Goal: Task Accomplishment & Management: Manage account settings

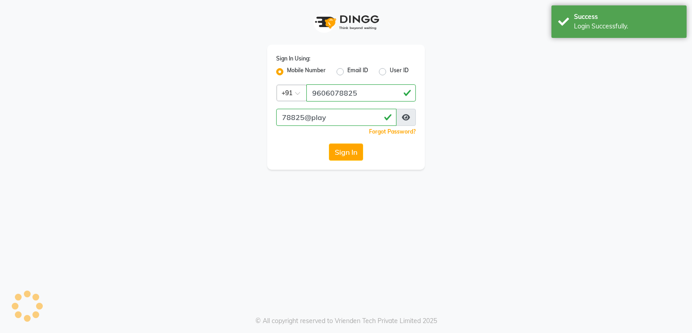
select select "90"
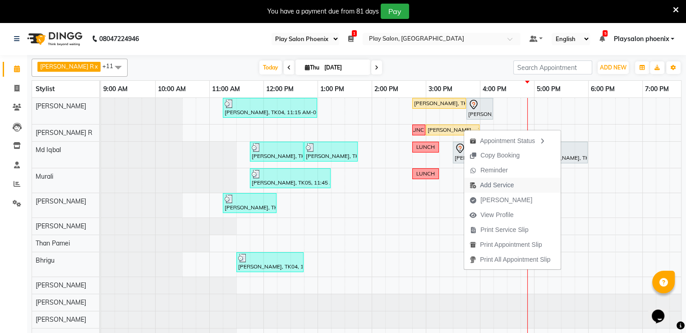
click at [507, 186] on span "Add Service" at bounding box center [497, 184] width 34 height 9
select select "88650"
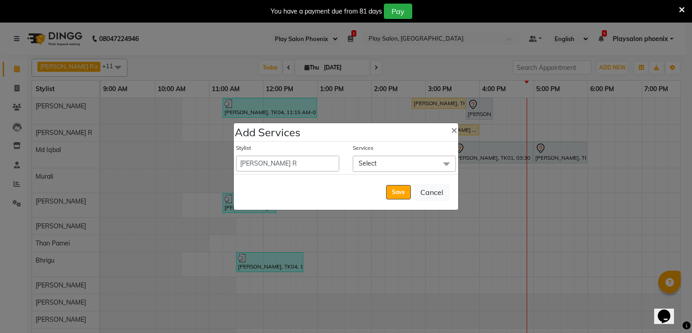
click at [403, 167] on span "Select" at bounding box center [404, 164] width 103 height 16
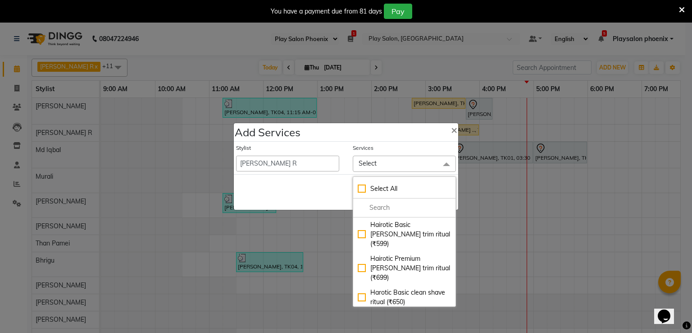
click at [403, 167] on span "Select" at bounding box center [404, 164] width 103 height 16
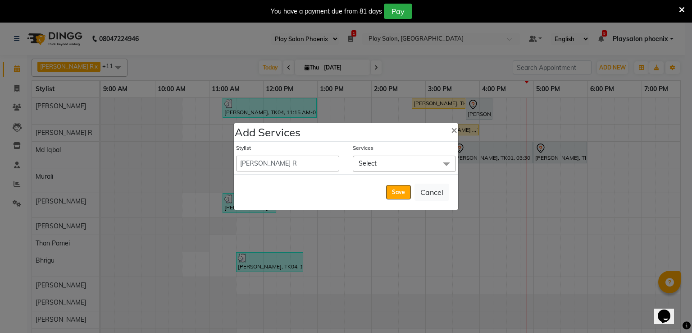
click at [402, 167] on span "Select" at bounding box center [404, 164] width 103 height 16
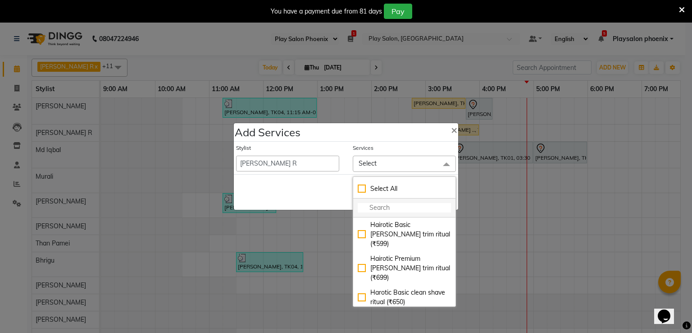
click at [391, 207] on input "multiselect-search" at bounding box center [404, 207] width 93 height 9
type input "beard"
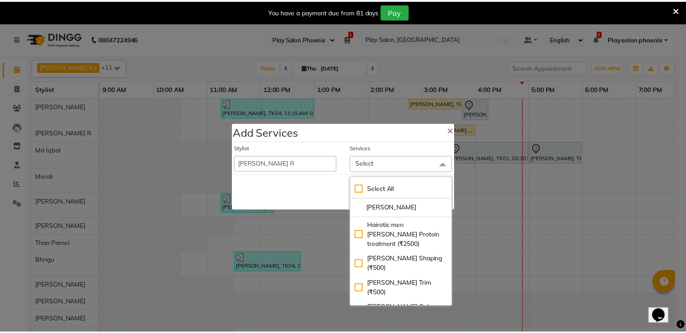
scroll to position [72, 0]
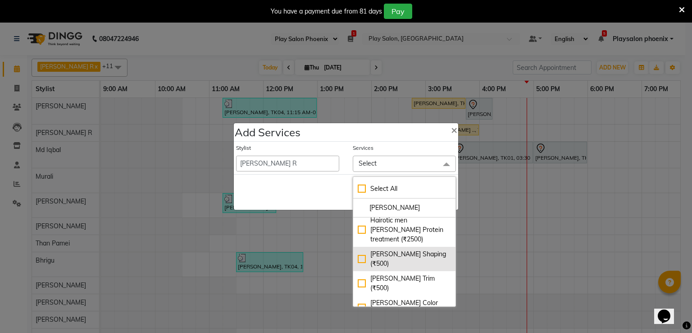
click at [359, 249] on div "Beard Shaping (₹500)" at bounding box center [404, 258] width 93 height 19
checkbox input "true"
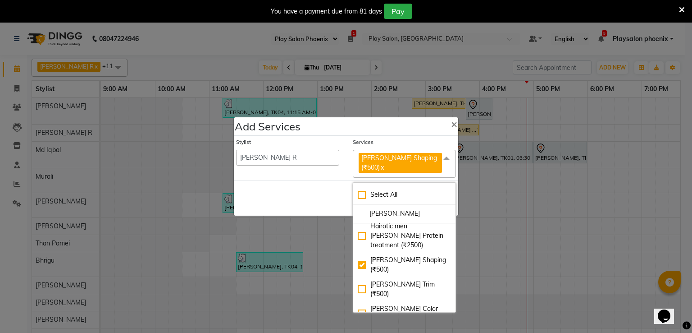
click at [328, 185] on div "Save Cancel" at bounding box center [346, 198] width 224 height 36
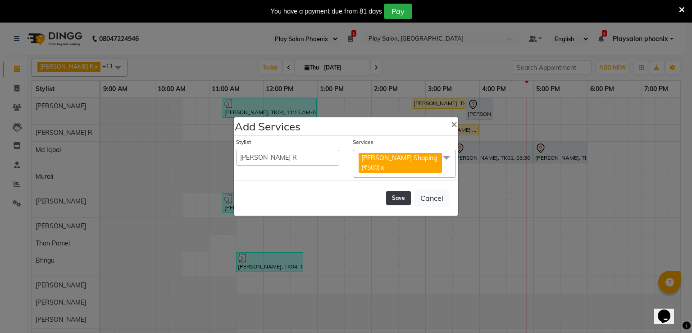
click at [404, 197] on button "Save" at bounding box center [398, 198] width 25 height 14
select select "88172"
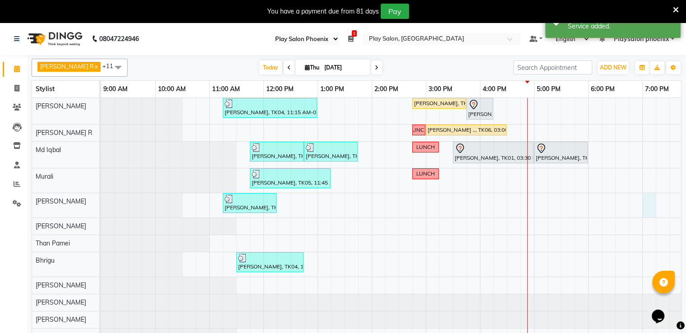
click at [647, 204] on div "Vaishali Mishra, TK04, 11:15 AM-01:00 PM, INOA Root Touch-up Short Lishy Sudhee…" at bounding box center [479, 221] width 757 height 247
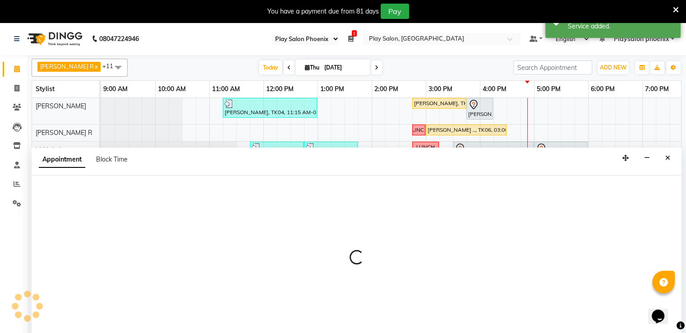
scroll to position [23, 0]
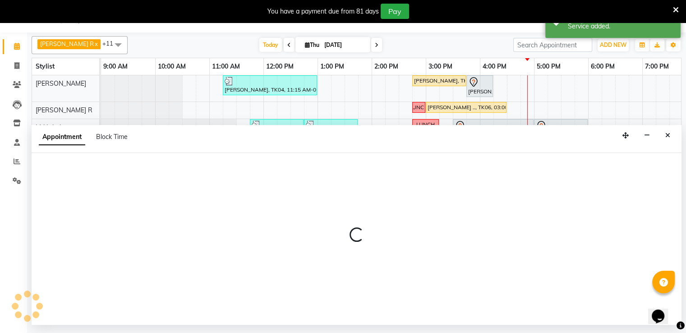
select select "81417"
select select "1140"
select select "tentative"
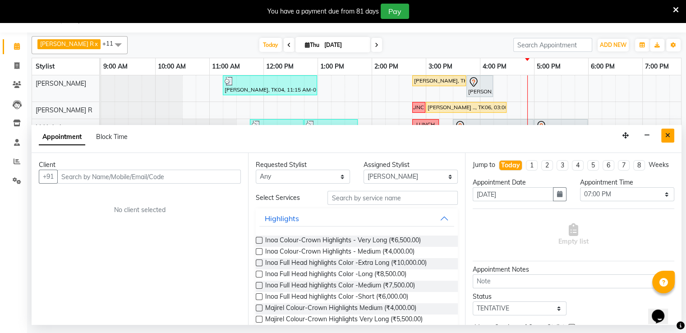
click at [666, 134] on icon "Close" at bounding box center [667, 135] width 5 height 6
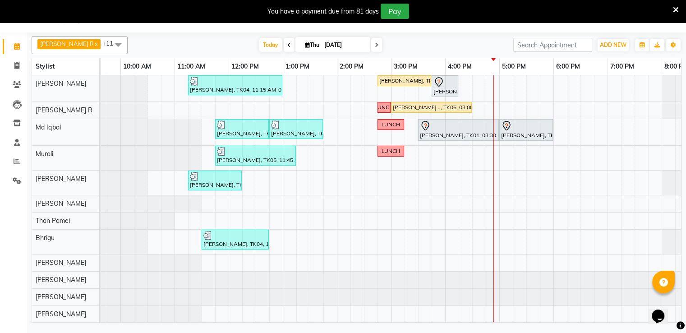
scroll to position [0, 0]
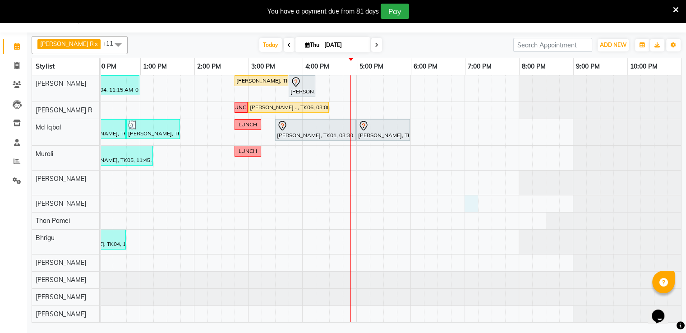
click at [464, 200] on div "Vaishali Mishra, TK04, 11:15 AM-01:00 PM, INOA Root Touch-up Short Lishy Sudhee…" at bounding box center [301, 198] width 757 height 247
select select "81423"
select select "1140"
select select "tentative"
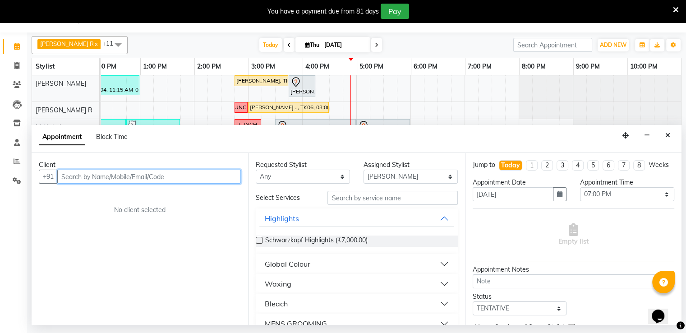
click at [152, 174] on input "text" at bounding box center [148, 176] width 183 height 14
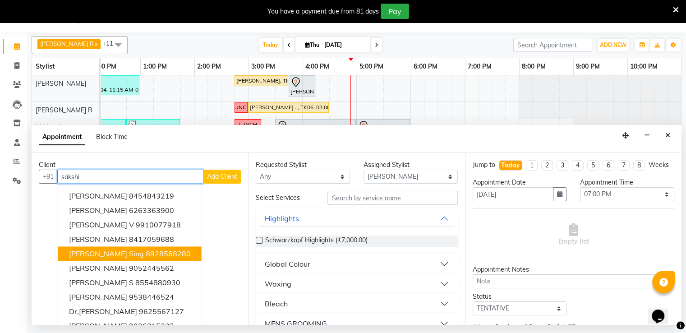
click at [146, 249] on ngb-highlight "8928568280" at bounding box center [168, 253] width 45 height 9
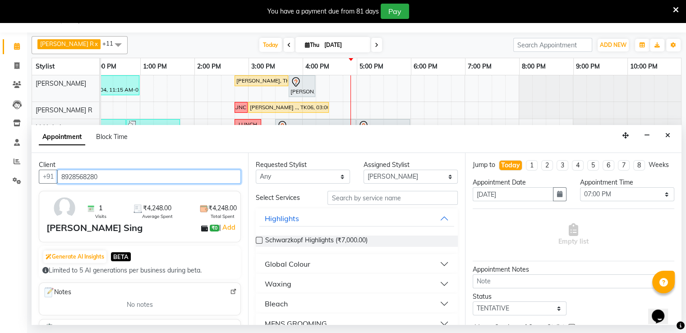
click at [159, 175] on input "8928568280" at bounding box center [148, 176] width 183 height 14
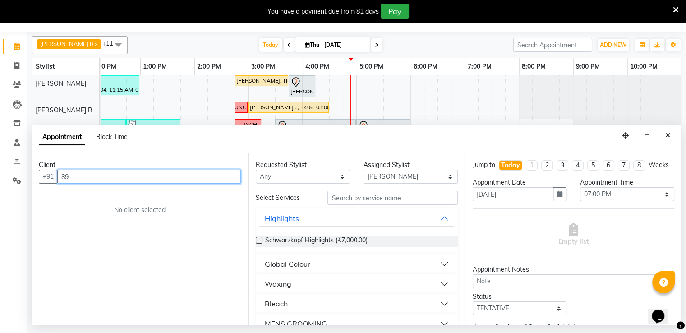
type input "8"
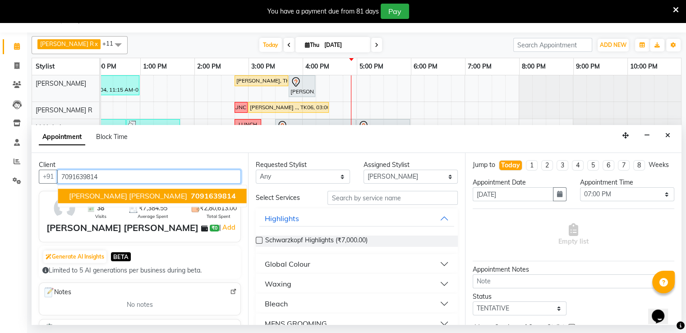
click at [191, 192] on span "7091639814" at bounding box center [213, 195] width 45 height 9
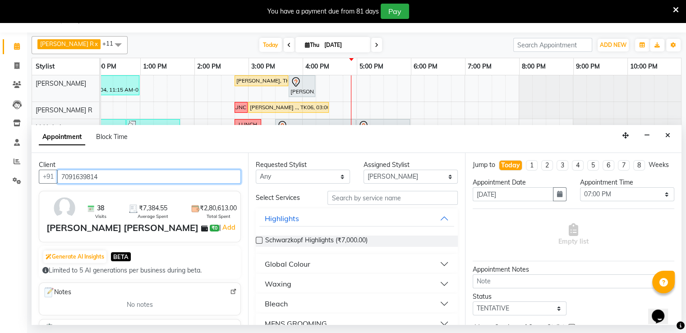
type input "7091639814"
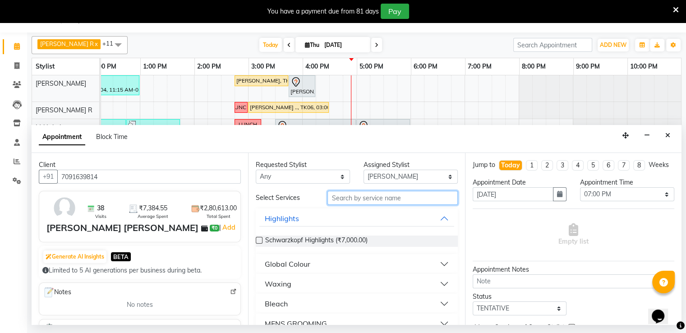
click at [341, 194] on input "text" at bounding box center [392, 198] width 130 height 14
type input "skin"
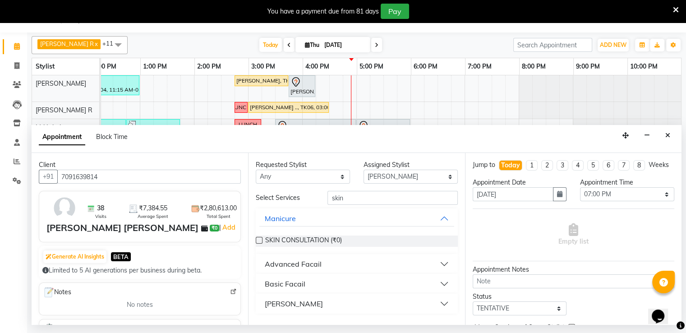
click at [260, 241] on label at bounding box center [259, 240] width 7 height 7
click at [260, 241] on input "checkbox" at bounding box center [259, 241] width 6 height 6
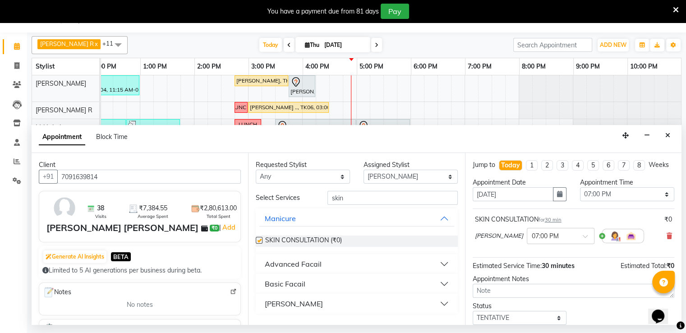
checkbox input "false"
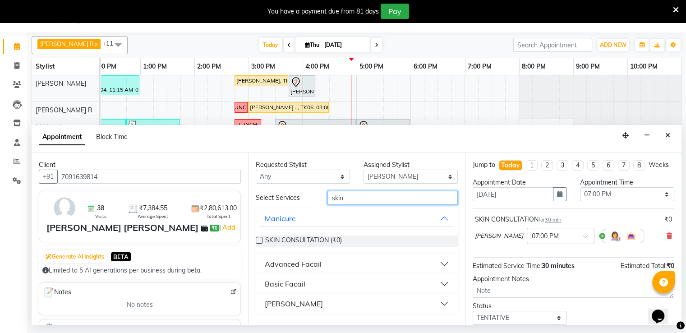
click at [373, 201] on input "skin" at bounding box center [392, 198] width 130 height 14
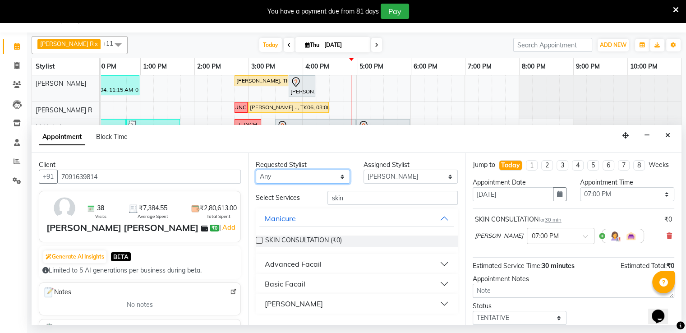
click at [331, 175] on select "Any Armaan Bhrigu Chytra [PERSON_NAME] General Technician . [PERSON_NAME] [PERS…" at bounding box center [303, 176] width 94 height 14
select select "81412"
click at [256, 169] on select "Any Armaan Bhrigu Chytra [PERSON_NAME] General Technician . [PERSON_NAME] [PERS…" at bounding box center [303, 176] width 94 height 14
select select "81412"
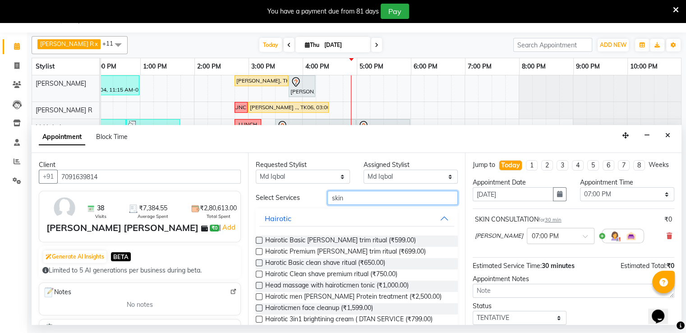
click at [350, 200] on input "skin" at bounding box center [392, 198] width 130 height 14
type input "s"
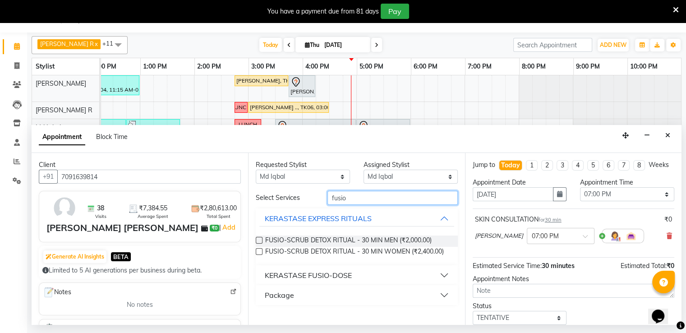
type input "fusio"
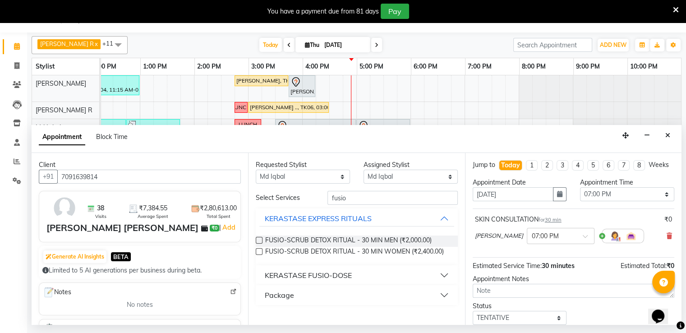
click at [443, 276] on button "KERASTASE FUSIO-DOSE" at bounding box center [356, 275] width 194 height 16
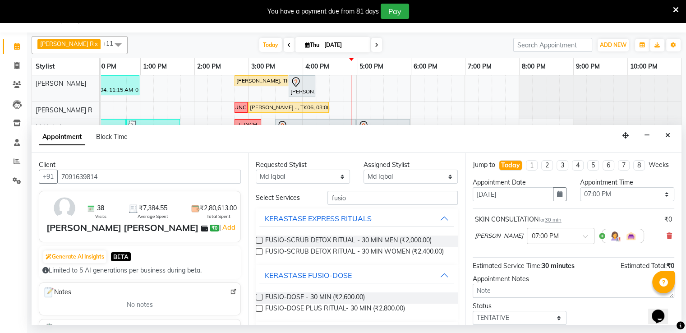
click at [260, 311] on label at bounding box center [259, 308] width 7 height 7
click at [260, 312] on input "checkbox" at bounding box center [259, 309] width 6 height 6
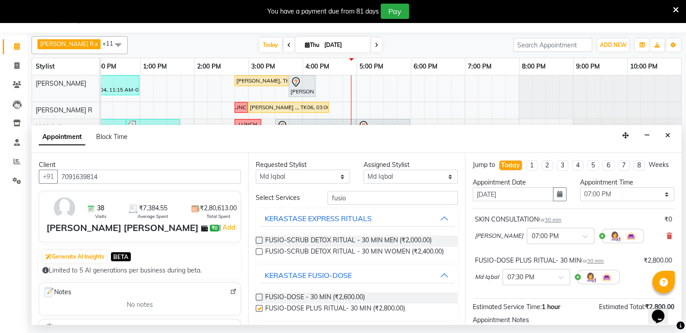
checkbox input "false"
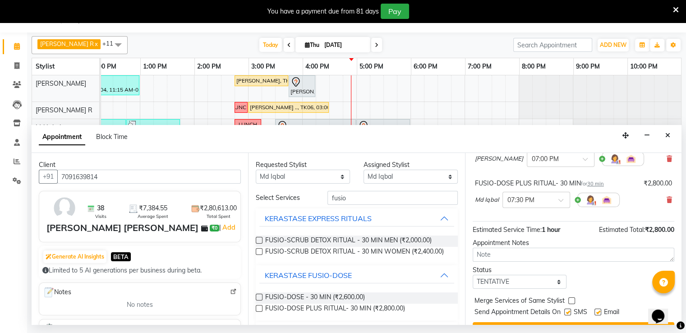
scroll to position [91, 0]
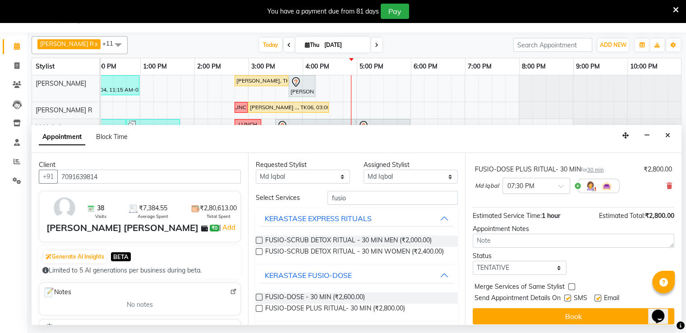
drag, startPoint x: 676, startPoint y: 250, endPoint x: 23, endPoint y: 5, distance: 697.7
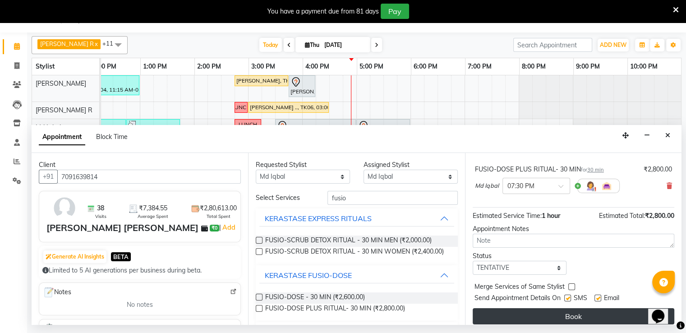
click at [595, 318] on button "Book" at bounding box center [572, 316] width 201 height 16
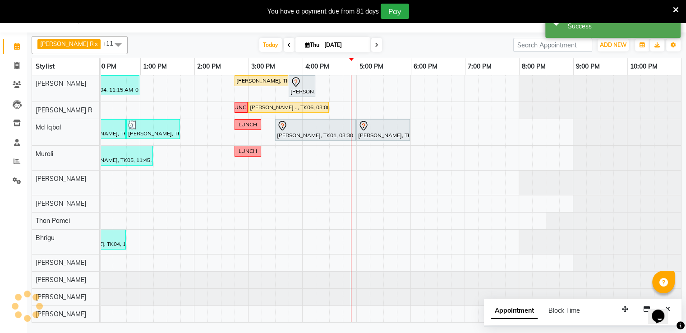
scroll to position [0, 0]
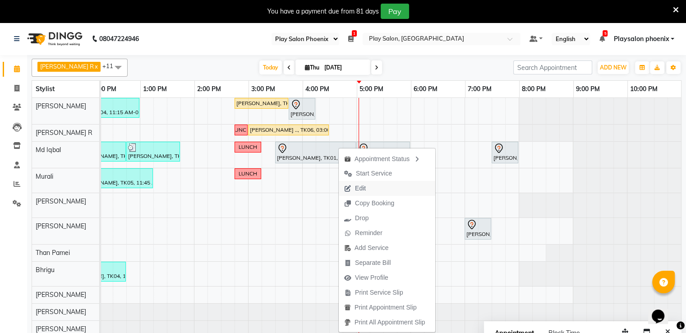
click at [364, 188] on span "Edit" at bounding box center [360, 187] width 11 height 9
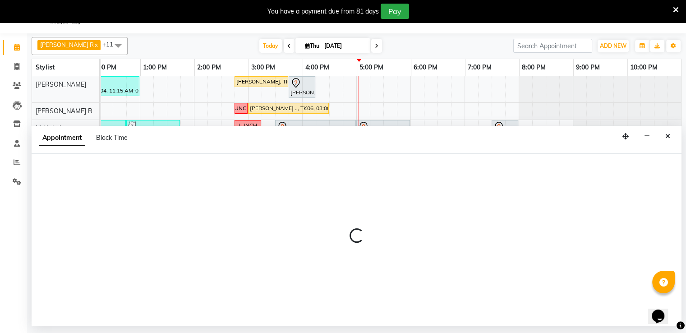
scroll to position [23, 0]
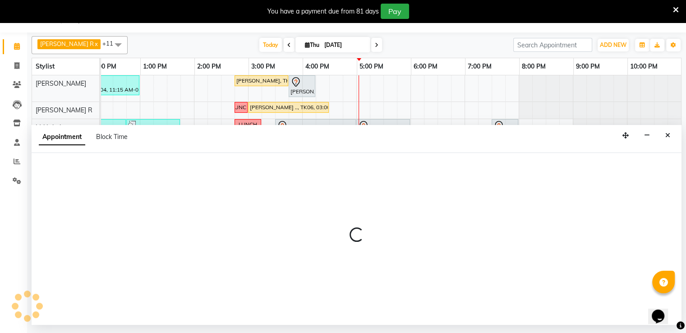
select select "tentative"
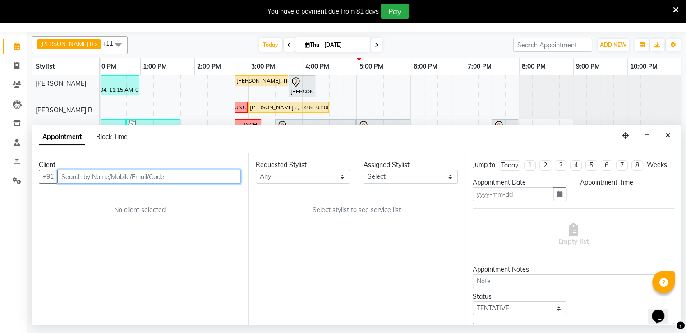
type input "[DATE]"
select select "81412"
select select "930"
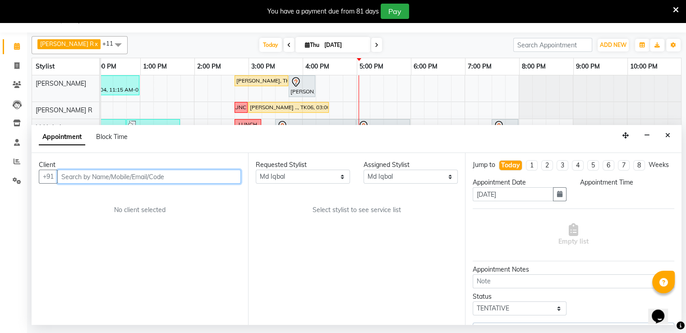
select select "4216"
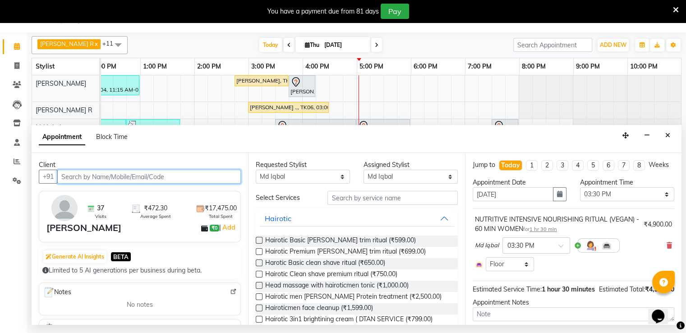
scroll to position [0, 177]
select select "4216"
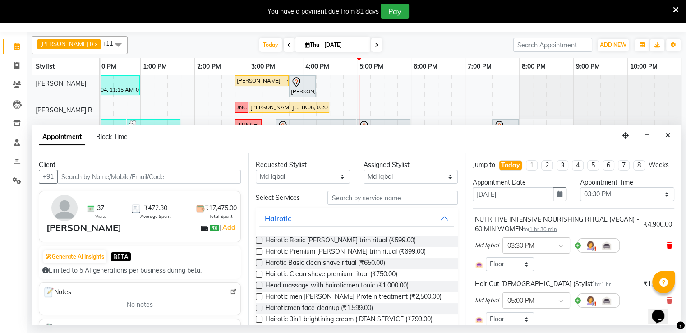
click at [666, 248] on icon at bounding box center [668, 245] width 5 height 6
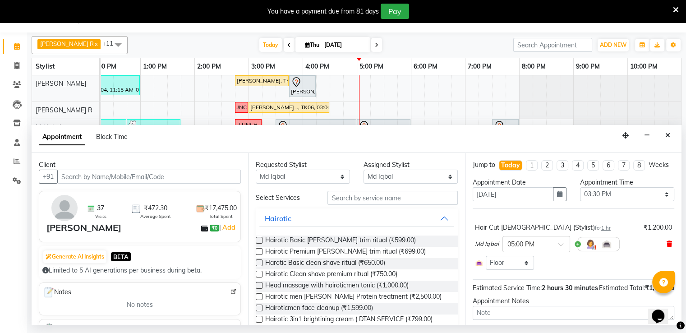
click at [666, 247] on icon at bounding box center [668, 244] width 5 height 6
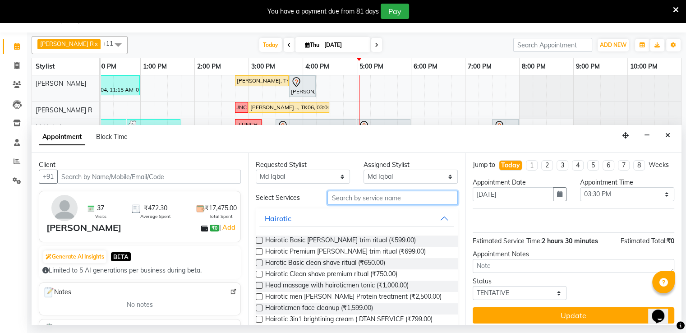
click at [344, 197] on input "text" at bounding box center [392, 198] width 130 height 14
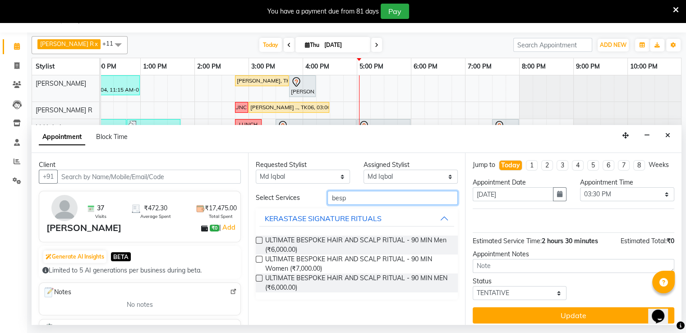
type input "besp"
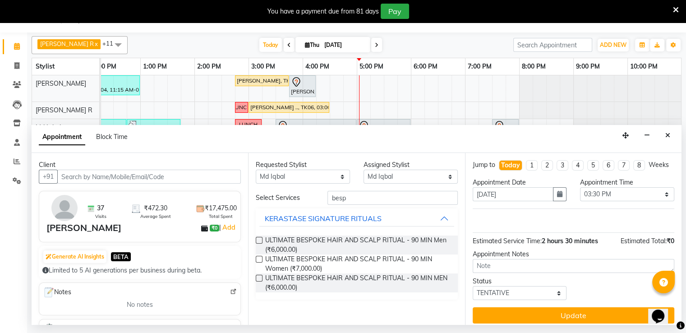
click at [258, 258] on label at bounding box center [259, 259] width 7 height 7
click at [258, 258] on input "checkbox" at bounding box center [259, 260] width 6 height 6
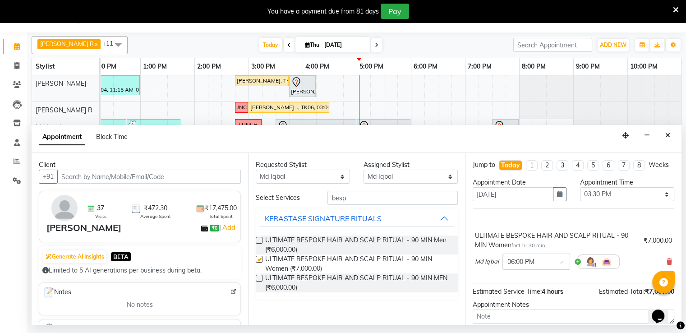
checkbox input "false"
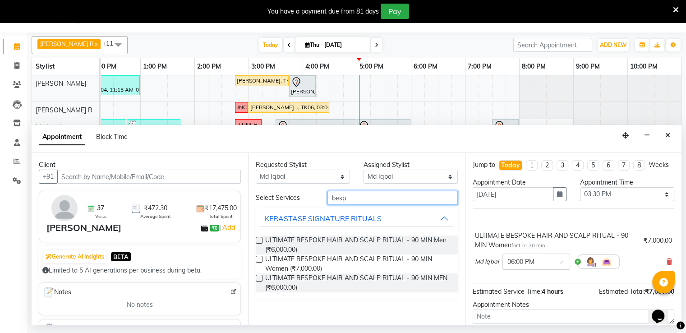
click at [345, 199] on input "besp" at bounding box center [392, 198] width 130 height 14
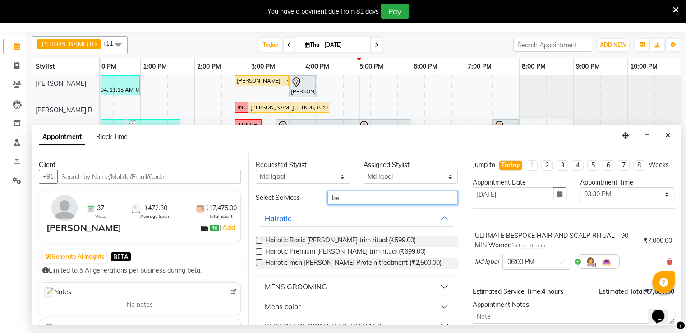
type input "b"
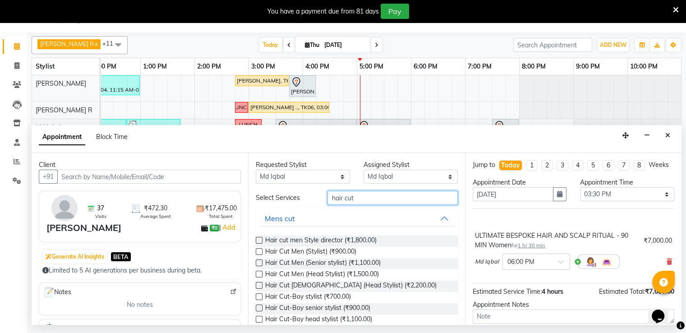
type input "hair cut"
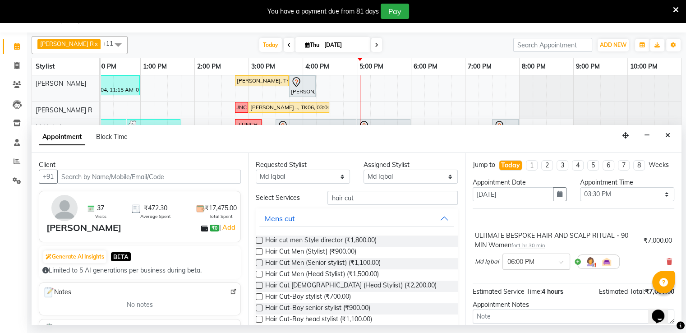
click at [258, 285] on label at bounding box center [259, 285] width 7 height 7
click at [258, 285] on input "checkbox" at bounding box center [259, 286] width 6 height 6
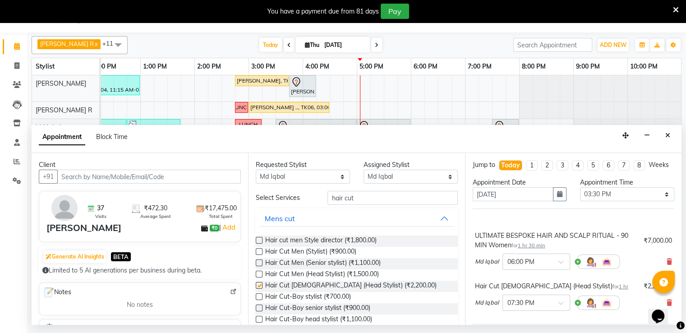
checkbox input "false"
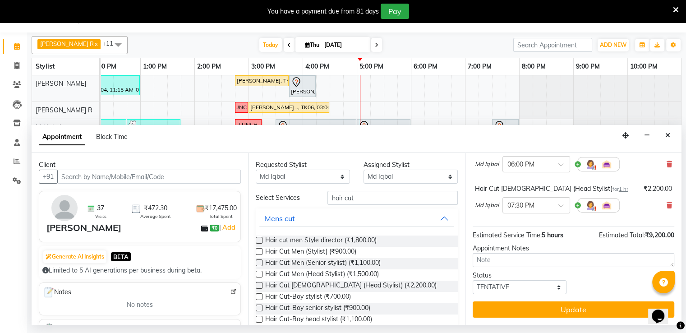
scroll to position [106, 0]
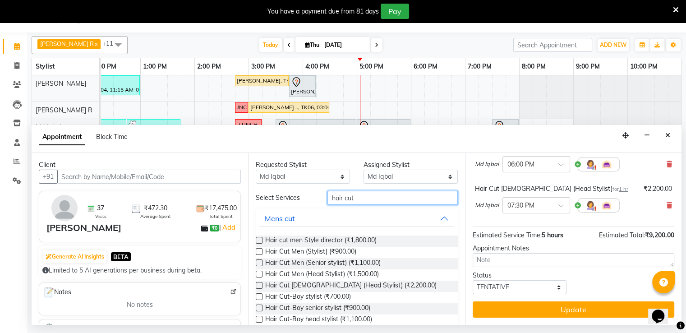
click at [352, 198] on input "hair cut" at bounding box center [392, 198] width 130 height 14
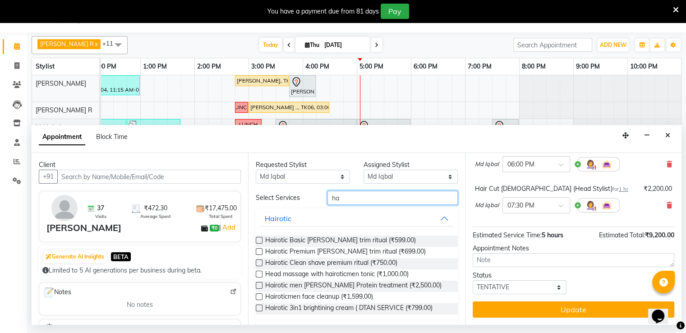
type input "h"
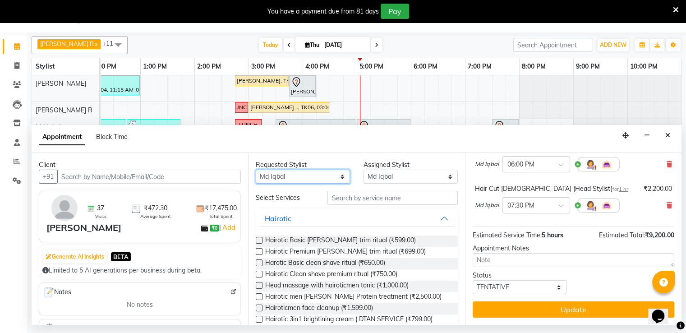
click at [323, 177] on select "Any Armaan Bhrigu Chytra [PERSON_NAME] General Technician . [PERSON_NAME] [PERS…" at bounding box center [303, 176] width 94 height 14
select select "81423"
click at [256, 169] on select "Any Armaan Bhrigu Chytra [PERSON_NAME] General Technician . [PERSON_NAME] [PERS…" at bounding box center [303, 176] width 94 height 14
select select "81423"
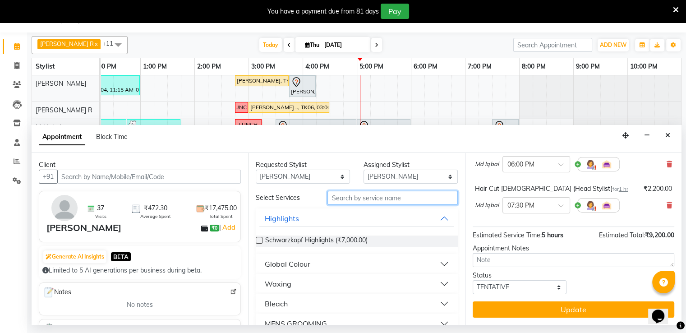
click at [354, 195] on input "text" at bounding box center [392, 198] width 130 height 14
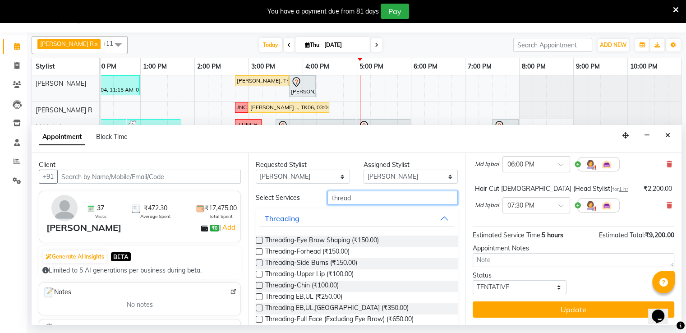
type input "thread"
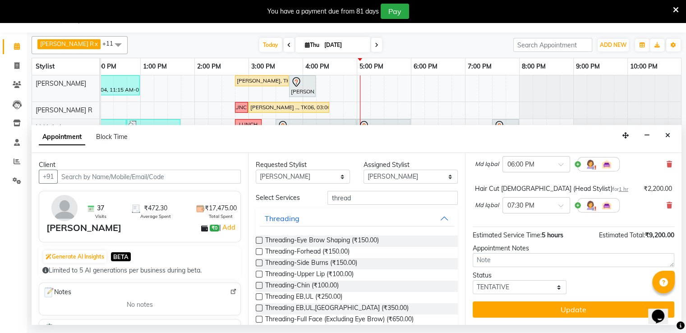
click at [258, 296] on label at bounding box center [259, 296] width 7 height 7
click at [258, 296] on input "checkbox" at bounding box center [259, 297] width 6 height 6
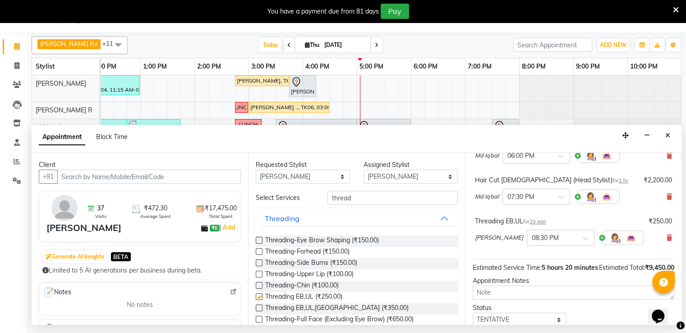
checkbox input "false"
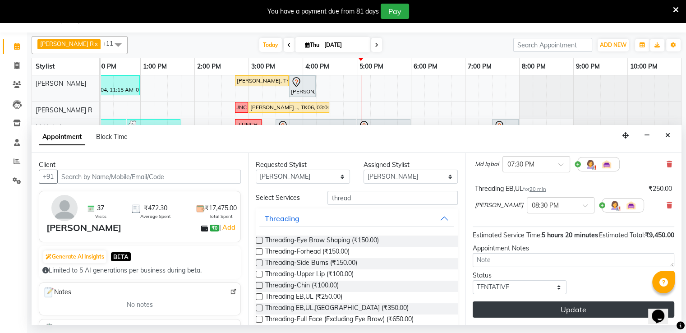
click at [578, 309] on button "Update" at bounding box center [572, 309] width 201 height 16
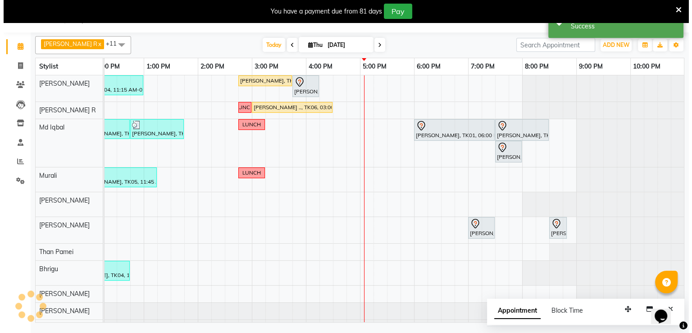
scroll to position [0, 0]
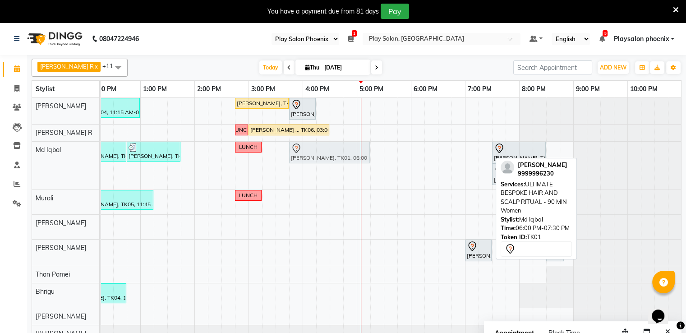
drag, startPoint x: 430, startPoint y: 156, endPoint x: 304, endPoint y: 164, distance: 126.5
click at [304, 164] on div "Vaishali Mishra, TK04, 11:15 AM-01:00 PM, INOA Root Touch-up Short Lishy Sudhee…" at bounding box center [302, 237] width 757 height 278
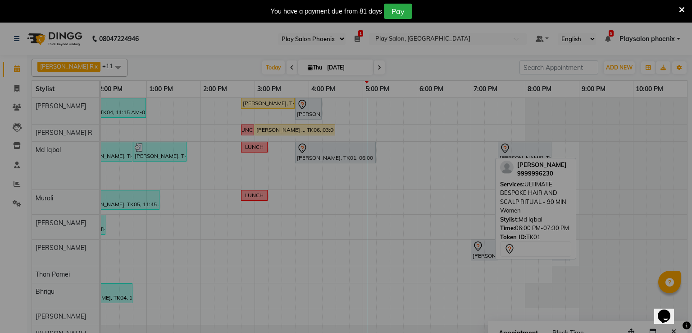
scroll to position [0, 170]
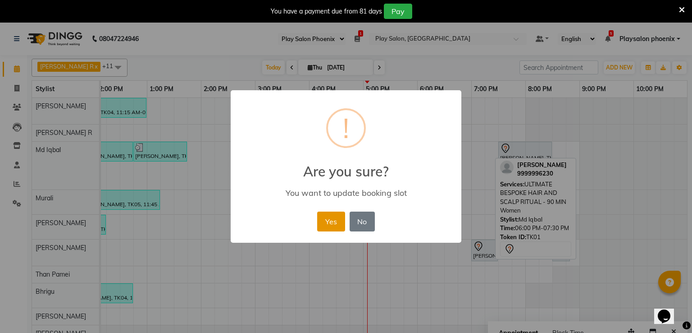
click at [330, 221] on button "Yes" at bounding box center [330, 221] width 27 height 20
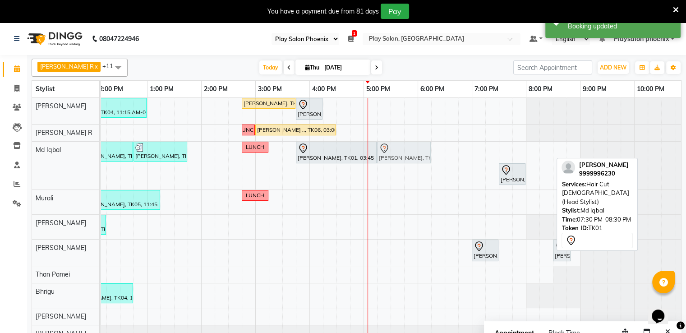
drag, startPoint x: 513, startPoint y: 148, endPoint x: 393, endPoint y: 163, distance: 120.8
click at [393, 163] on div "Vaishali Mishra, TK04, 11:15 AM-01:00 PM, INOA Root Touch-up Short Lishy Sudhee…" at bounding box center [309, 237] width 757 height 278
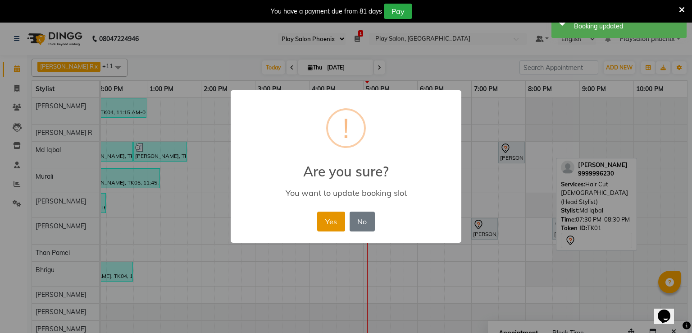
click at [329, 220] on button "Yes" at bounding box center [330, 221] width 27 height 20
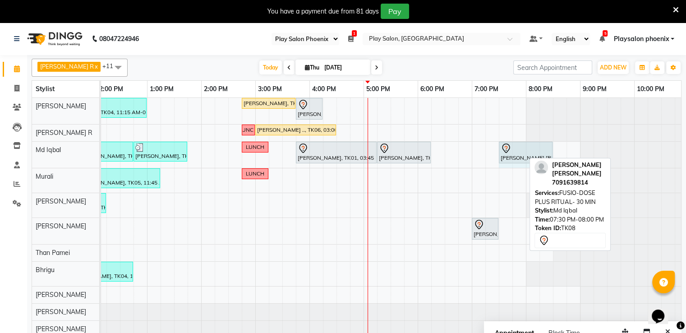
drag, startPoint x: 523, startPoint y: 149, endPoint x: 543, endPoint y: 145, distance: 20.2
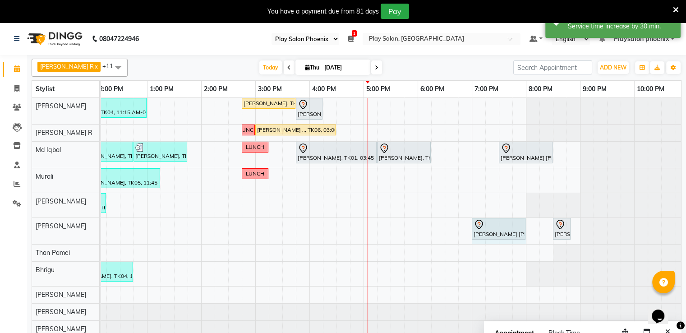
drag, startPoint x: 497, startPoint y: 224, endPoint x: 515, endPoint y: 224, distance: 17.6
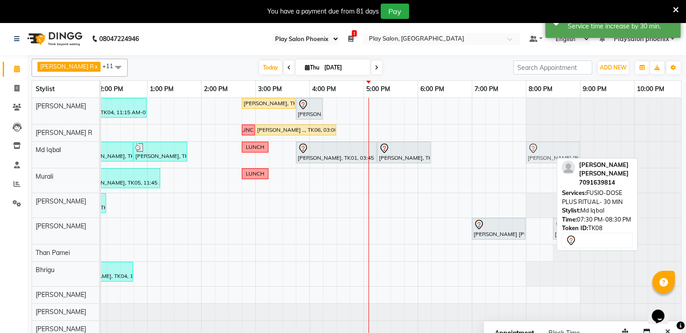
drag, startPoint x: 514, startPoint y: 152, endPoint x: 538, endPoint y: 151, distance: 24.4
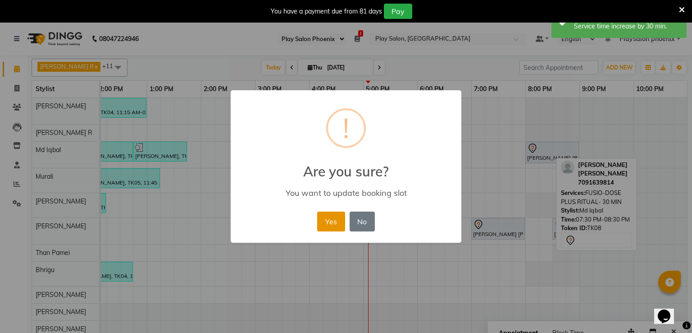
click at [328, 219] on button "Yes" at bounding box center [330, 221] width 27 height 20
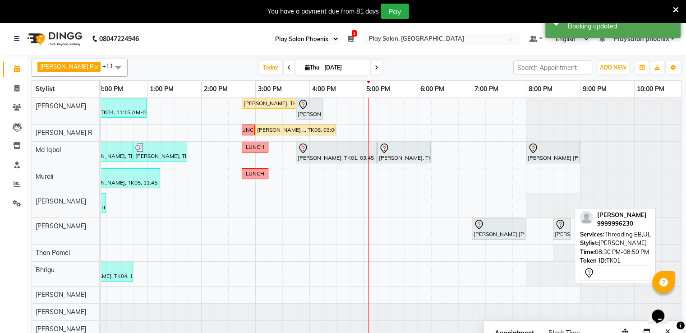
click at [561, 228] on icon at bounding box center [559, 224] width 11 height 11
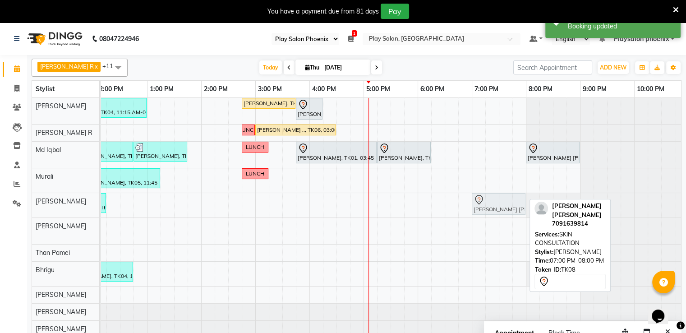
drag, startPoint x: 496, startPoint y: 229, endPoint x: 494, endPoint y: 206, distance: 23.1
click at [494, 206] on tbody "Vaishali Mishra, TK04, 11:15 AM-01:00 PM, INOA Root Touch-up Short Lishy Sudhee…" at bounding box center [309, 226] width 757 height 256
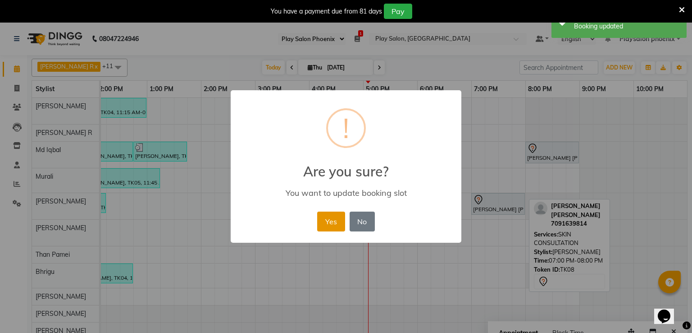
click at [330, 219] on button "Yes" at bounding box center [330, 221] width 27 height 20
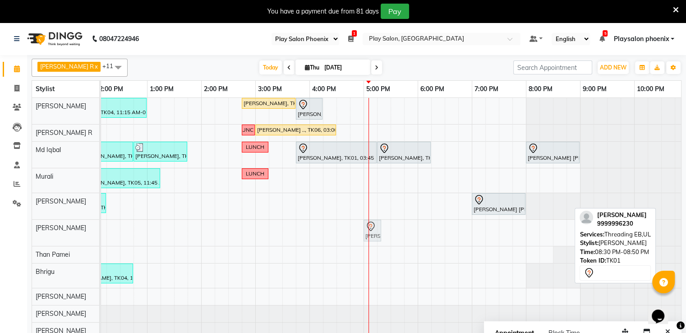
drag, startPoint x: 555, startPoint y: 230, endPoint x: 371, endPoint y: 231, distance: 184.4
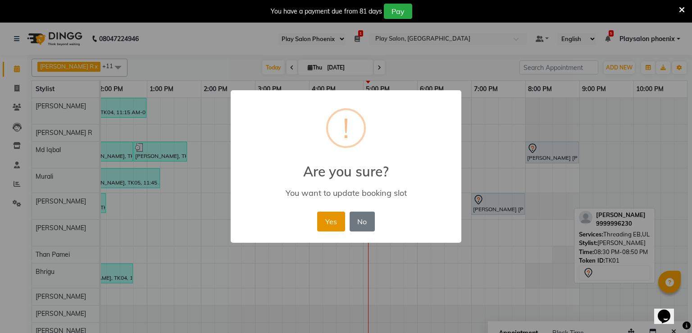
click at [327, 220] on button "Yes" at bounding box center [330, 221] width 27 height 20
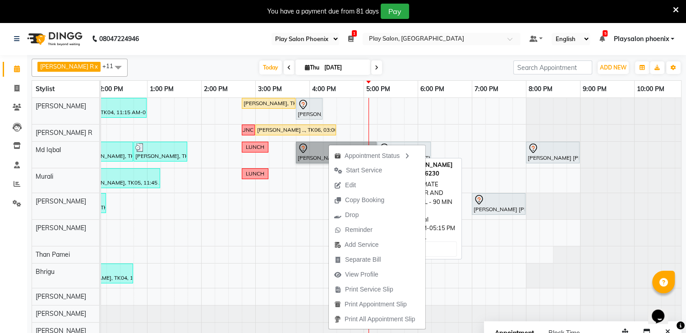
click at [316, 151] on link "[PERSON_NAME], TK01, 03:45 PM-05:15 PM, ULTIMATE BESPOKE HAIR AND SCALP RITUAL …" at bounding box center [336, 153] width 81 height 22
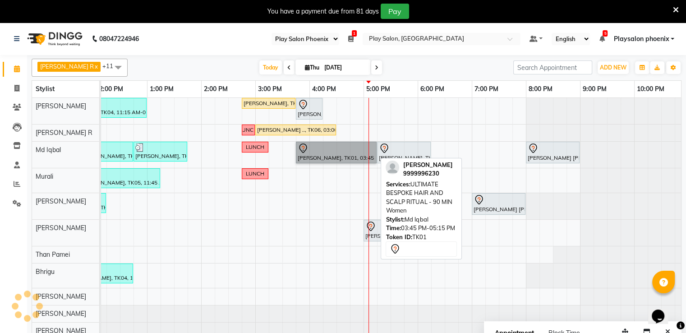
click at [316, 151] on link "[PERSON_NAME], TK01, 03:45 PM-05:15 PM, ULTIMATE BESPOKE HAIR AND SCALP RITUAL …" at bounding box center [336, 153] width 81 height 22
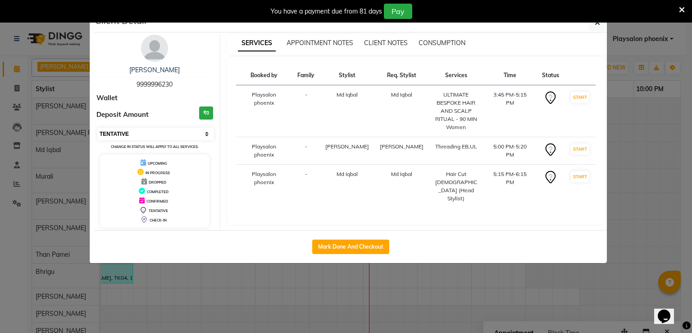
click at [146, 133] on select "Select IN SERVICE CONFIRMED TENTATIVE CHECK IN MARK DONE DROPPED UPCOMING" at bounding box center [155, 134] width 117 height 13
select select "8"
click at [97, 128] on select "Select IN SERVICE CONFIRMED TENTATIVE CHECK IN MARK DONE DROPPED UPCOMING" at bounding box center [155, 134] width 117 height 13
click at [684, 8] on icon at bounding box center [682, 10] width 6 height 8
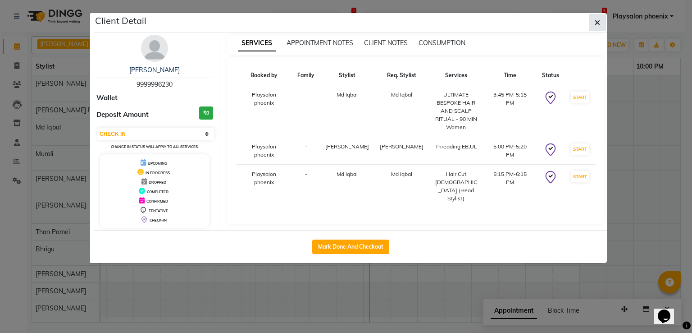
click at [598, 23] on icon "button" at bounding box center [597, 22] width 5 height 7
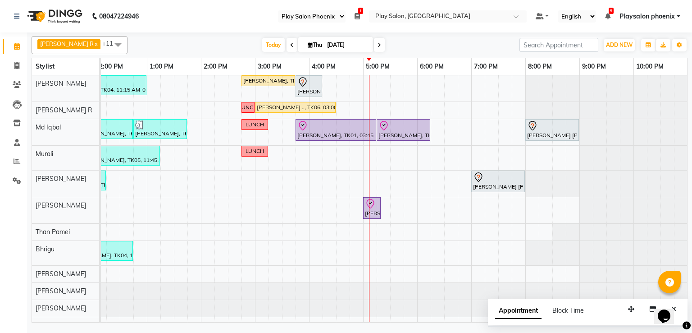
click at [349, 43] on input "[DATE]" at bounding box center [347, 45] width 45 height 14
select select "9"
select select "2025"
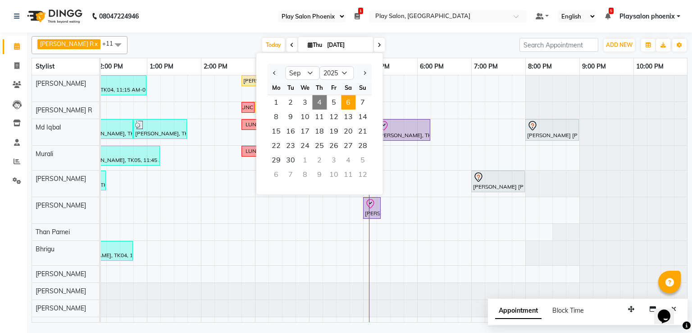
click at [348, 100] on span "6" at bounding box center [348, 102] width 14 height 14
type input "[DATE]"
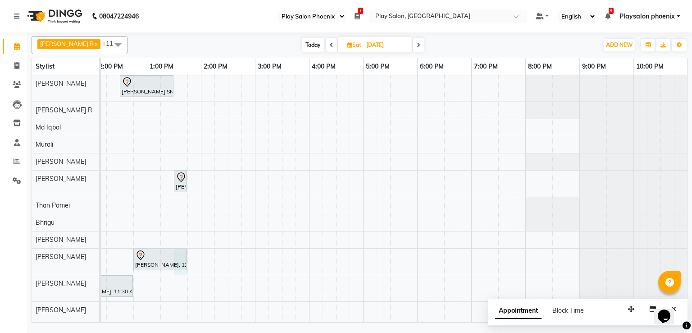
click at [184, 271] on div "Aishwarya SN, 12:30 PM-01:30 PM, Hair Cut Lady (Head Stylist) Aishwarya SN, 01:…" at bounding box center [309, 198] width 757 height 247
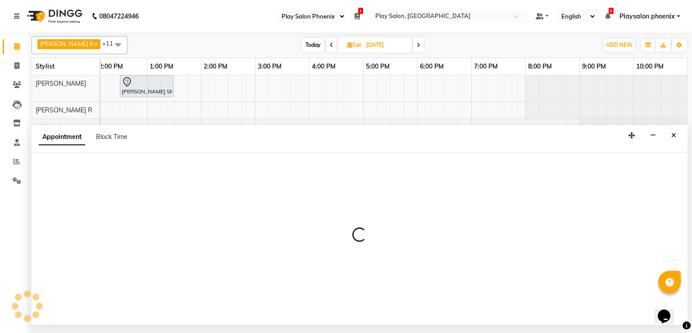
select select "81415"
select select "810"
select select "tentative"
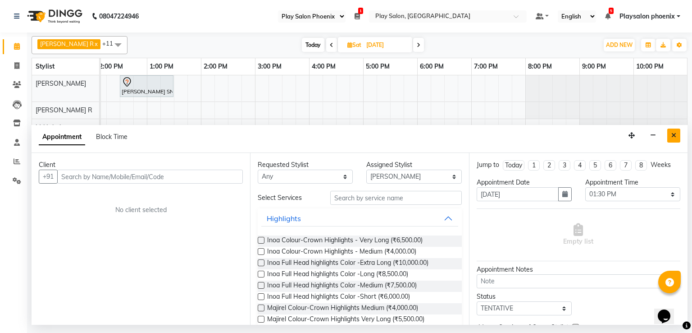
click at [673, 132] on icon "Close" at bounding box center [674, 135] width 5 height 6
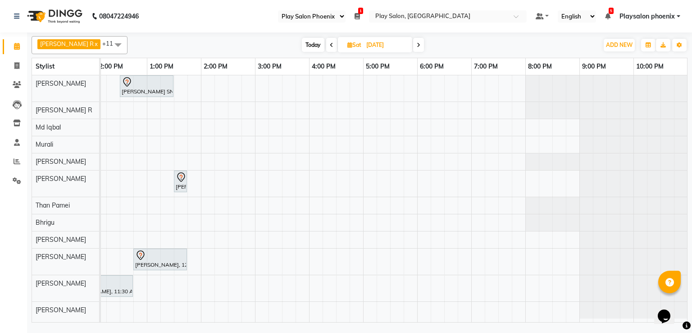
click at [417, 45] on icon at bounding box center [419, 44] width 4 height 5
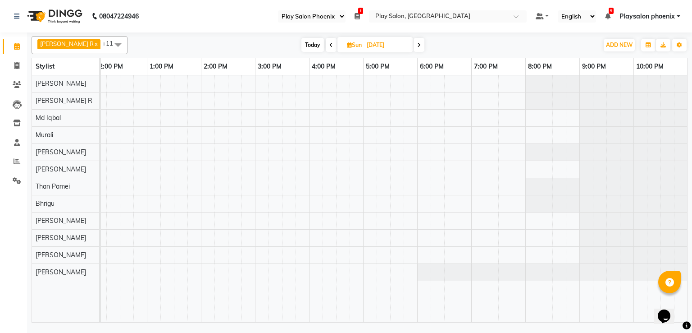
click at [330, 45] on icon at bounding box center [332, 44] width 4 height 5
type input "[DATE]"
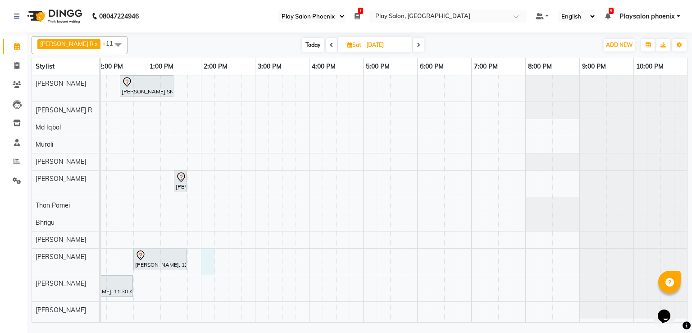
click at [207, 261] on div "Aishwarya SN, 12:30 PM-01:30 PM, Hair Cut Lady (Head Stylist) Aishwarya SN, 01:…" at bounding box center [309, 198] width 757 height 247
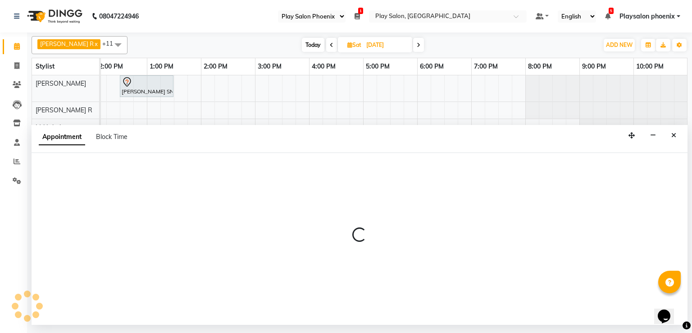
select select "81415"
select select "tentative"
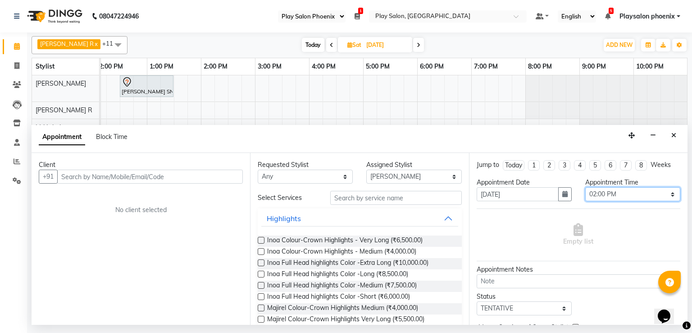
click at [590, 198] on select "Select 10:00 AM 10:15 AM 10:30 AM 10:45 AM 11:00 AM 11:15 AM 11:30 AM 11:45 AM …" at bounding box center [633, 194] width 95 height 14
select select "870"
click at [586, 187] on select "Select 10:00 AM 10:15 AM 10:30 AM 10:45 AM 11:00 AM 11:15 AM 11:30 AM 11:45 AM …" at bounding box center [633, 194] width 95 height 14
click at [325, 171] on select "Any Armaan Bhrigu Chytra [PERSON_NAME] General Technician . [PERSON_NAME] [PERS…" at bounding box center [305, 176] width 95 height 14
select select "81415"
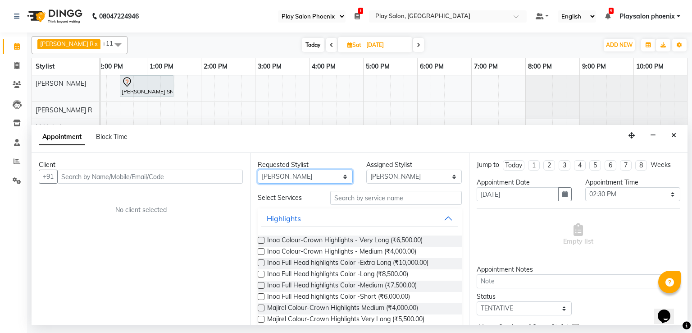
click at [258, 169] on select "Any Armaan Bhrigu Chytra [PERSON_NAME] General Technician . [PERSON_NAME] [PERS…" at bounding box center [305, 176] width 95 height 14
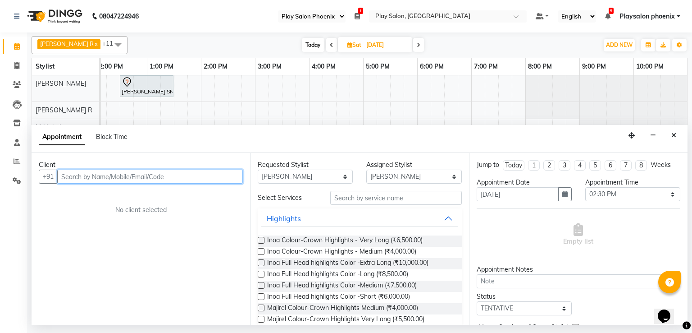
click at [174, 177] on input "text" at bounding box center [150, 176] width 186 height 14
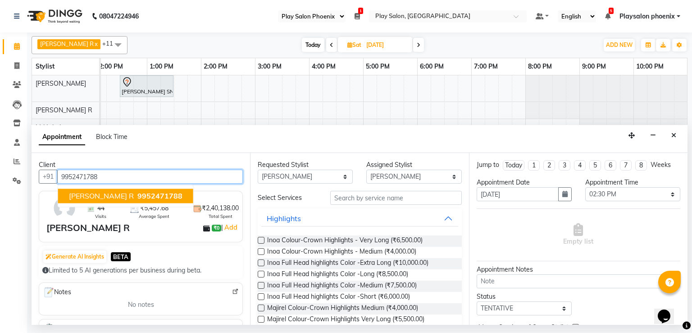
click at [137, 193] on span "9952471788" at bounding box center [159, 195] width 45 height 9
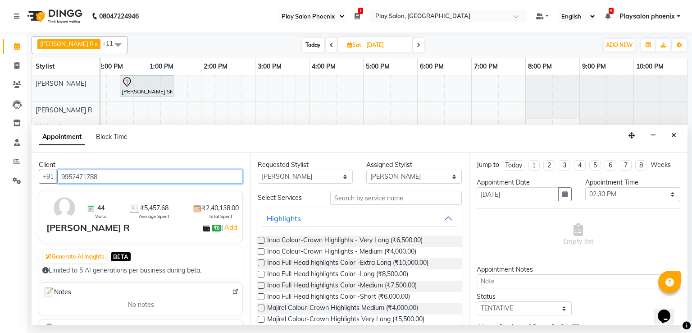
type input "9952471788"
click at [261, 285] on label at bounding box center [261, 285] width 7 height 7
click at [261, 285] on input "checkbox" at bounding box center [261, 286] width 6 height 6
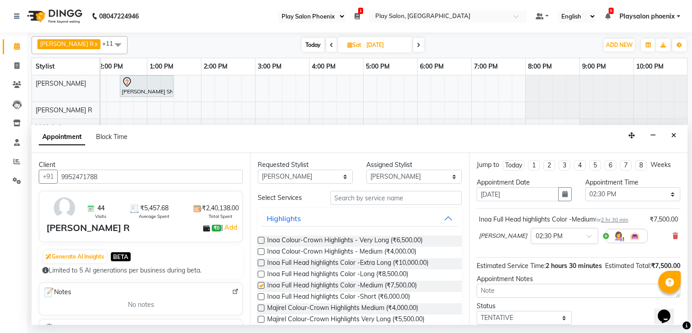
checkbox input "false"
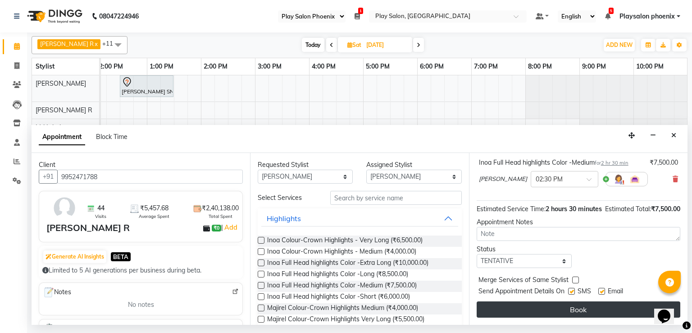
click at [546, 306] on button "Book" at bounding box center [579, 309] width 204 height 16
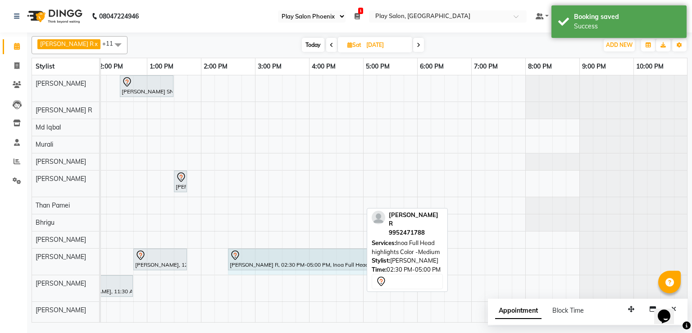
drag, startPoint x: 361, startPoint y: 258, endPoint x: 406, endPoint y: 252, distance: 45.5
click at [406, 252] on div "Manjunath R x Rahima Khatoon x Md Iqbal x Murali x Rosy Rongmei x Sanjay V x Su…" at bounding box center [360, 177] width 656 height 290
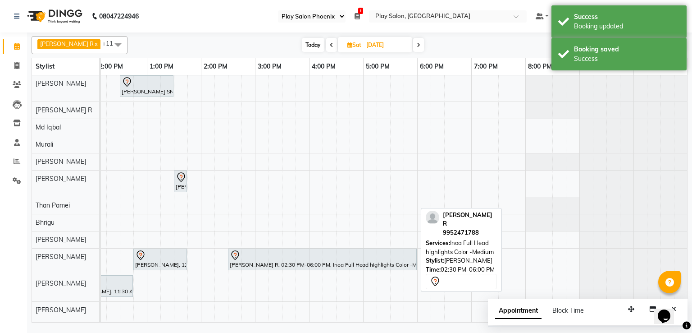
click at [306, 257] on div at bounding box center [322, 255] width 185 height 11
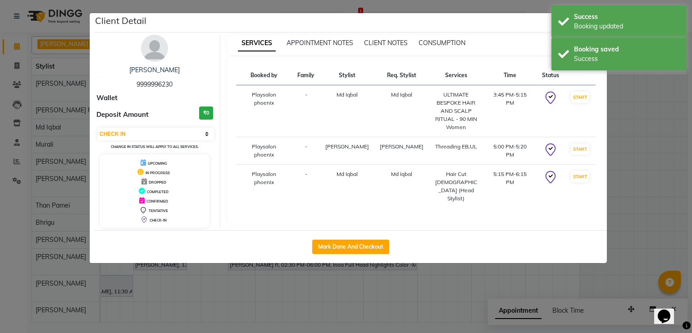
select select "7"
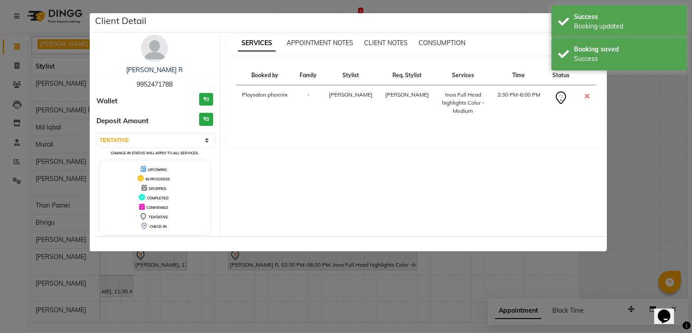
click at [156, 51] on img at bounding box center [154, 48] width 27 height 27
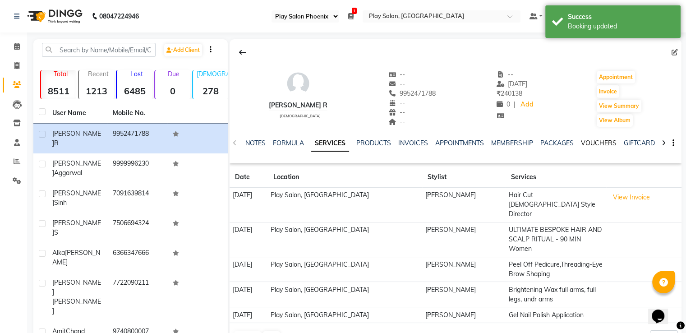
click at [586, 145] on link "VOUCHERS" at bounding box center [599, 143] width 36 height 8
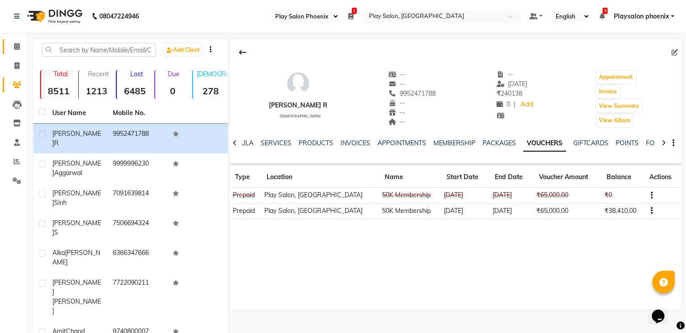
click at [18, 46] on icon at bounding box center [17, 46] width 6 height 7
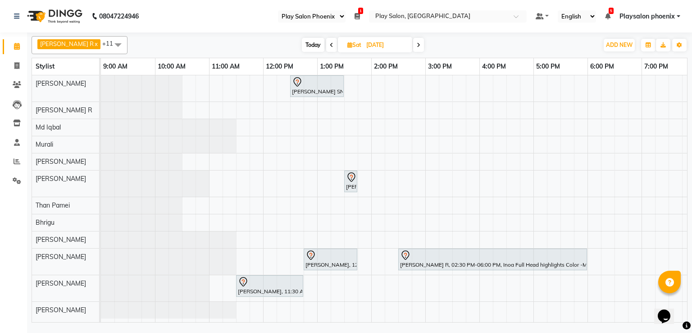
click at [302, 42] on span "Today" at bounding box center [313, 45] width 23 height 14
type input "[DATE]"
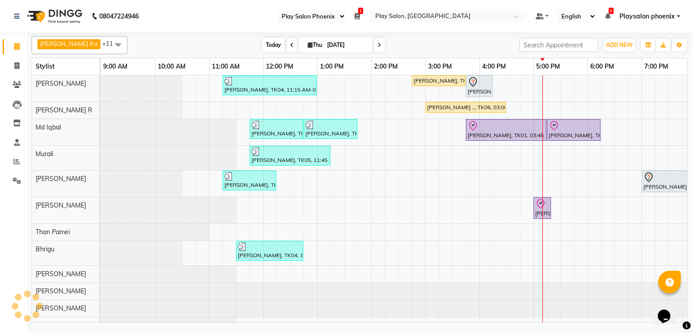
scroll to position [0, 170]
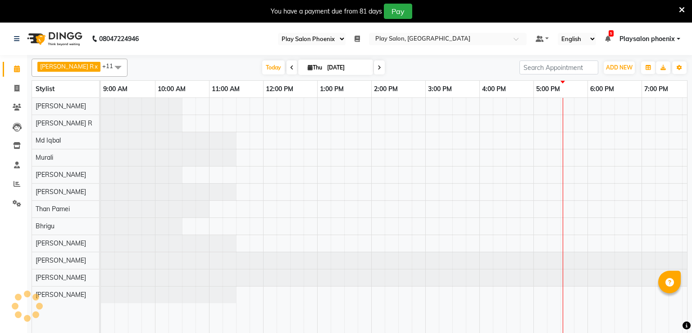
select select "90"
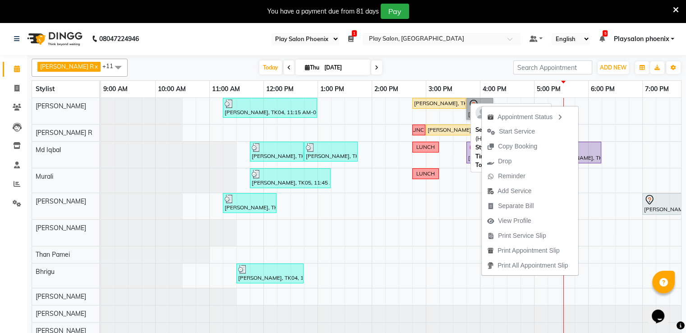
click at [444, 102] on div "[PERSON_NAME], TK07, 02:45 PM-03:45 PM, Hair Cut Men (Head Stylist)" at bounding box center [439, 103] width 52 height 8
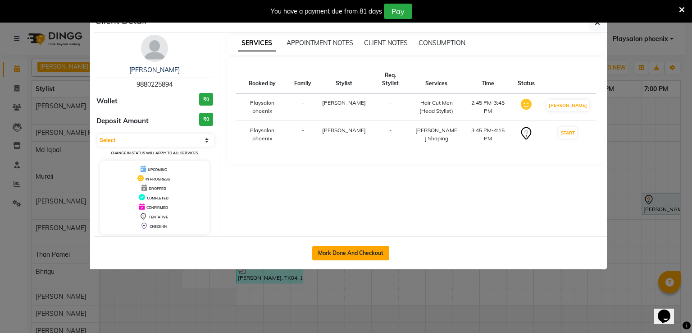
click at [348, 251] on button "Mark Done And Checkout" at bounding box center [350, 253] width 77 height 14
select select "service"
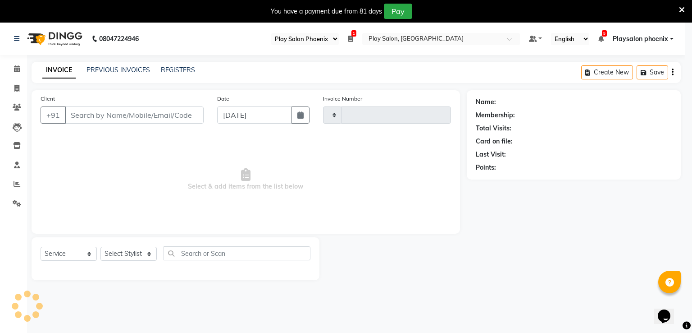
type input "2780"
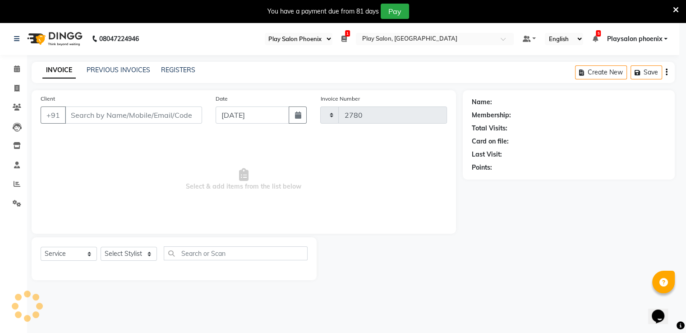
select select "8350"
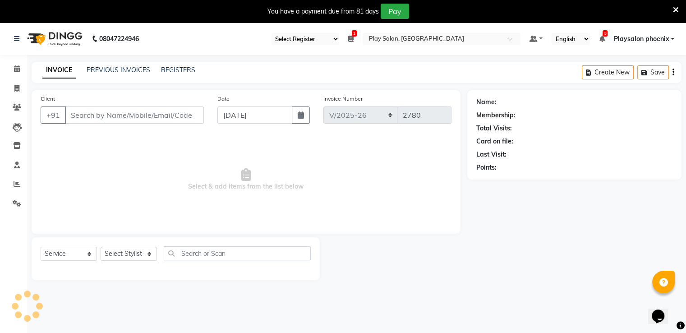
type input "9880225894"
select select "81425"
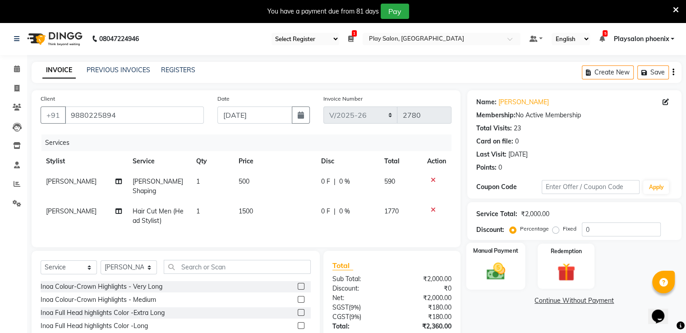
click at [498, 274] on img at bounding box center [495, 272] width 30 height 22
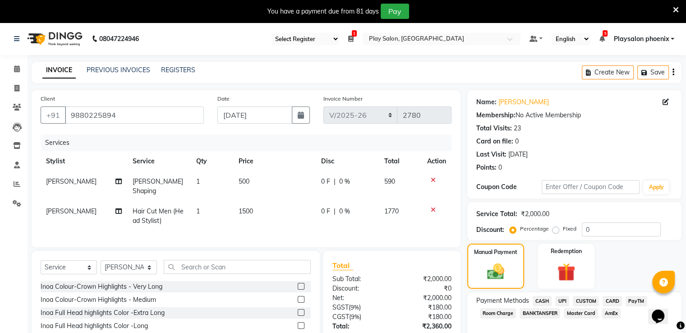
click at [611, 300] on span "CARD" at bounding box center [611, 301] width 19 height 10
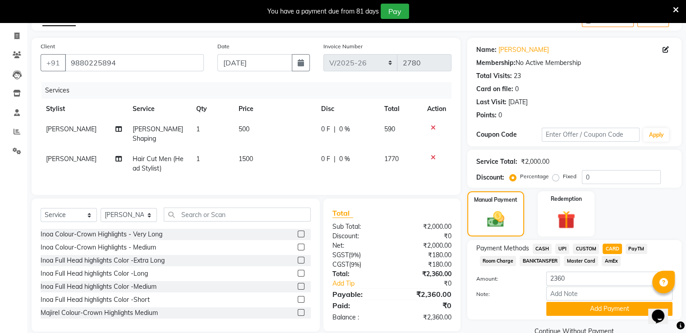
scroll to position [61, 0]
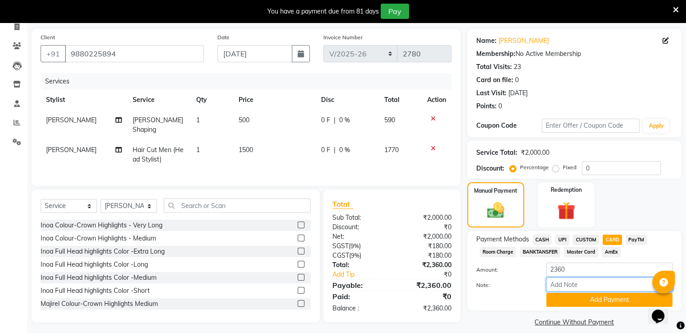
click at [564, 285] on input "Note:" at bounding box center [609, 284] width 126 height 14
type input "Visa 3506"
click at [574, 297] on button "Add Payment" at bounding box center [609, 300] width 126 height 14
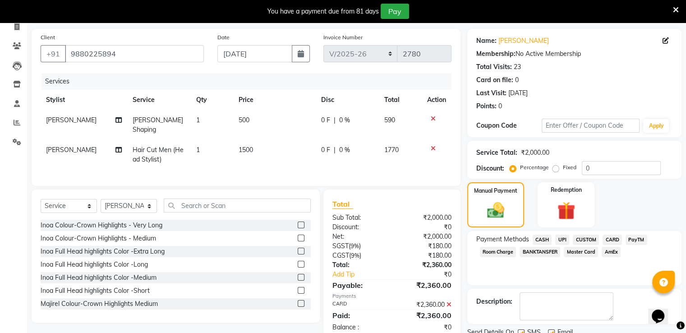
scroll to position [96, 0]
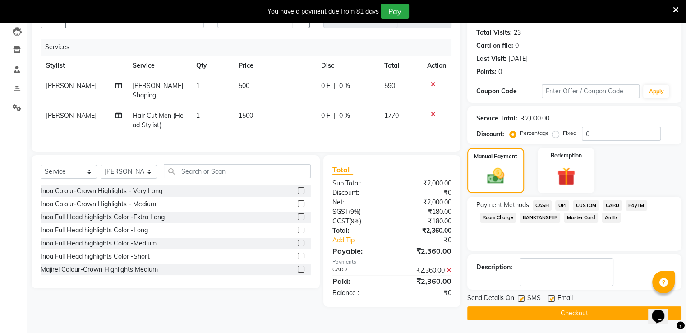
click at [582, 310] on button "Checkout" at bounding box center [574, 313] width 214 height 14
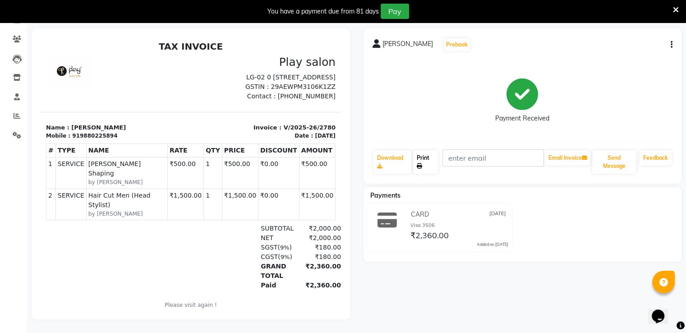
click at [422, 153] on link "Print" at bounding box center [425, 161] width 25 height 23
select select "8350"
select select "service"
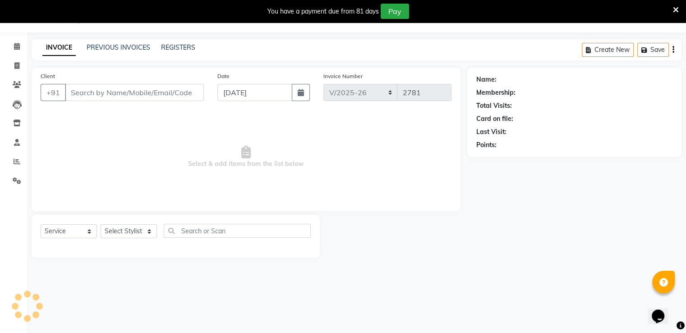
scroll to position [23, 0]
type input "9880225894"
select select "81425"
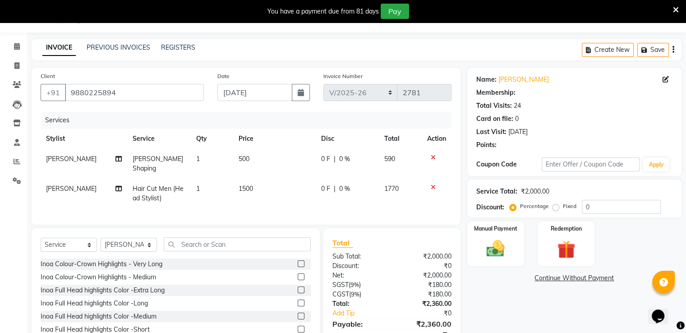
scroll to position [62, 0]
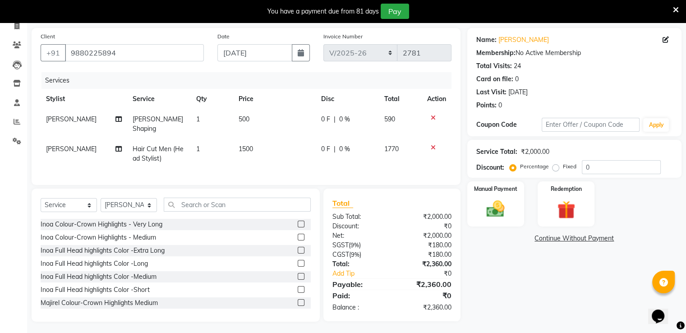
click at [672, 9] on div "You have a payment due from 81 days Pay" at bounding box center [338, 11] width 669 height 15
click at [675, 9] on icon at bounding box center [676, 10] width 6 height 8
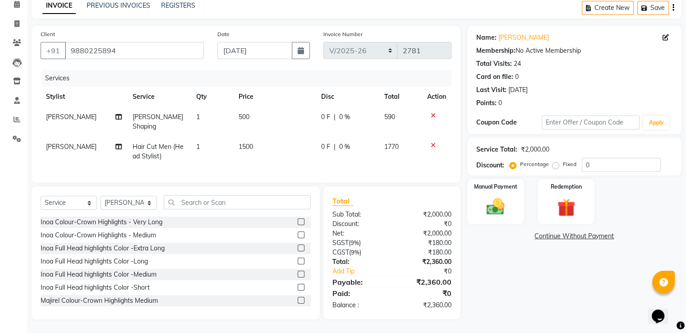
scroll to position [40, 0]
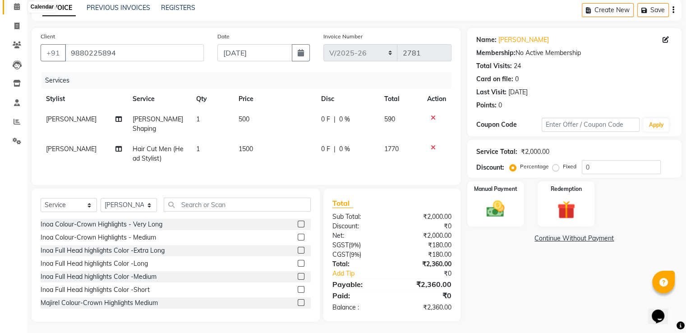
click at [15, 5] on icon at bounding box center [17, 6] width 6 height 7
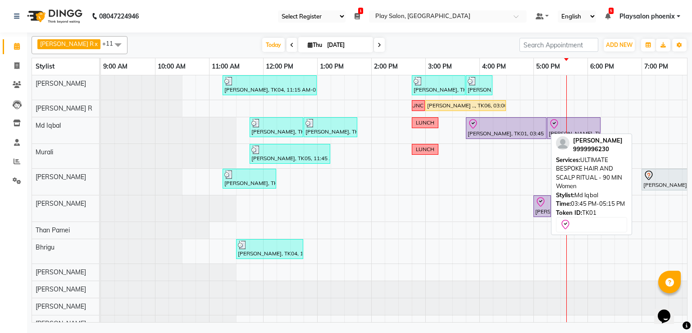
click at [493, 121] on div at bounding box center [506, 124] width 77 height 11
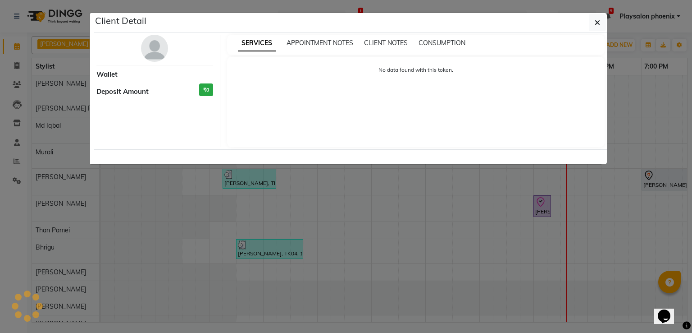
select select "8"
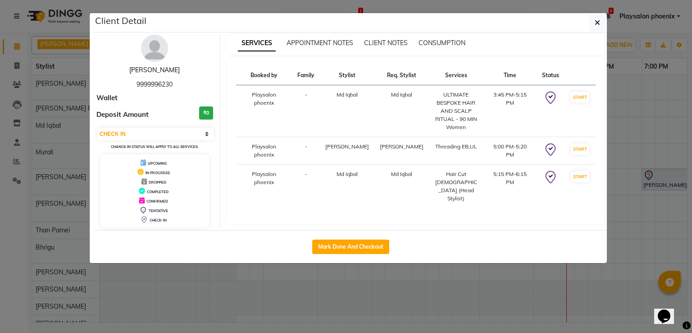
click at [163, 70] on link "[PERSON_NAME]" at bounding box center [154, 70] width 50 height 8
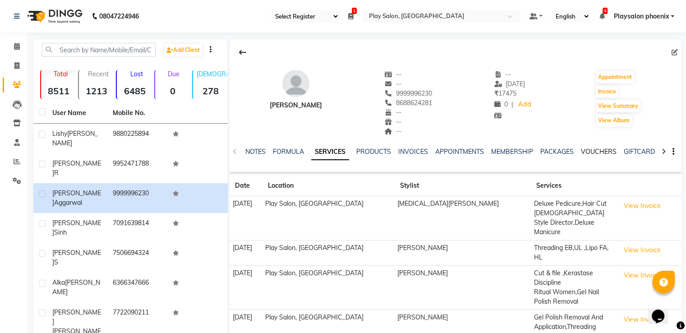
click at [597, 152] on link "VOUCHERS" at bounding box center [599, 151] width 36 height 8
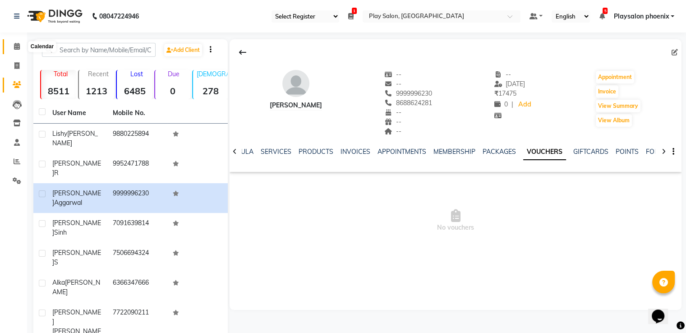
click at [20, 49] on span at bounding box center [17, 46] width 16 height 10
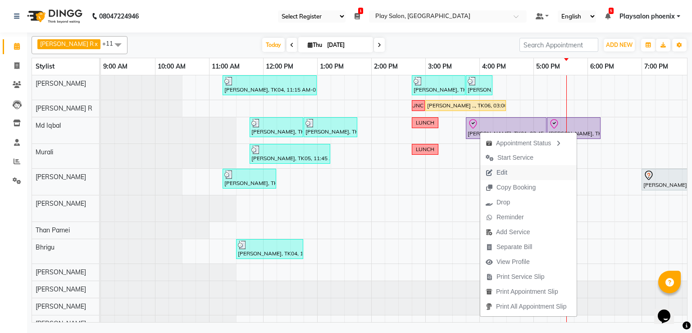
click at [504, 173] on span "Edit" at bounding box center [502, 172] width 11 height 9
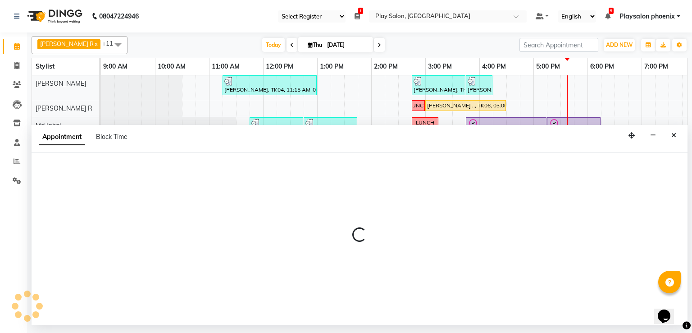
select select "check-in"
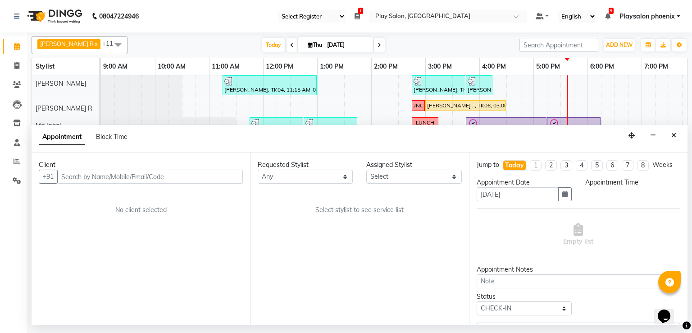
select select "945"
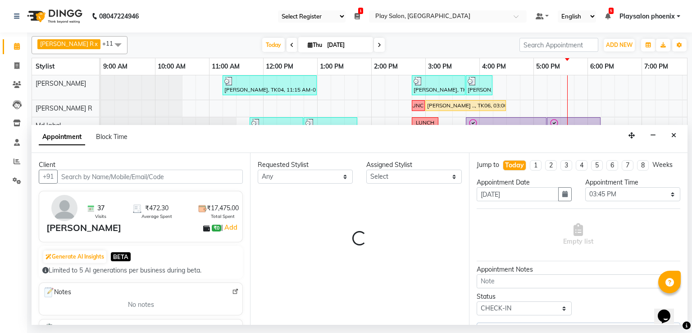
select select "81412"
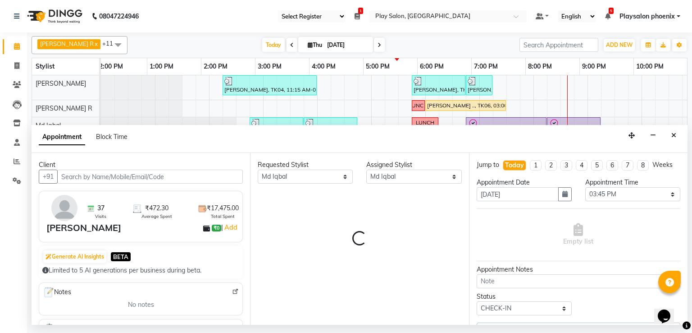
scroll to position [0, 170]
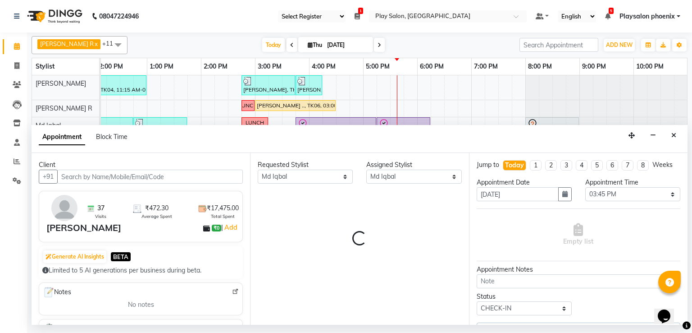
select select "4216"
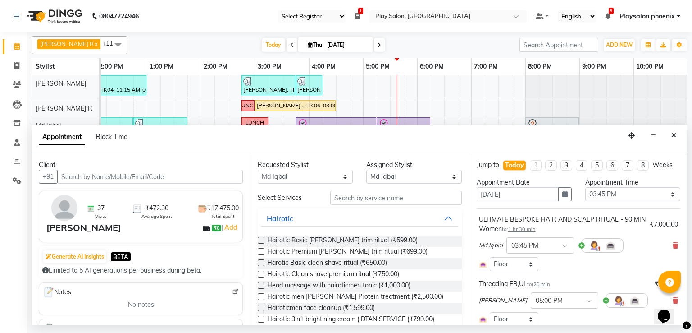
click at [99, 177] on input "text" at bounding box center [150, 176] width 186 height 14
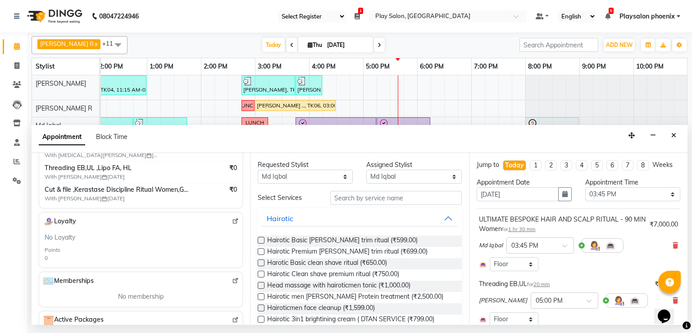
scroll to position [201, 0]
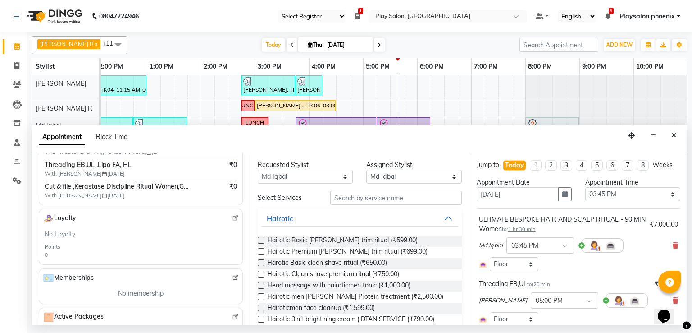
click at [232, 277] on img at bounding box center [235, 277] width 7 height 7
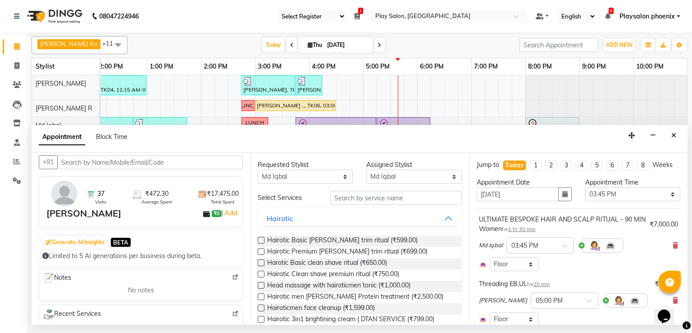
scroll to position [0, 0]
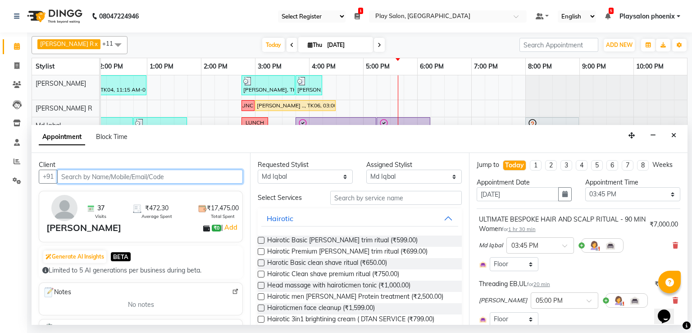
click at [81, 172] on input "text" at bounding box center [150, 176] width 186 height 14
paste input "8688624281"
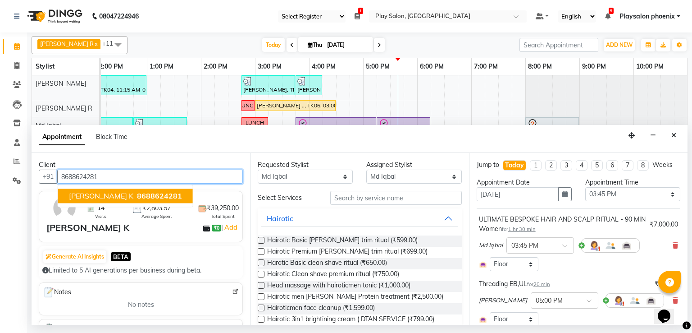
click at [137, 193] on span "8688624281" at bounding box center [159, 195] width 45 height 9
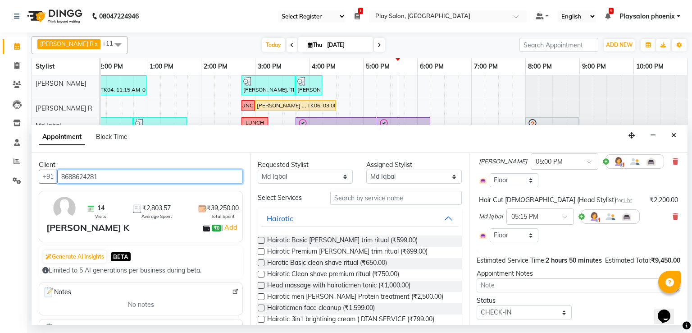
scroll to position [173, 0]
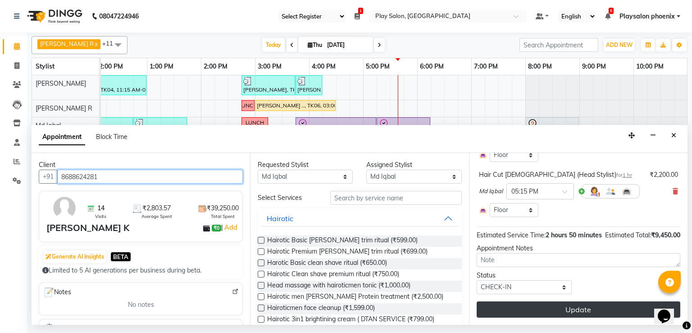
type input "8688624281"
click at [603, 307] on button "Update" at bounding box center [579, 309] width 204 height 16
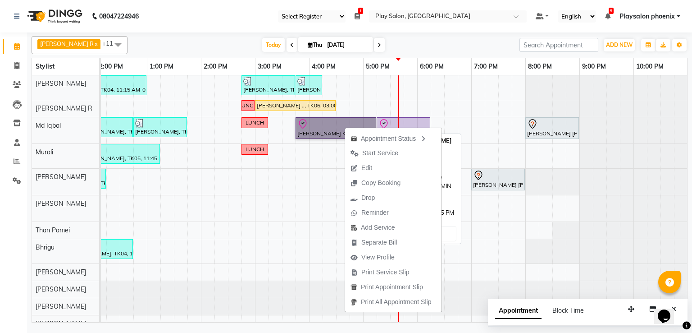
click at [325, 127] on link "[PERSON_NAME] K, TK01, 03:45 PM-05:15 PM, ULTIMATE BESPOKE HAIR AND SCALP RITUA…" at bounding box center [336, 128] width 81 height 22
select select "8"
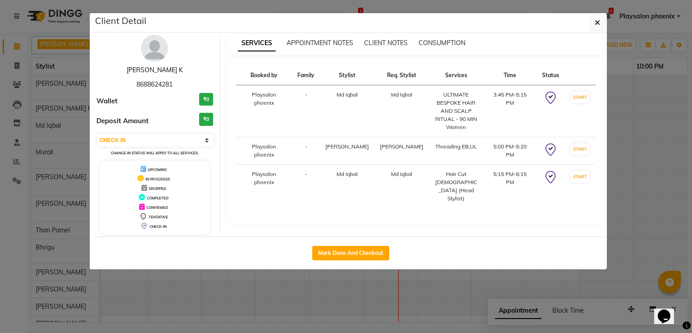
click at [159, 69] on link "[PERSON_NAME] K" at bounding box center [155, 70] width 56 height 8
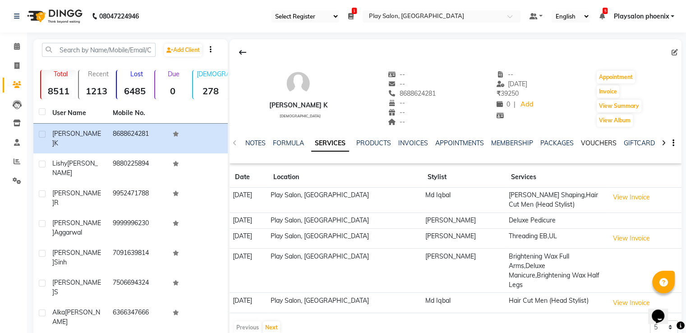
click at [593, 140] on link "VOUCHERS" at bounding box center [599, 143] width 36 height 8
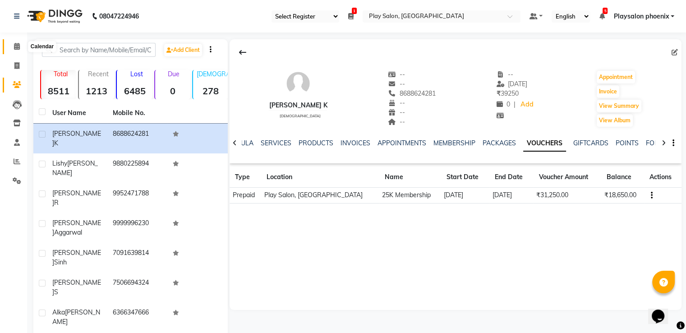
click at [16, 46] on icon at bounding box center [17, 46] width 6 height 7
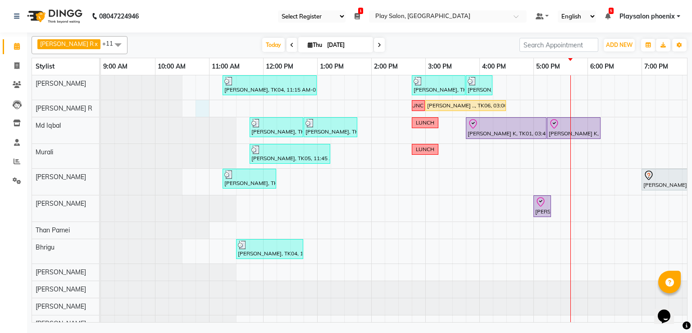
click at [202, 105] on div "[PERSON_NAME], TK04, 11:15 AM-01:00 PM, INOA Root Touch-up Short Lishy [PERSON_…" at bounding box center [479, 203] width 757 height 256
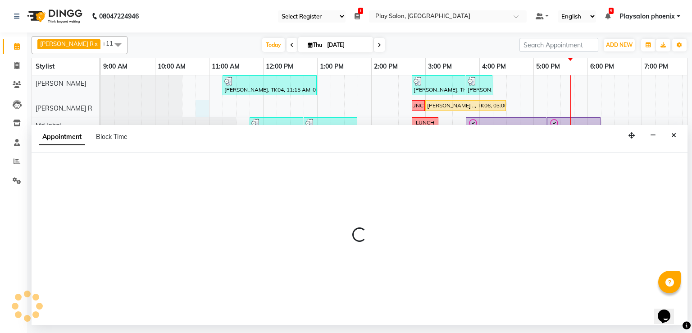
select select "88650"
select select "645"
select select "tentative"
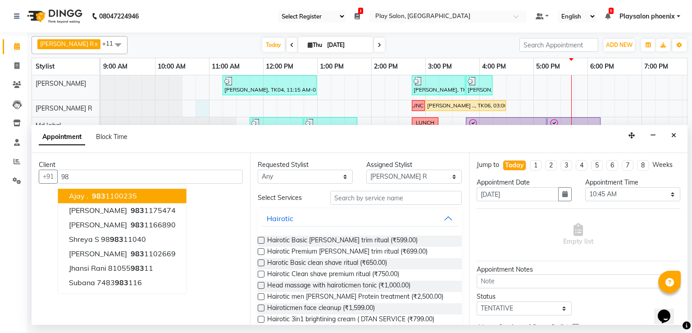
type input "9"
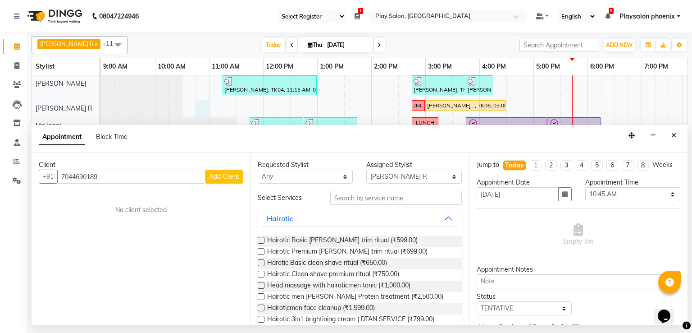
click at [159, 178] on input "7044690189" at bounding box center [131, 176] width 148 height 14
click at [116, 182] on input "7044690189" at bounding box center [131, 176] width 148 height 14
type input "7044690189"
click at [674, 137] on icon "Close" at bounding box center [674, 135] width 5 height 6
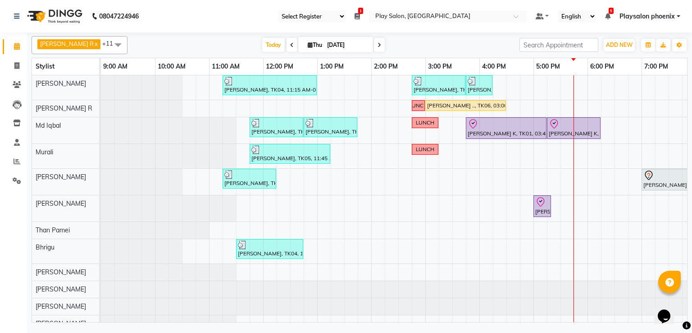
click at [326, 44] on input "[DATE]" at bounding box center [347, 45] width 45 height 14
select select "9"
select select "2025"
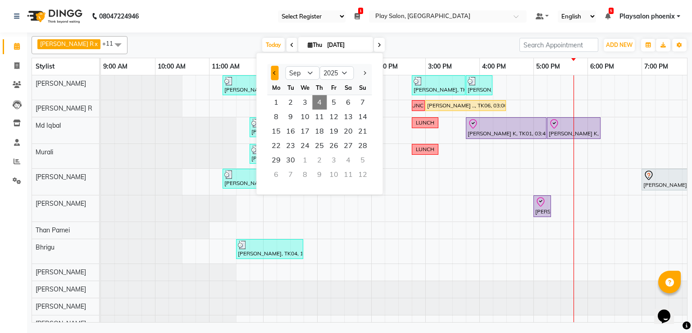
click at [273, 73] on button "Previous month" at bounding box center [275, 73] width 8 height 14
select select "8"
click at [307, 159] on span "27" at bounding box center [305, 160] width 14 height 14
type input "[DATE]"
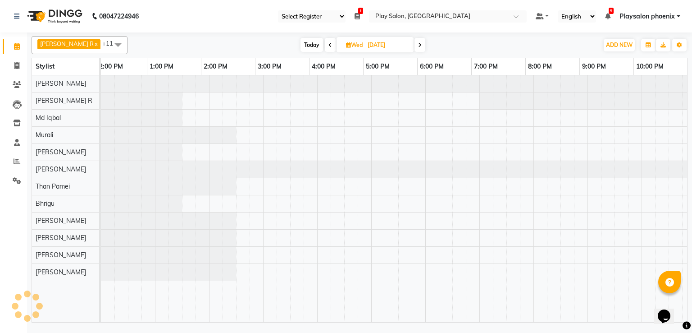
scroll to position [0, 170]
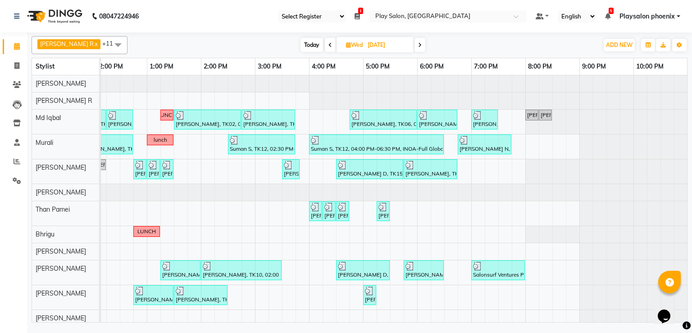
click at [377, 45] on input "[DATE]" at bounding box center [387, 45] width 45 height 14
select select "8"
select select "2025"
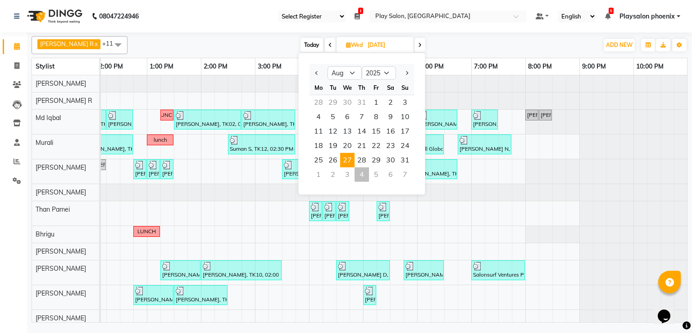
click at [362, 175] on div "4" at bounding box center [362, 174] width 14 height 14
type input "[DATE]"
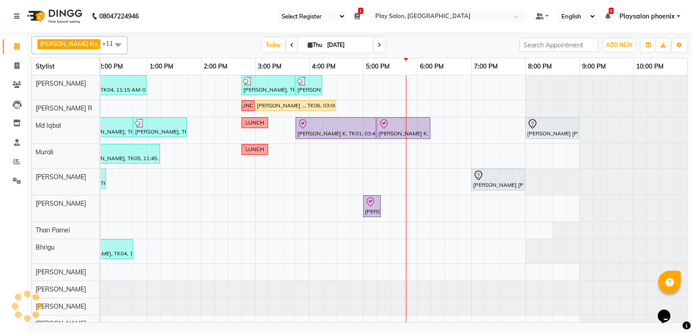
click at [312, 42] on span "Thu" at bounding box center [315, 44] width 19 height 7
select select "9"
select select "2025"
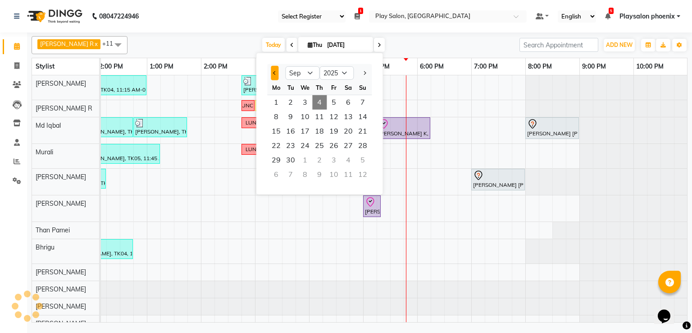
click at [274, 73] on span "Previous month" at bounding box center [275, 73] width 4 height 4
select select "8"
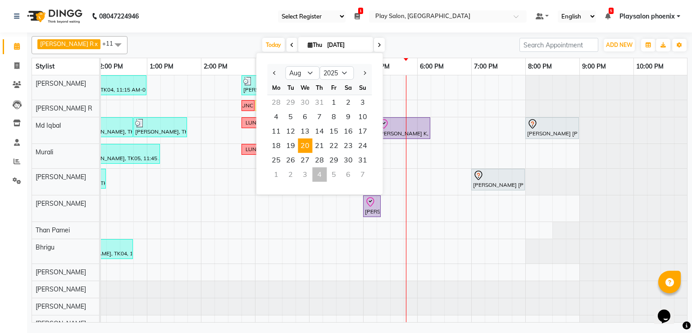
click at [306, 145] on span "20" at bounding box center [305, 145] width 14 height 14
type input "[DATE]"
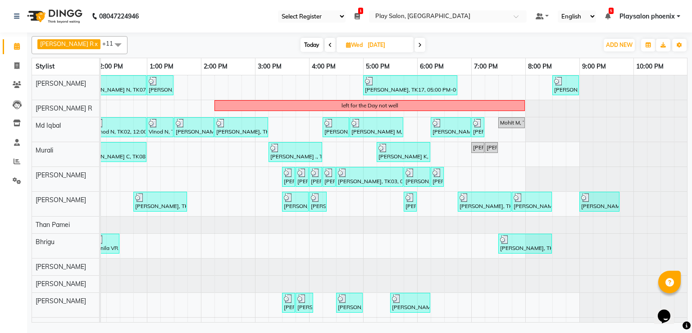
click at [353, 42] on span "Wed" at bounding box center [354, 44] width 21 height 7
select select "8"
select select "2025"
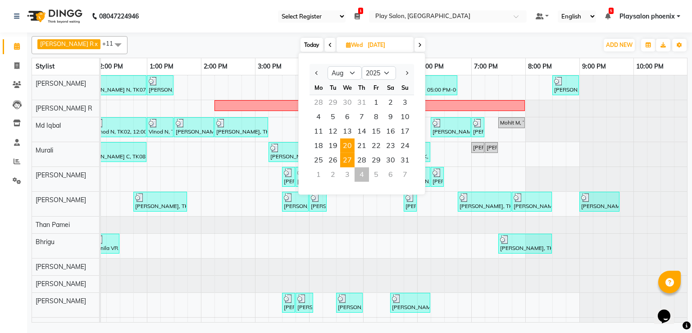
click at [348, 158] on span "27" at bounding box center [347, 160] width 14 height 14
type input "[DATE]"
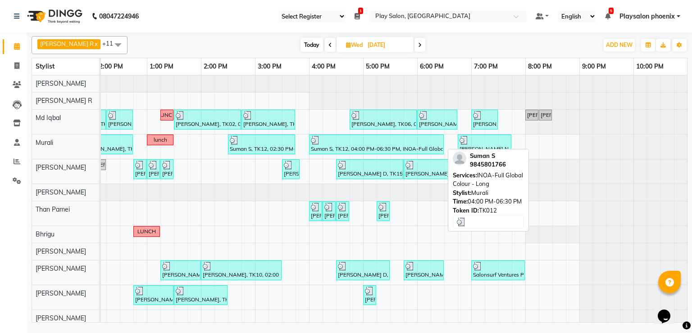
click at [355, 143] on div "Suman S, TK12, 04:00 PM-06:30 PM, INOA-Full Global Colour - Long" at bounding box center [376, 144] width 133 height 17
select select "3"
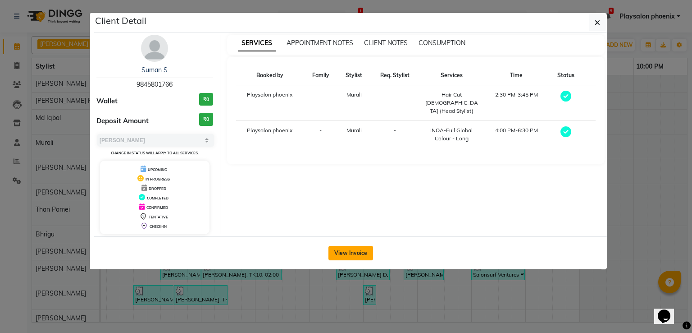
click at [355, 252] on button "View Invoice" at bounding box center [351, 253] width 45 height 14
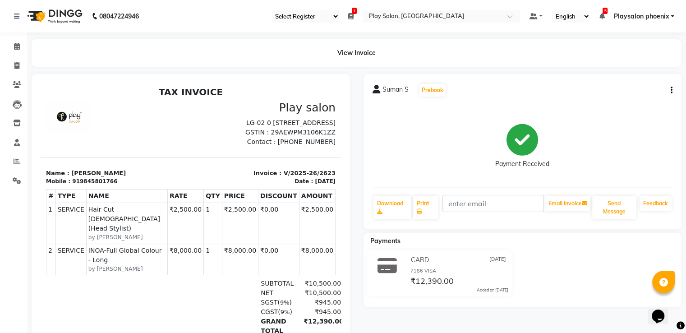
scroll to position [52, 0]
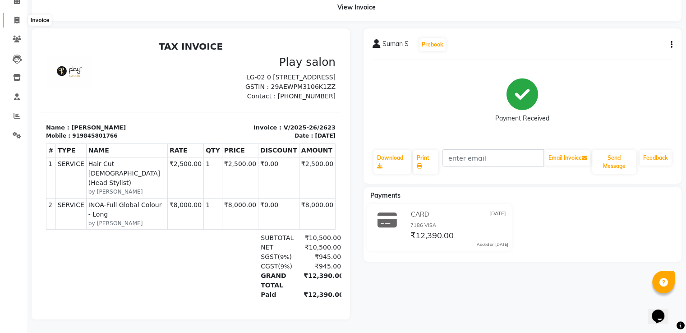
click at [16, 17] on icon at bounding box center [16, 20] width 5 height 7
select select "service"
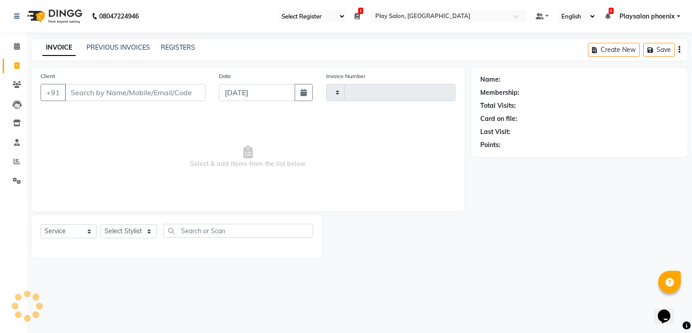
type input "2781"
select select "8350"
click at [14, 46] on icon at bounding box center [17, 46] width 6 height 7
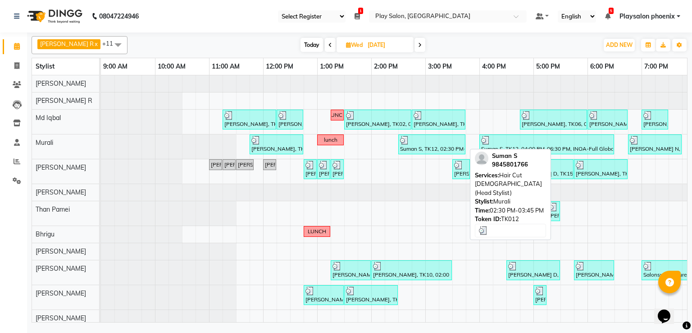
click at [444, 146] on div "Suman S, TK12, 02:30 PM-03:45 PM, Hair Cut [DEMOGRAPHIC_DATA] (Head Stylist)" at bounding box center [431, 144] width 65 height 17
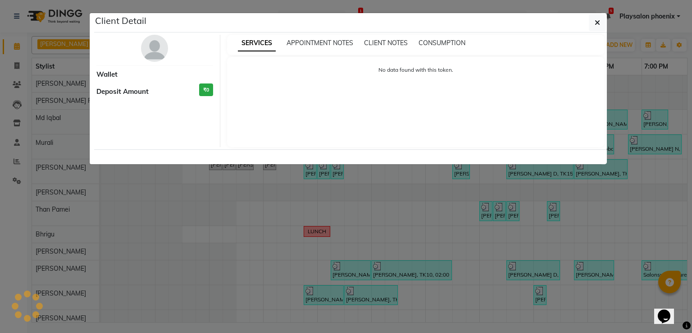
select select "3"
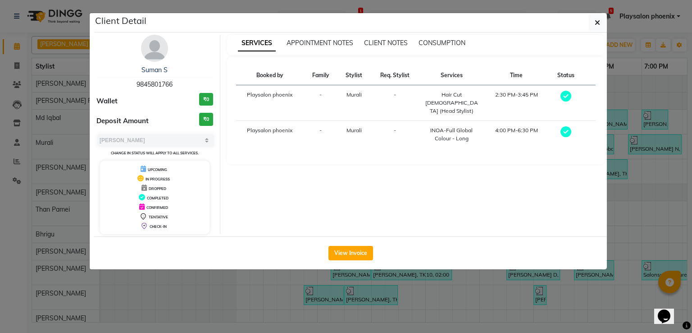
click at [161, 52] on img at bounding box center [154, 48] width 27 height 27
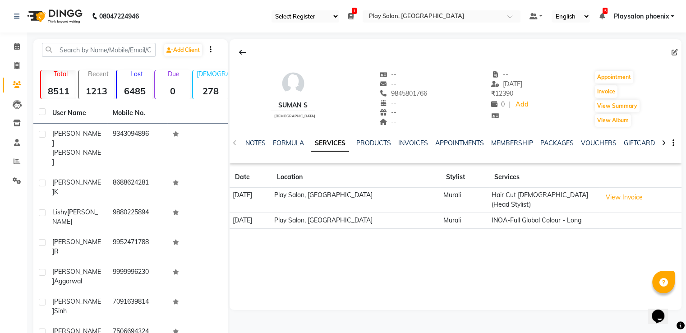
click at [672, 53] on icon at bounding box center [674, 52] width 6 height 6
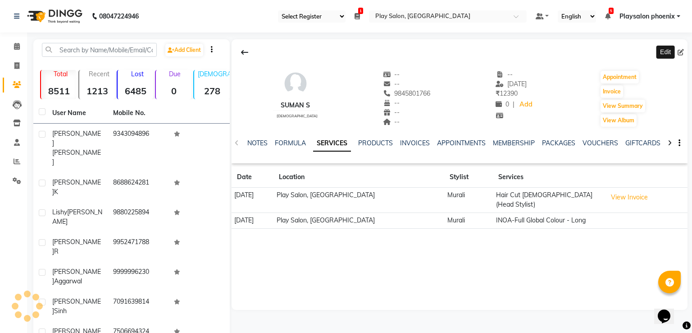
select select "[DEMOGRAPHIC_DATA]"
select select "54882"
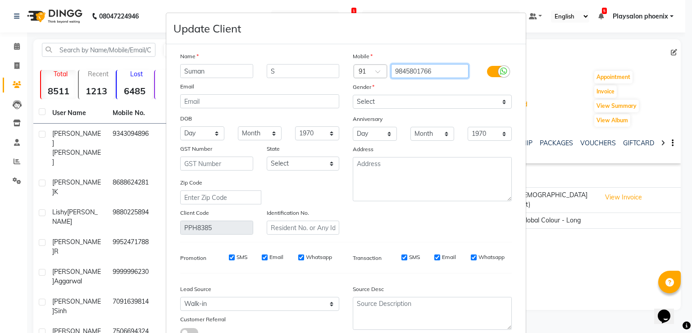
click at [447, 69] on input "9845801766" at bounding box center [430, 71] width 78 height 14
type input "9"
type input "9831172553"
click at [240, 75] on input "Suman" at bounding box center [216, 71] width 73 height 14
type input "S"
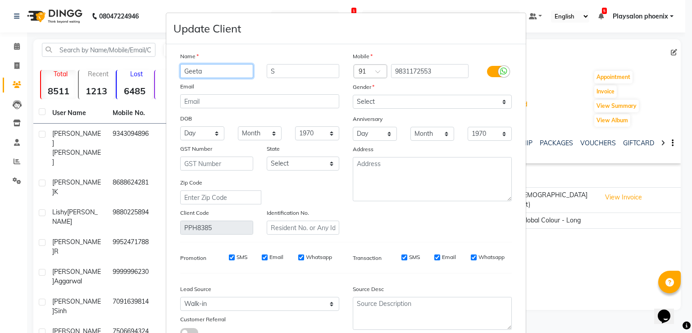
type input "Geeta"
click at [297, 73] on input "S" at bounding box center [303, 71] width 73 height 14
type input "[PERSON_NAME]"
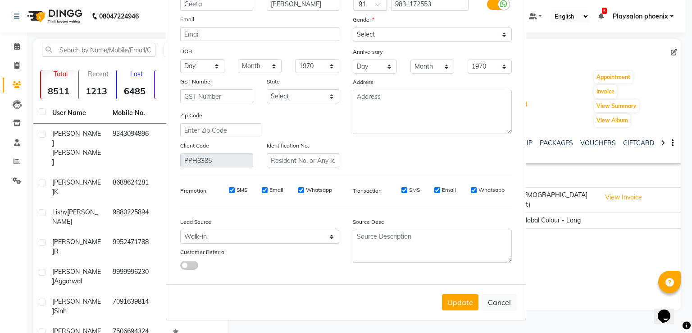
scroll to position [72, 0]
click at [455, 302] on button "Update" at bounding box center [460, 302] width 37 height 16
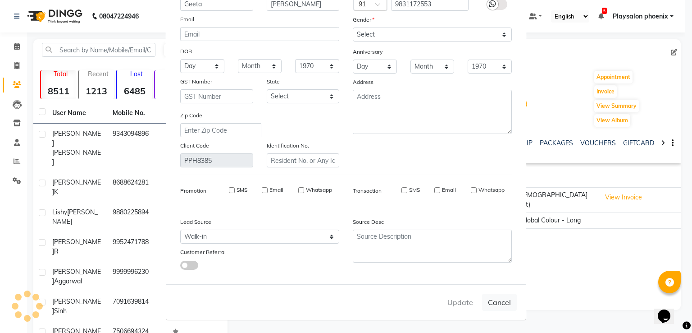
select select
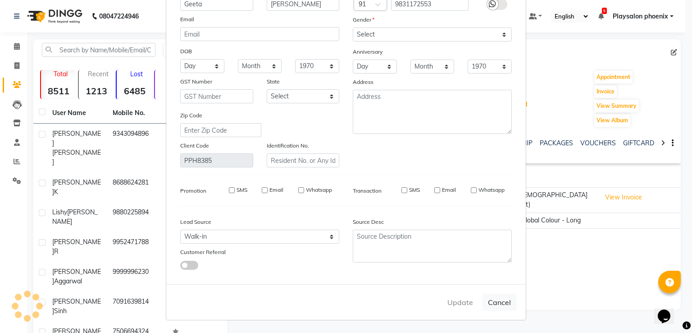
select select
checkbox input "false"
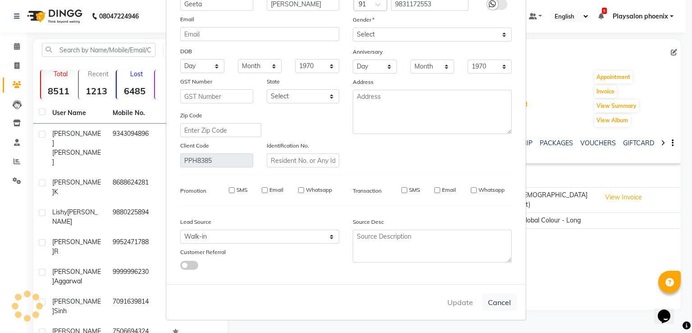
checkbox input "false"
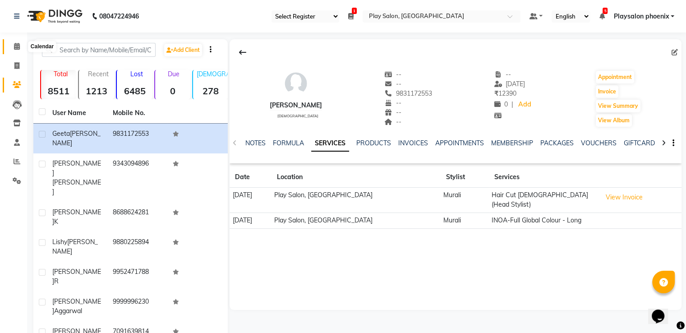
click at [14, 49] on icon at bounding box center [17, 46] width 6 height 7
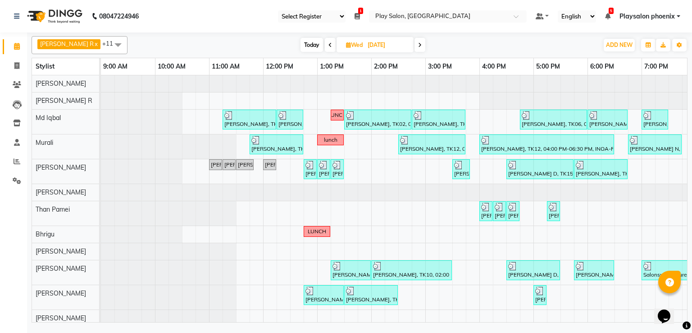
click at [306, 46] on span "Today" at bounding box center [312, 45] width 23 height 14
type input "[DATE]"
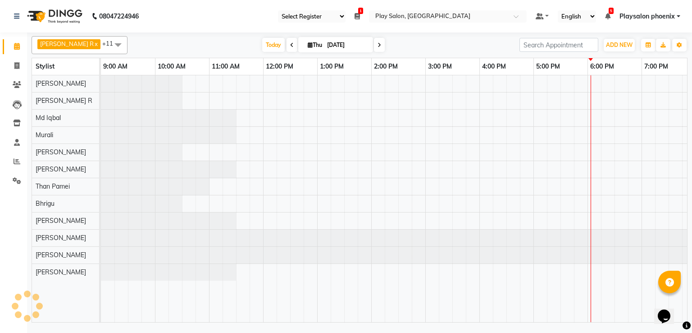
scroll to position [0, 170]
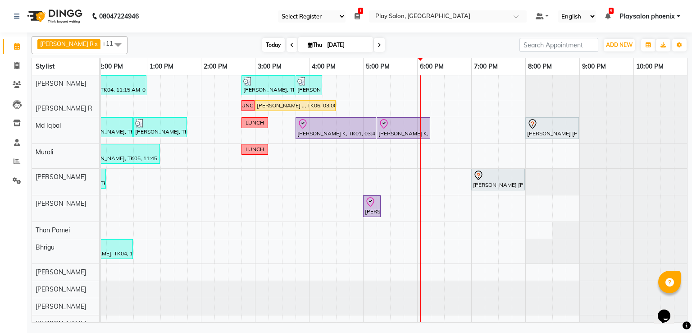
click at [269, 40] on span "Today" at bounding box center [273, 45] width 23 height 14
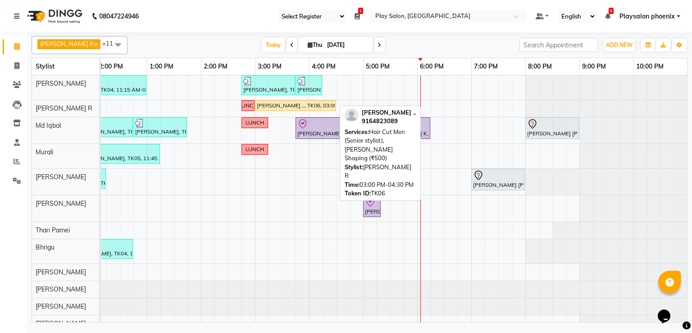
click at [286, 107] on div "[PERSON_NAME] .., TK06, 03:00 PM-04:30 PM, Hair Cut Men (Senior stylist),[PERSO…" at bounding box center [295, 105] width 79 height 8
select select "1"
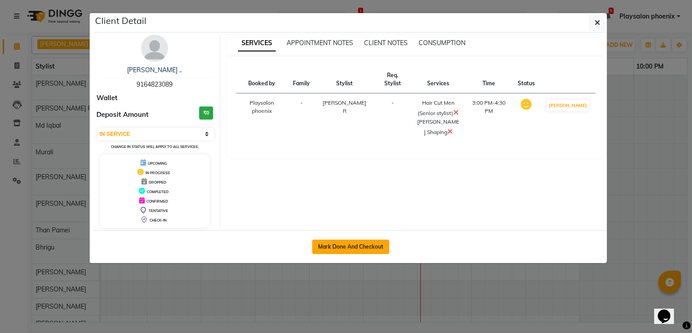
click at [330, 248] on button "Mark Done And Checkout" at bounding box center [350, 246] width 77 height 14
select select "8350"
select select "service"
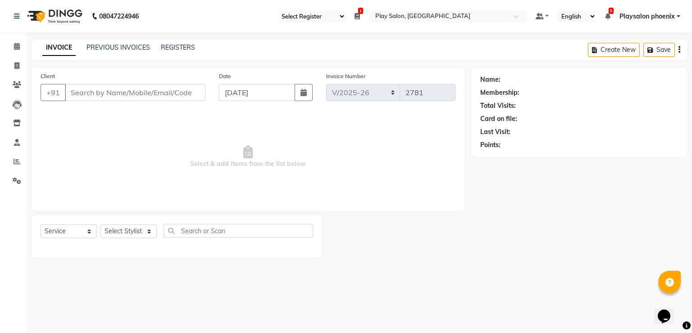
type input "9164823089"
select select "88650"
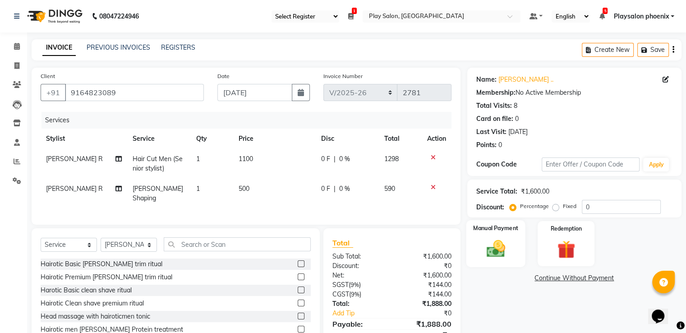
click at [499, 233] on div "Manual Payment" at bounding box center [495, 243] width 59 height 46
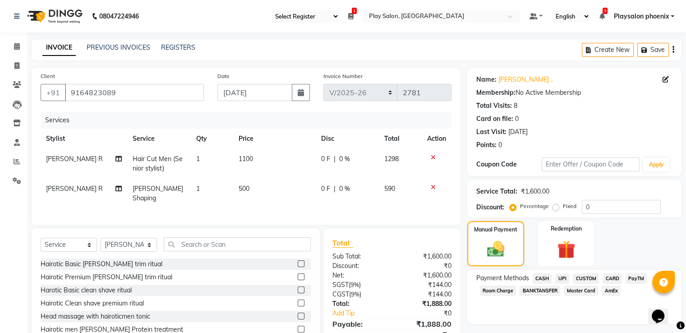
click at [587, 277] on span "CUSTOM" at bounding box center [585, 278] width 26 height 10
click at [552, 325] on input "Note:" at bounding box center [609, 323] width 126 height 14
type input "upi"
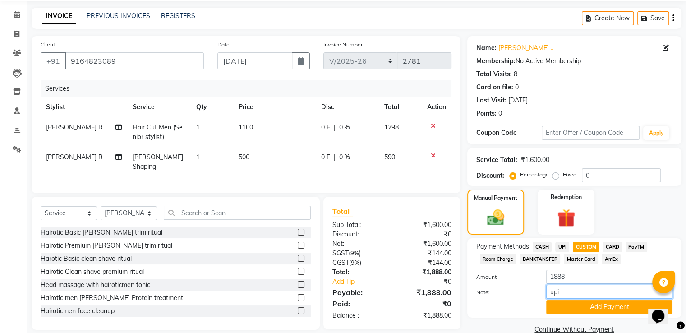
scroll to position [49, 0]
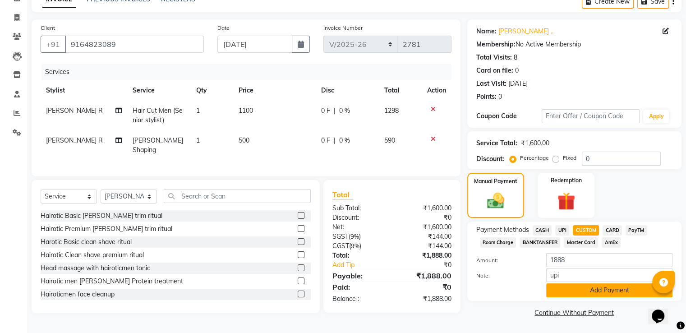
click at [597, 292] on button "Add Payment" at bounding box center [609, 290] width 126 height 14
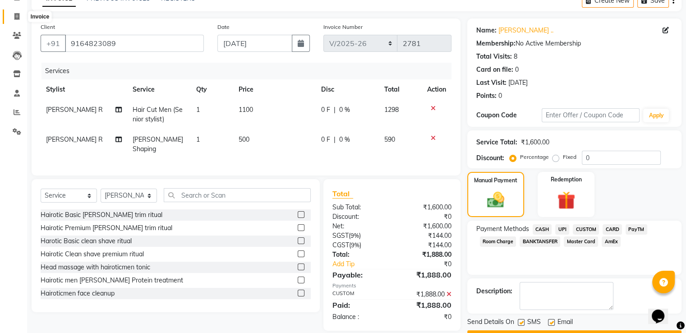
click at [9, 13] on span at bounding box center [17, 17] width 16 height 10
select select "service"
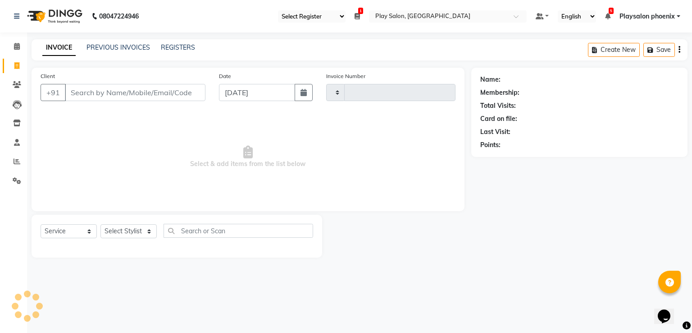
type input "2781"
select select "8350"
click at [19, 47] on icon at bounding box center [17, 46] width 6 height 7
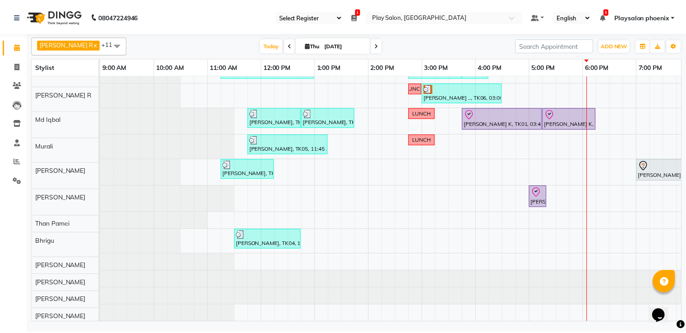
scroll to position [23, 0]
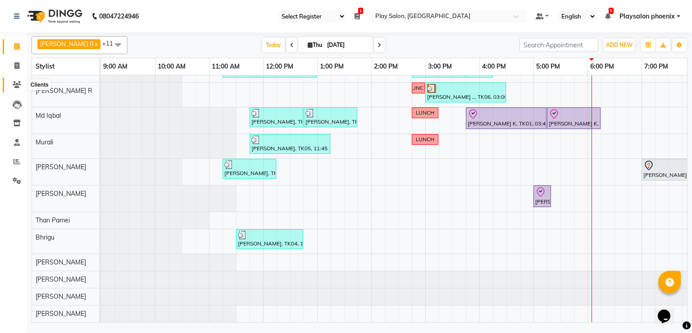
click at [18, 83] on icon at bounding box center [17, 84] width 9 height 7
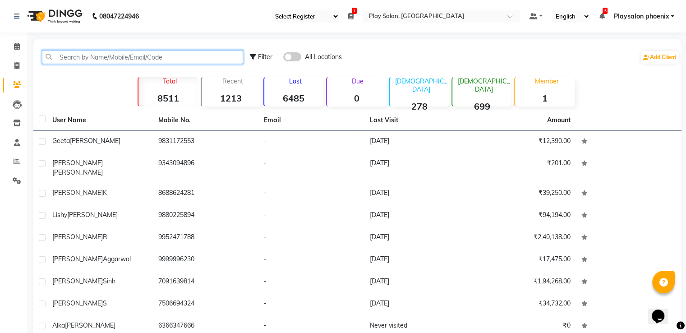
click at [100, 58] on input "text" at bounding box center [142, 57] width 201 height 14
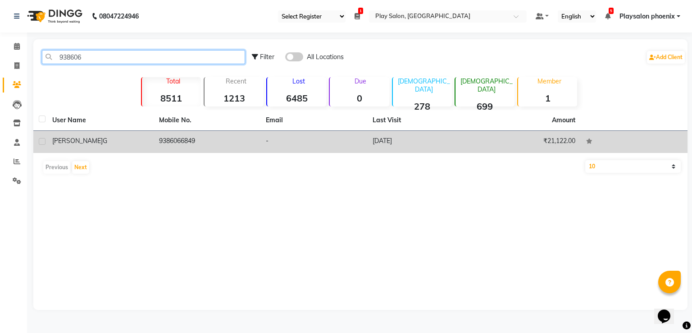
type input "938606"
click at [107, 143] on div "[PERSON_NAME]" at bounding box center [100, 140] width 96 height 9
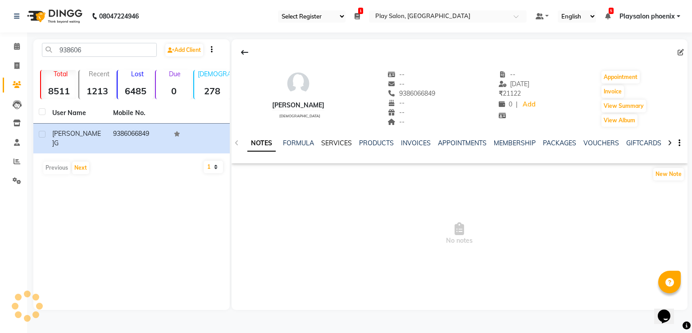
click at [342, 144] on link "SERVICES" at bounding box center [336, 143] width 31 height 8
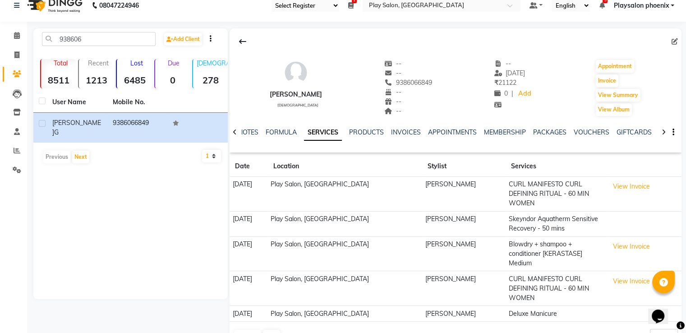
scroll to position [11, 0]
click at [426, 83] on div "[PERSON_NAME] [DEMOGRAPHIC_DATA] -- -- 9386066849 -- -- -- -- [DATE] ₹ 21122 0 …" at bounding box center [455, 83] width 452 height 67
drag, startPoint x: 426, startPoint y: 83, endPoint x: 384, endPoint y: 85, distance: 41.5
click at [384, 85] on div "[PERSON_NAME] [DEMOGRAPHIC_DATA] -- -- [PHONE_NUMBER] Mobile No. -- -- -- -- [D…" at bounding box center [455, 83] width 452 height 67
copy span "9386066849"
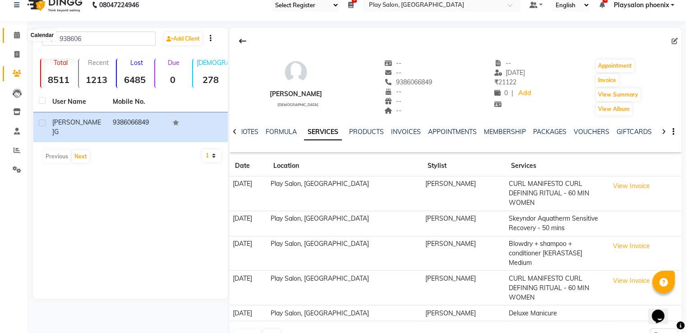
click at [18, 35] on icon at bounding box center [17, 35] width 6 height 7
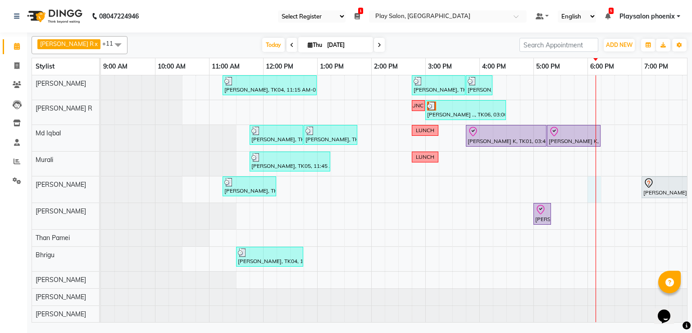
click at [600, 184] on div "[PERSON_NAME], TK04, 11:15 AM-01:00 PM, INOA Root Touch-up Short Lishy [PERSON_…" at bounding box center [479, 207] width 757 height 264
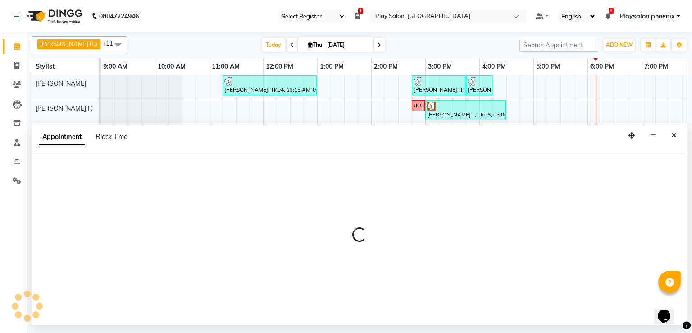
select select "81417"
select select "1080"
select select "tentative"
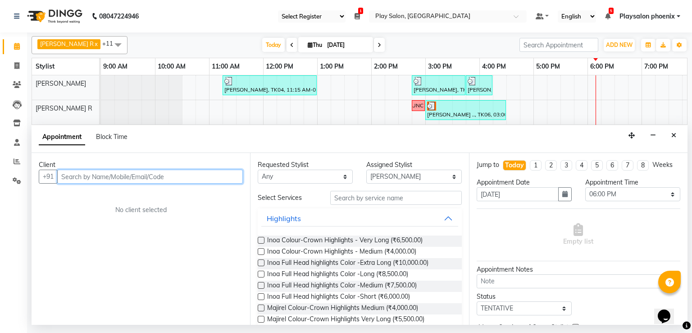
click at [177, 175] on input "text" at bounding box center [150, 176] width 186 height 14
paste input "9386066849"
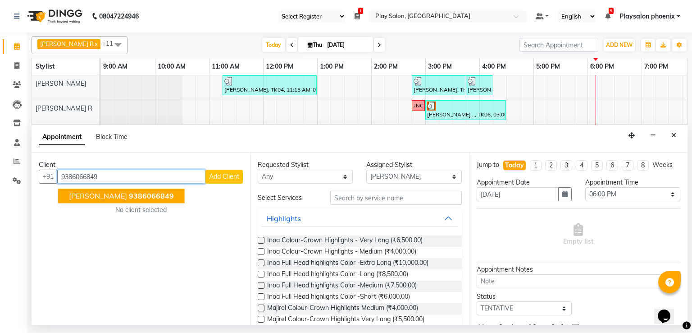
click at [138, 192] on span "9386066849" at bounding box center [151, 195] width 45 height 9
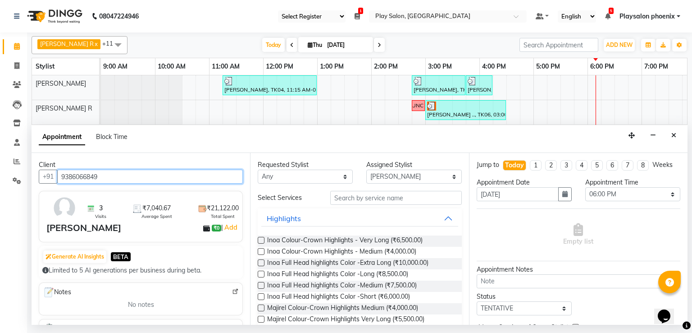
type input "9386066849"
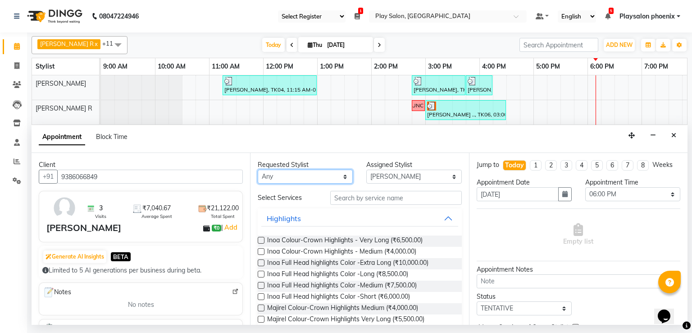
click at [346, 174] on select "Any Armaan Bhrigu Chytra [PERSON_NAME] General Technician . [PERSON_NAME] [PERS…" at bounding box center [305, 176] width 95 height 14
select select "81417"
click at [258, 169] on select "Any Armaan Bhrigu Chytra [PERSON_NAME] General Technician . [PERSON_NAME] [PERS…" at bounding box center [305, 176] width 95 height 14
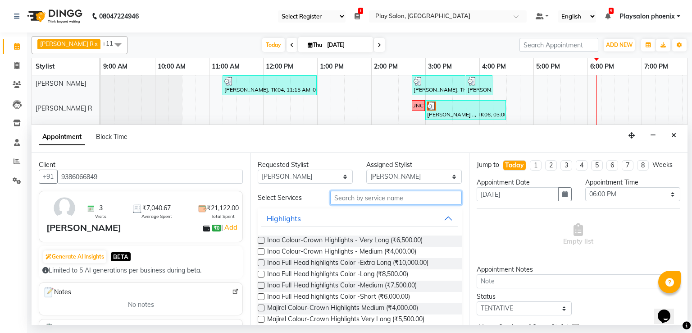
click at [345, 198] on input "text" at bounding box center [396, 198] width 132 height 14
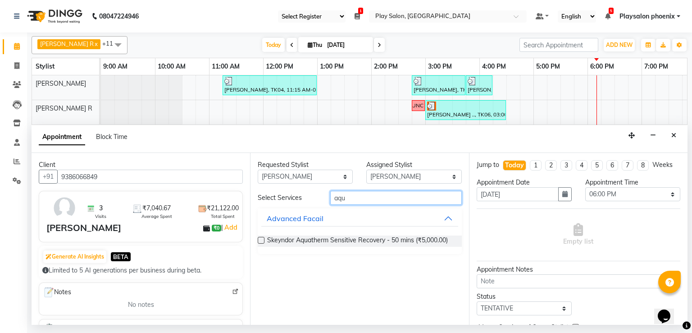
type input "aqu"
click at [262, 239] on label at bounding box center [261, 240] width 7 height 7
click at [262, 239] on input "checkbox" at bounding box center [261, 241] width 6 height 6
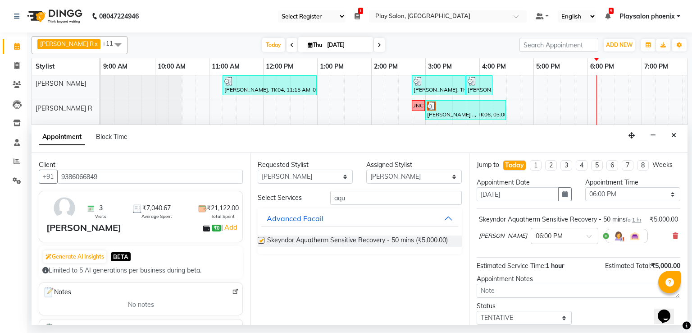
checkbox input "false"
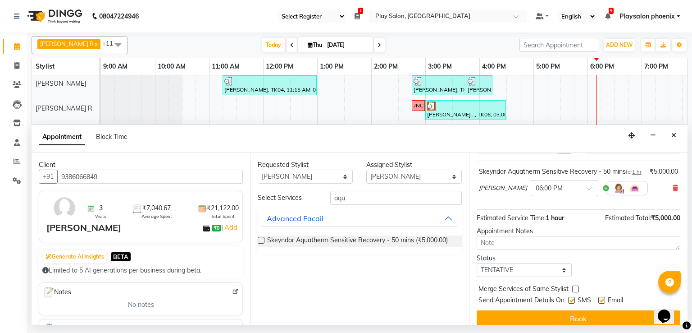
scroll to position [66, 0]
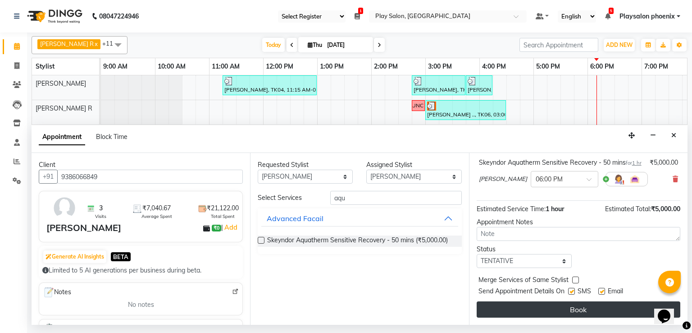
click at [588, 310] on button "Book" at bounding box center [579, 309] width 204 height 16
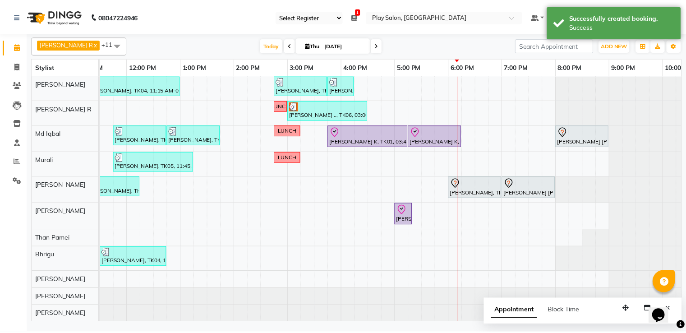
scroll to position [0, 170]
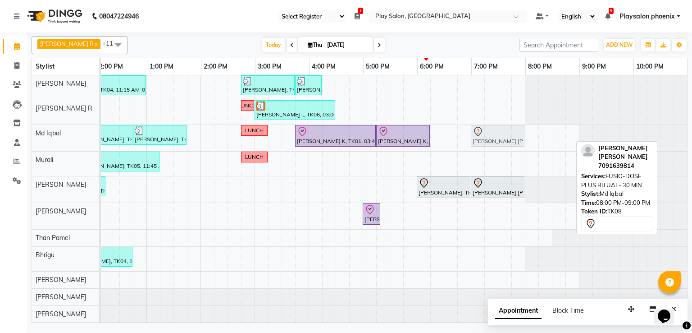
drag, startPoint x: 538, startPoint y: 132, endPoint x: 489, endPoint y: 136, distance: 49.7
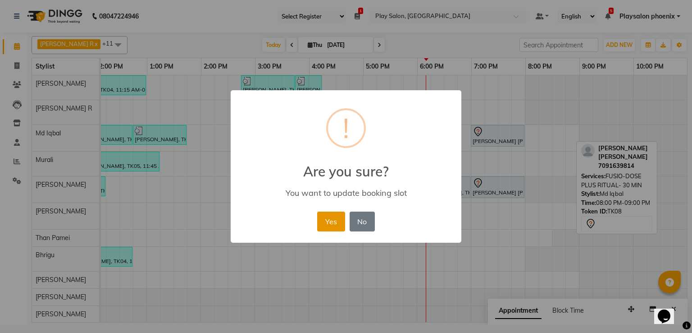
click at [319, 221] on button "Yes" at bounding box center [330, 221] width 27 height 20
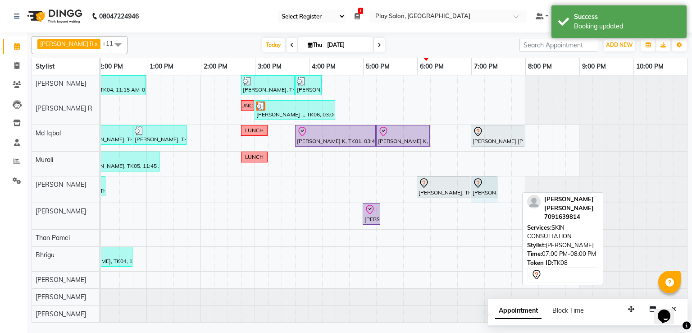
drag, startPoint x: 517, startPoint y: 183, endPoint x: 490, endPoint y: 190, distance: 28.7
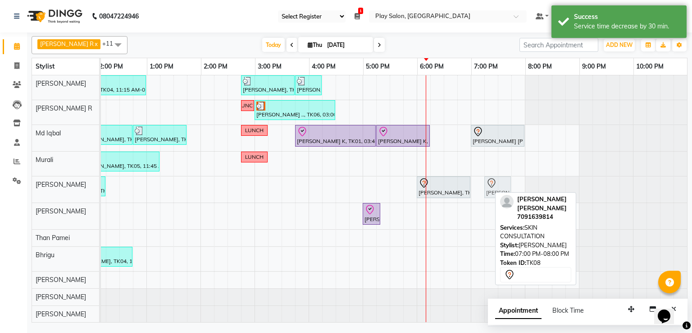
drag, startPoint x: 483, startPoint y: 190, endPoint x: 501, endPoint y: 193, distance: 18.3
click at [501, 193] on div "[PERSON_NAME] R x [PERSON_NAME] x Md Iqbal x Murali x Rosy Rongmei x Sanjay V x…" at bounding box center [360, 177] width 656 height 290
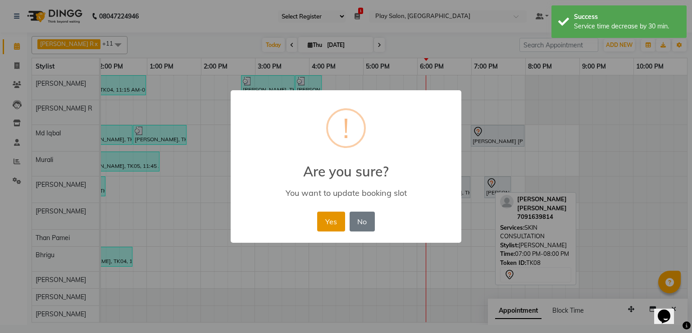
click at [324, 222] on button "Yes" at bounding box center [330, 221] width 27 height 20
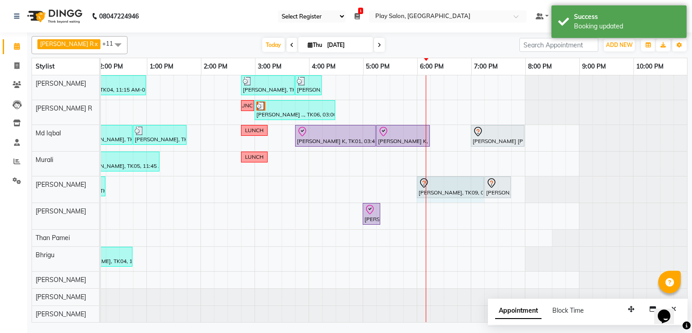
drag, startPoint x: 463, startPoint y: 181, endPoint x: 472, endPoint y: 180, distance: 9.0
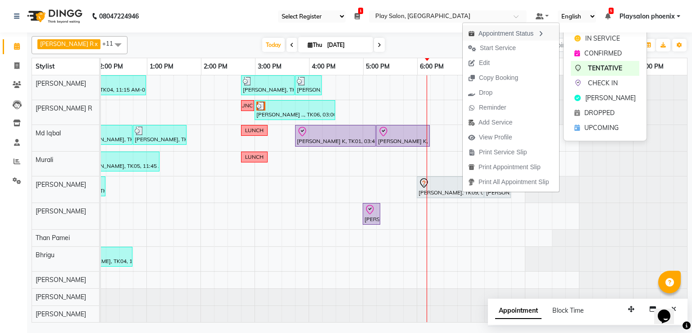
click at [543, 31] on icon "button" at bounding box center [540, 34] width 7 height 6
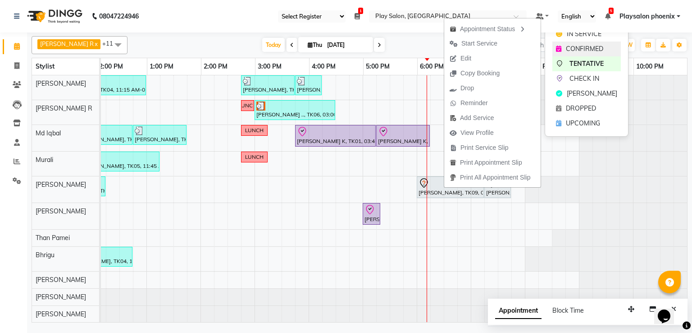
click at [564, 47] on div "CONFIRMED" at bounding box center [587, 48] width 69 height 15
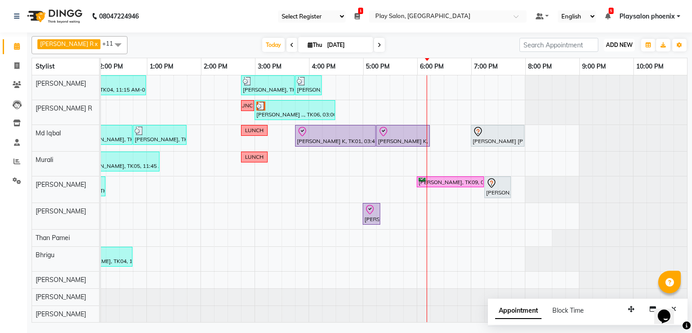
click at [622, 46] on span "ADD NEW" at bounding box center [619, 44] width 27 height 7
click at [578, 78] on link "Add Invoice" at bounding box center [598, 74] width 71 height 12
select select "service"
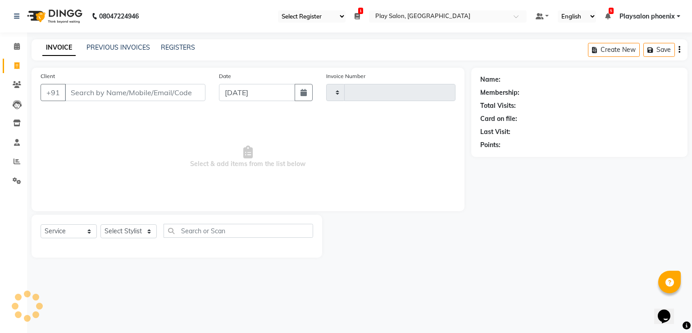
type input "2781"
select select "8350"
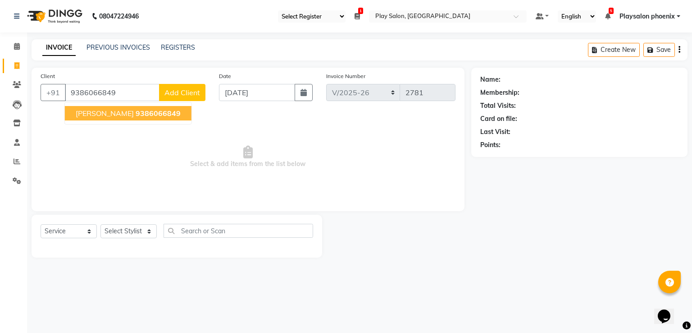
click at [142, 112] on span "9386066849" at bounding box center [158, 113] width 45 height 9
type input "9386066849"
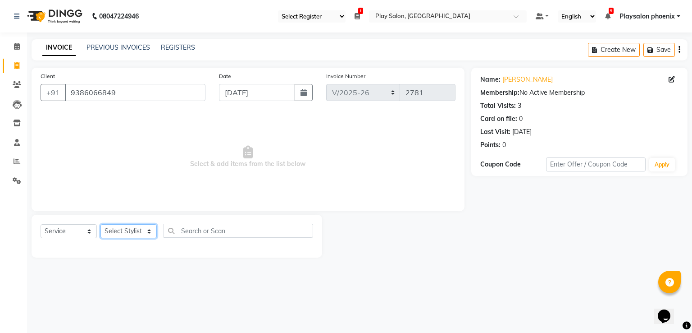
click at [150, 233] on select "Select Stylist Armaan Bhrigu Chytra [PERSON_NAME] General Technician . Imran [P…" at bounding box center [129, 231] width 56 height 14
select select "81416"
click at [101, 224] on select "Select Stylist Armaan Bhrigu Chytra [PERSON_NAME] General Technician . Imran [P…" at bounding box center [129, 231] width 56 height 14
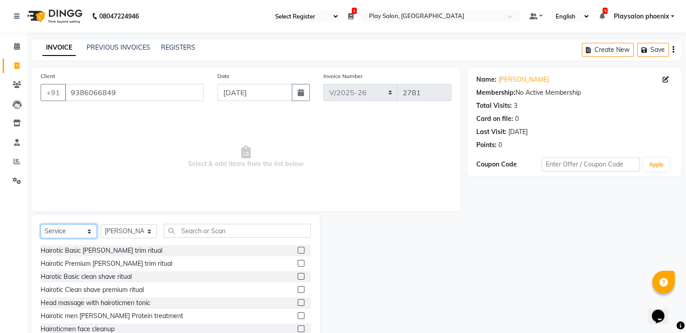
click at [82, 229] on select "Select Service Product Membership Package Voucher Prepaid Gift Card" at bounding box center [69, 231] width 56 height 14
click at [41, 224] on select "Select Service Product Membership Package Voucher Prepaid Gift Card" at bounding box center [69, 231] width 56 height 14
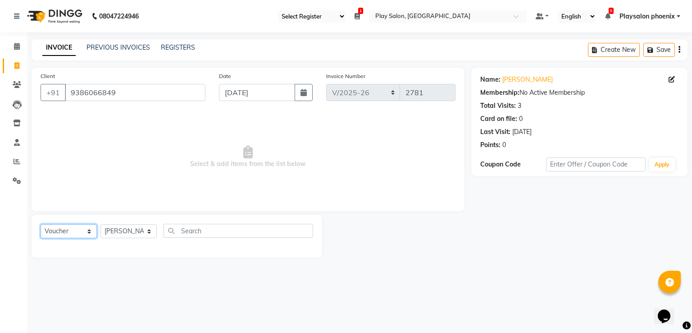
click at [56, 236] on select "Select Service Product Membership Package Voucher Prepaid Gift Card" at bounding box center [69, 231] width 56 height 14
select select "P"
click at [41, 224] on select "Select Service Product Membership Package Voucher Prepaid Gift Card" at bounding box center [69, 231] width 56 height 14
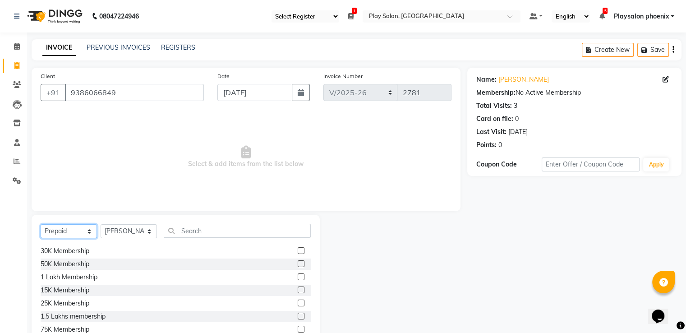
scroll to position [57, 0]
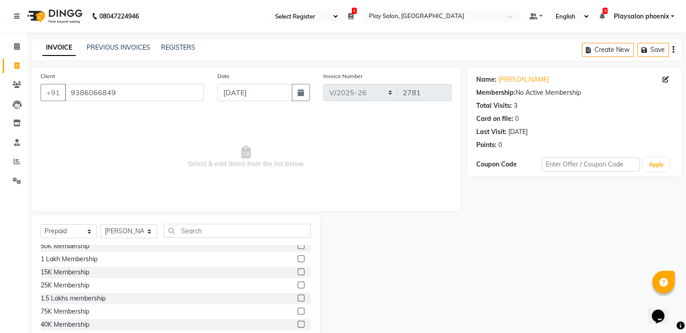
click at [297, 286] on label at bounding box center [300, 284] width 7 height 7
click at [297, 286] on input "checkbox" at bounding box center [300, 285] width 6 height 6
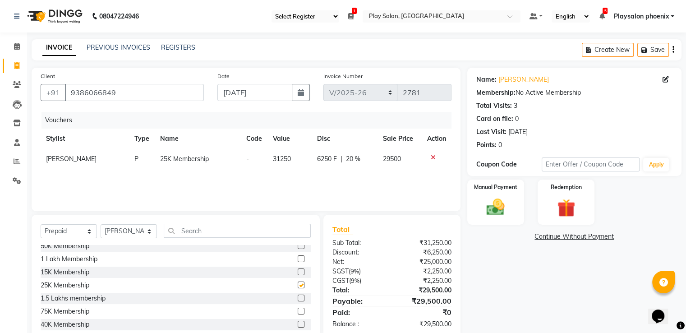
checkbox input "false"
click at [505, 194] on div "Manual Payment" at bounding box center [495, 201] width 59 height 46
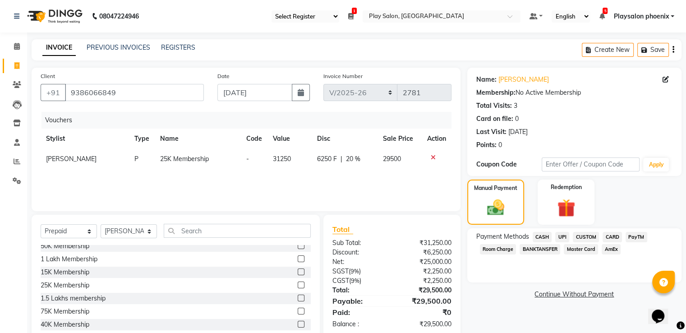
click at [580, 239] on span "CUSTOM" at bounding box center [585, 237] width 26 height 10
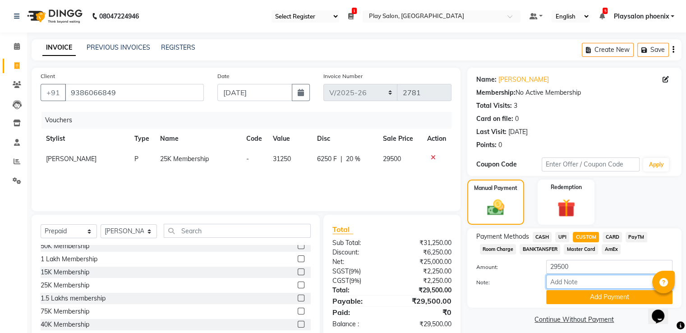
click at [562, 283] on input "Note:" at bounding box center [609, 282] width 126 height 14
type input "upi"
click at [591, 301] on button "Add Payment" at bounding box center [609, 297] width 126 height 14
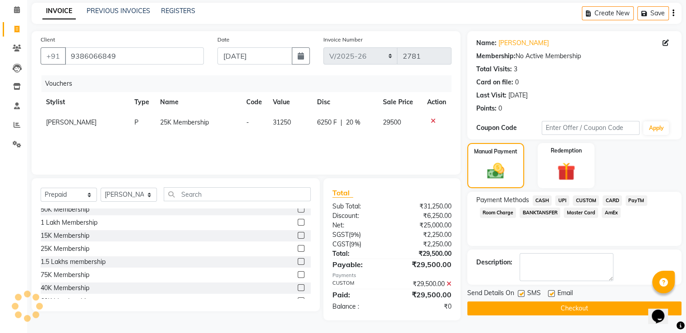
scroll to position [38, 0]
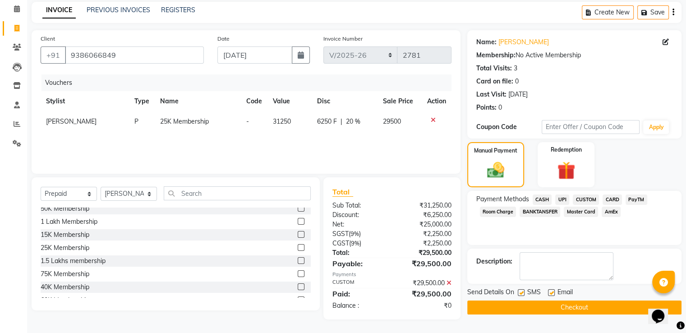
click at [555, 310] on button "Checkout" at bounding box center [574, 307] width 214 height 14
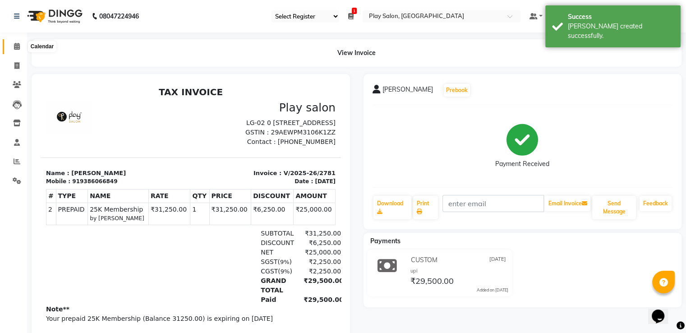
click at [19, 49] on icon at bounding box center [17, 46] width 6 height 7
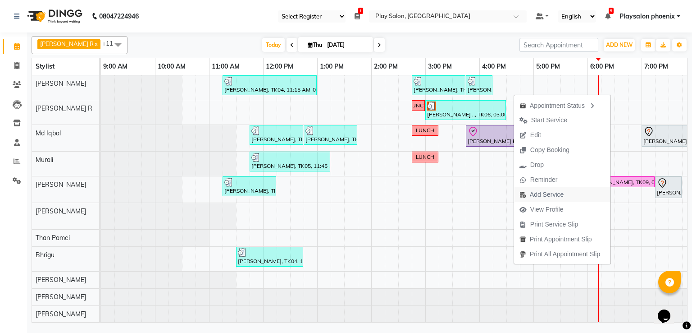
click at [553, 191] on span "Add Service" at bounding box center [547, 194] width 34 height 9
select select "81417"
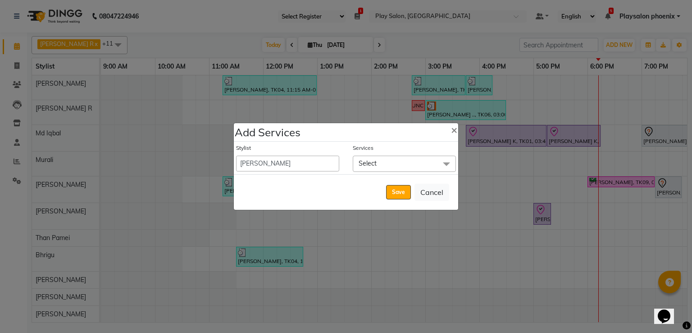
click at [434, 168] on span "Select" at bounding box center [404, 164] width 103 height 16
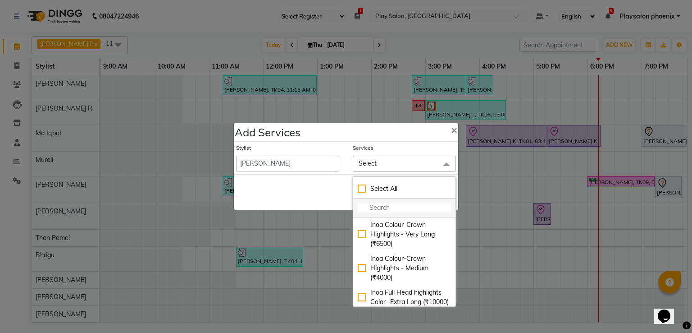
click at [420, 207] on input "multiselect-search" at bounding box center [404, 207] width 93 height 9
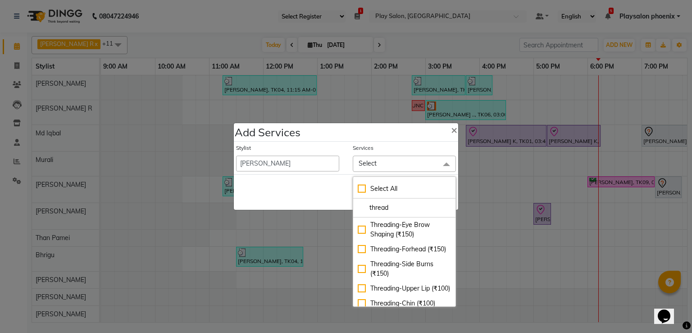
type input "thread"
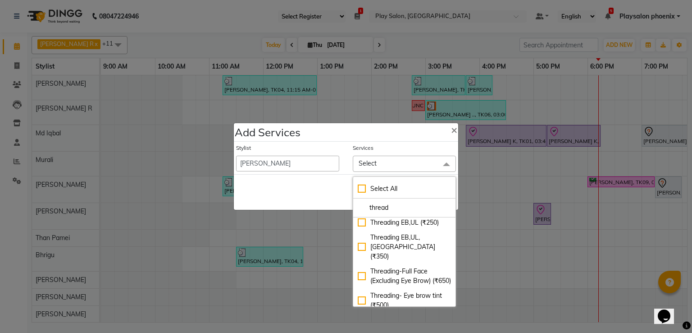
scroll to position [108, 0]
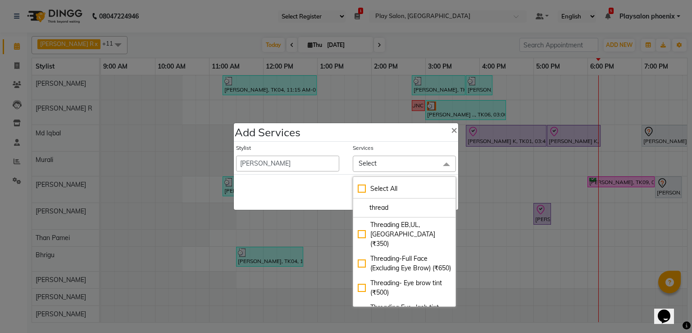
click at [358, 215] on div "Threading EB,UL (₹250)" at bounding box center [404, 209] width 93 height 9
checkbox input "true"
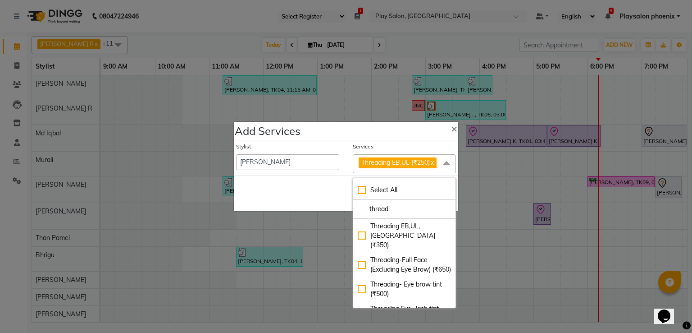
click at [320, 177] on div "Save Cancel" at bounding box center [346, 193] width 224 height 36
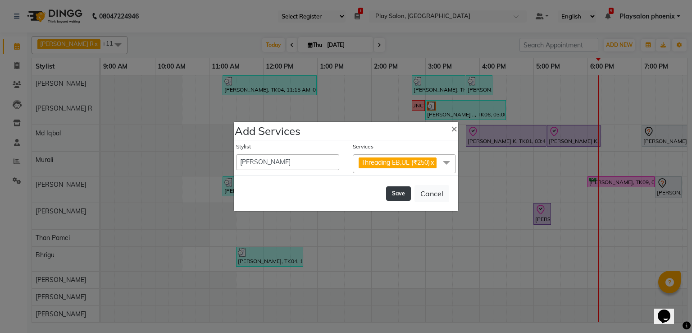
click at [401, 194] on button "Save" at bounding box center [398, 193] width 25 height 14
select select "88172"
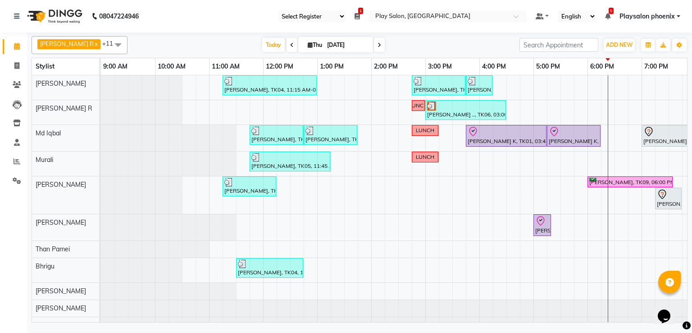
click at [346, 44] on input "[DATE]" at bounding box center [347, 45] width 45 height 14
select select "9"
select select "2025"
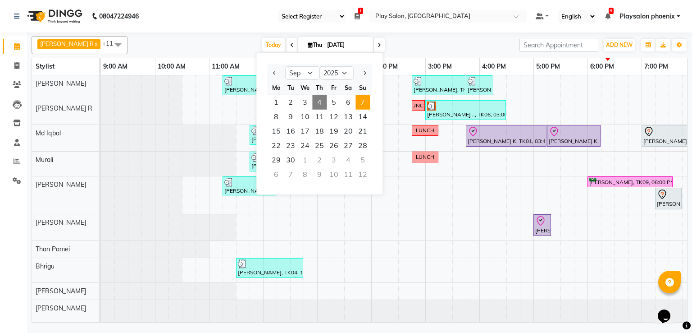
click at [359, 102] on span "7" at bounding box center [363, 102] width 14 height 14
type input "[DATE]"
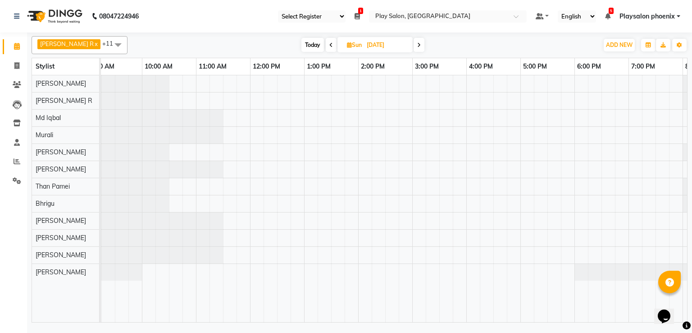
scroll to position [0, 0]
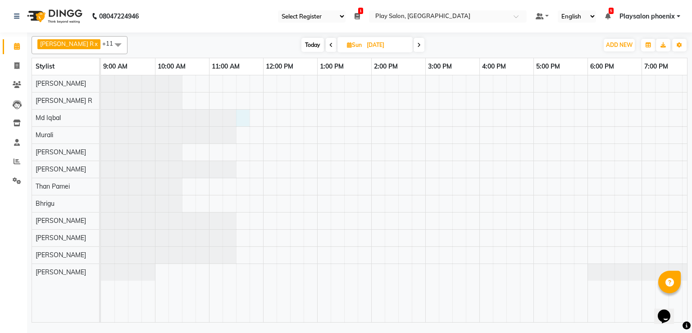
click at [241, 119] on div at bounding box center [479, 198] width 757 height 247
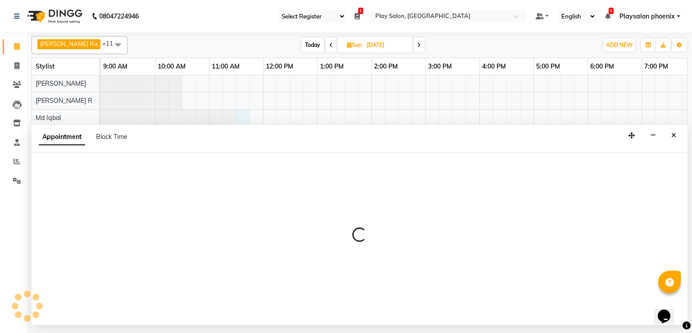
select select "81412"
select select "tentative"
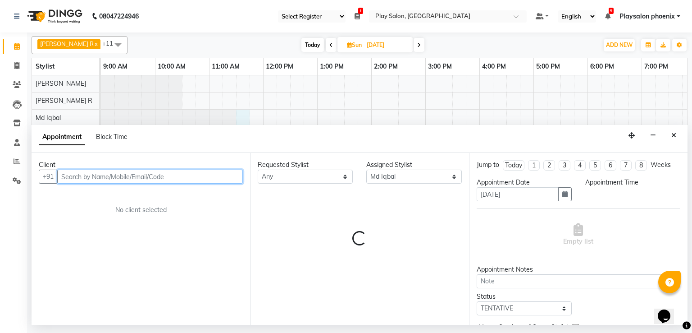
select select "690"
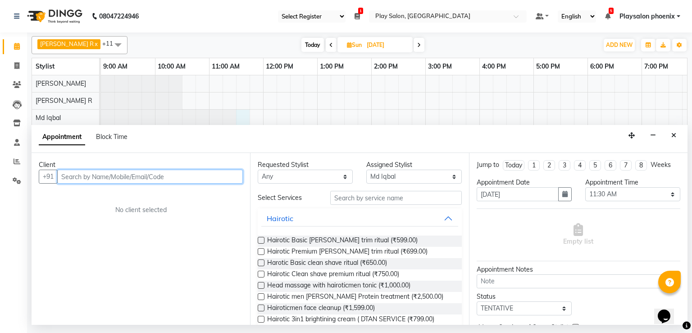
click at [161, 181] on input "text" at bounding box center [150, 176] width 186 height 14
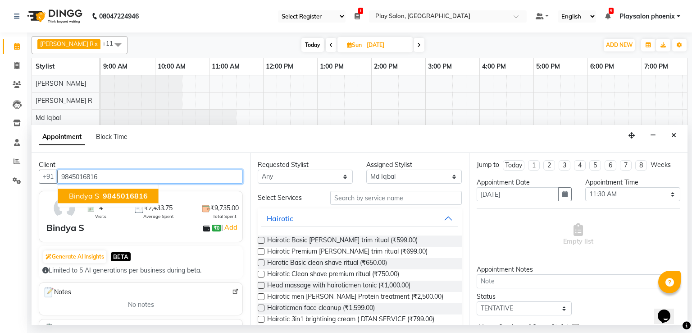
click at [145, 198] on button "Bindya S 9845016816" at bounding box center [108, 195] width 101 height 14
type input "9845016816"
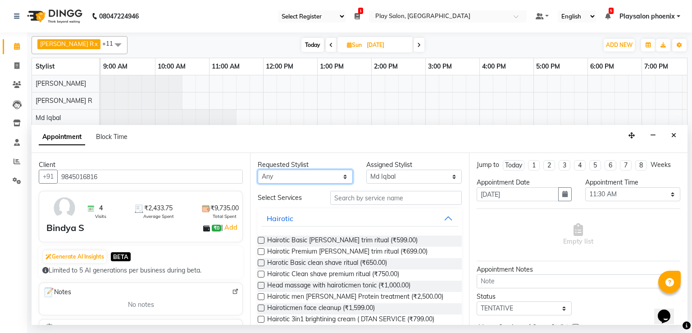
click at [325, 182] on select "Any Armaan Bhrigu Chytra [PERSON_NAME] General Technician . [PERSON_NAME] [PERS…" at bounding box center [305, 176] width 95 height 14
select select "81412"
click at [258, 169] on select "Any Armaan Bhrigu Chytra [PERSON_NAME] General Technician . [PERSON_NAME] [PERS…" at bounding box center [305, 176] width 95 height 14
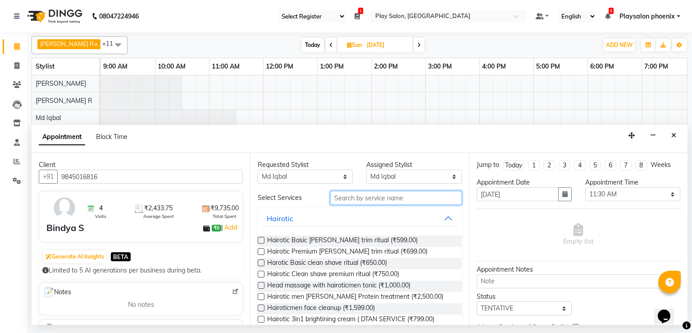
click at [388, 194] on input "text" at bounding box center [396, 198] width 132 height 14
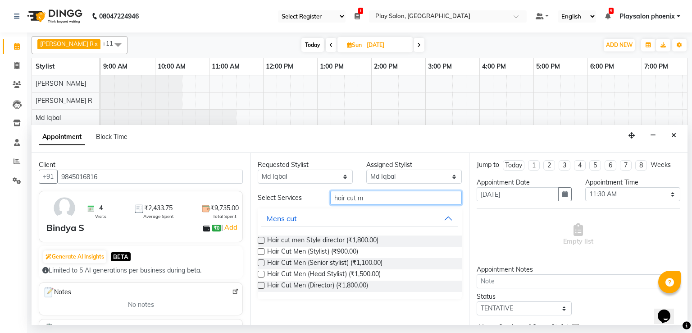
type input "hair cut m"
click at [260, 275] on label at bounding box center [261, 273] width 7 height 7
click at [260, 275] on input "checkbox" at bounding box center [261, 275] width 6 height 6
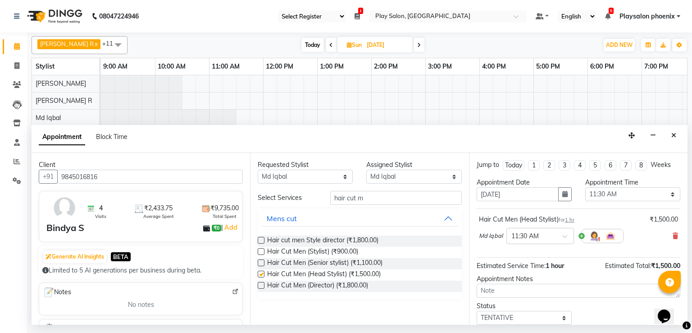
checkbox input "false"
click at [392, 197] on input "hair cut m" at bounding box center [396, 198] width 132 height 14
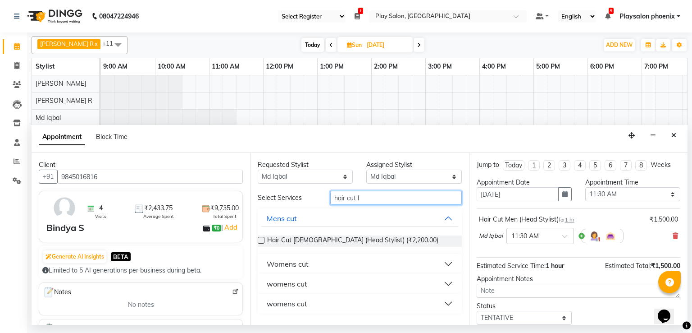
type input "hair cut l"
click at [259, 243] on div at bounding box center [261, 241] width 6 height 9
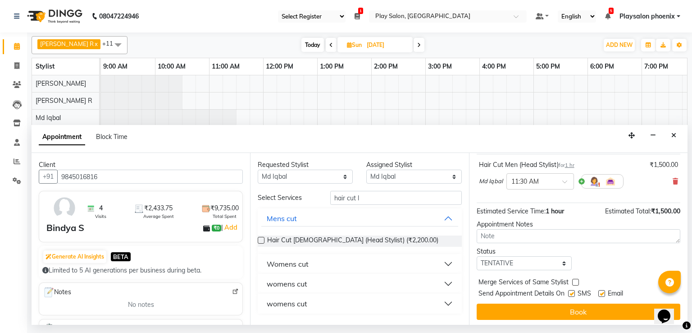
scroll to position [56, 0]
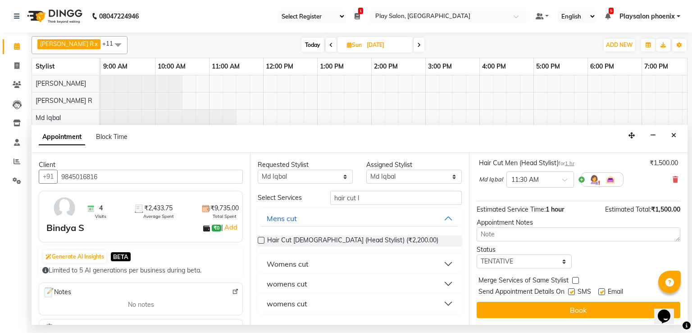
click at [257, 236] on div "Requested Stylist Any Armaan Bhrigu Chytra [PERSON_NAME] General Technician . […" at bounding box center [359, 239] width 219 height 172
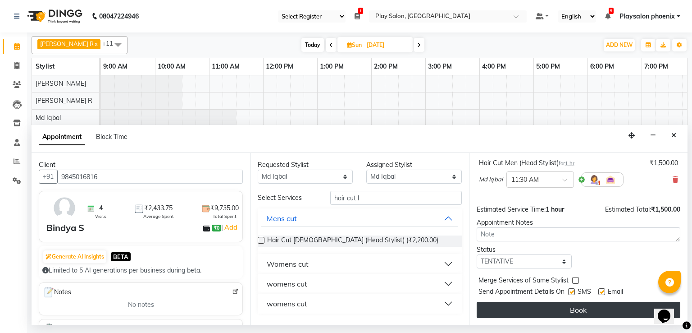
click at [534, 303] on button "Book" at bounding box center [579, 310] width 204 height 16
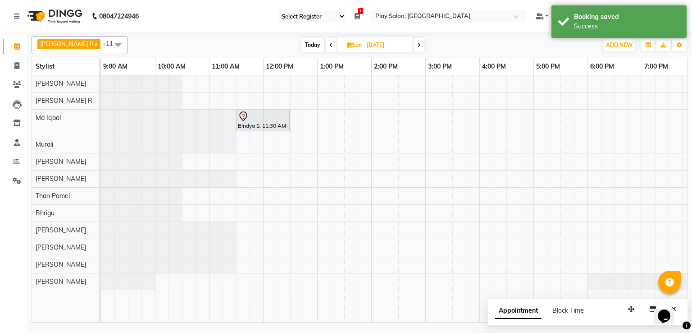
click at [308, 42] on span "Today" at bounding box center [313, 45] width 23 height 14
type input "[DATE]"
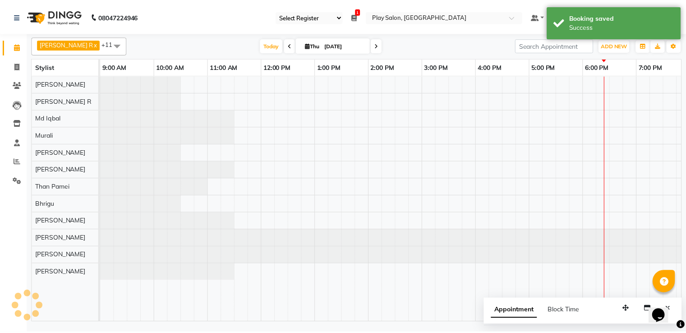
scroll to position [0, 170]
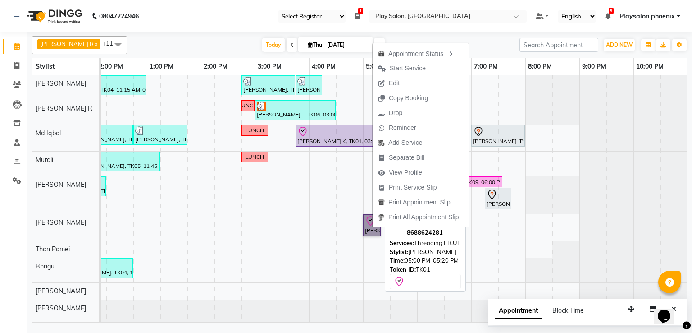
click at [369, 227] on link "[PERSON_NAME] K, TK01, 05:00 PM-05:20 PM, Threading EB,UL" at bounding box center [372, 225] width 18 height 22
select select "8"
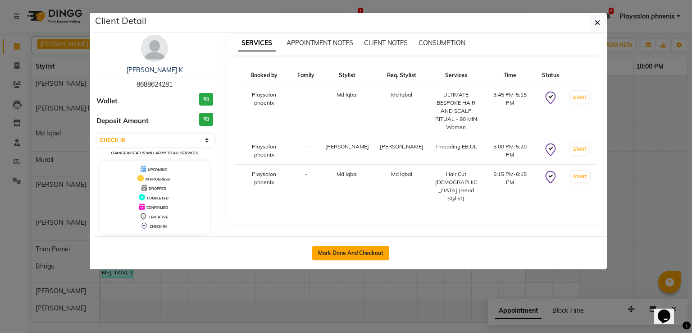
click at [361, 256] on button "Mark Done And Checkout" at bounding box center [350, 253] width 77 height 14
select select "8350"
select select "service"
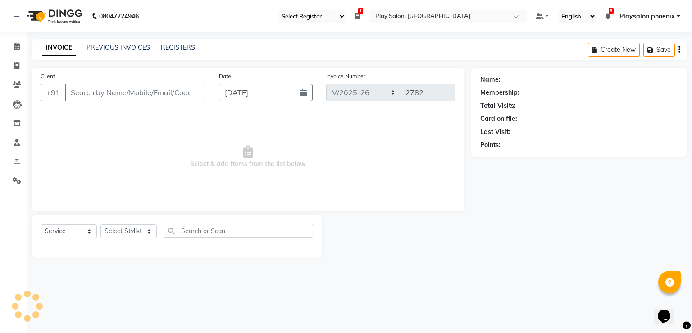
type input "8688624281"
select select "81423"
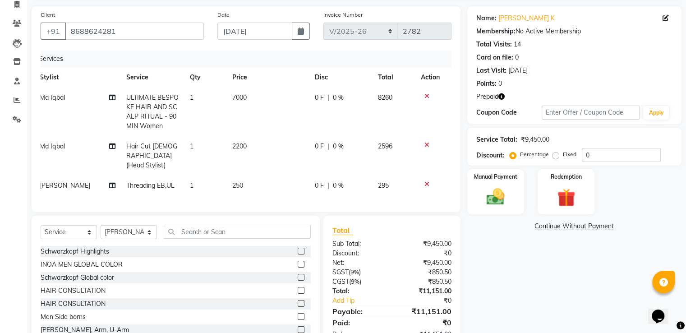
scroll to position [65, 0]
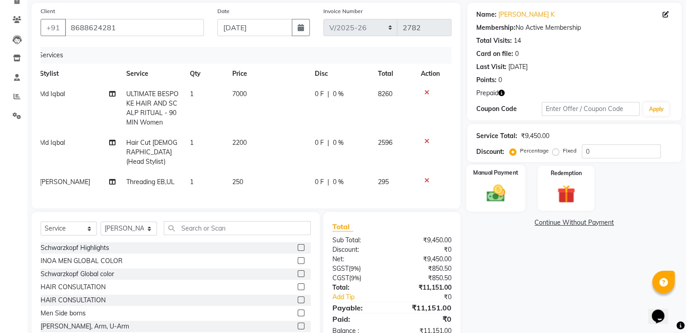
click at [498, 192] on img at bounding box center [495, 194] width 30 height 22
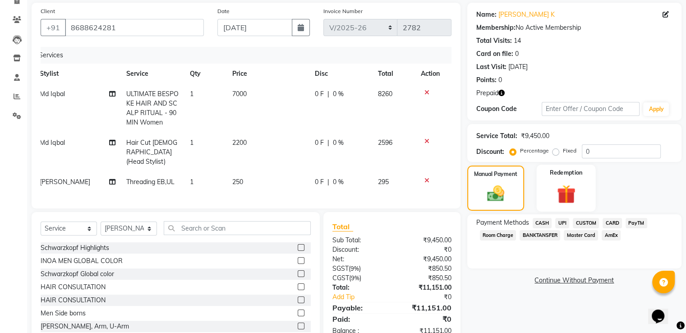
click at [558, 196] on img at bounding box center [565, 194] width 30 height 23
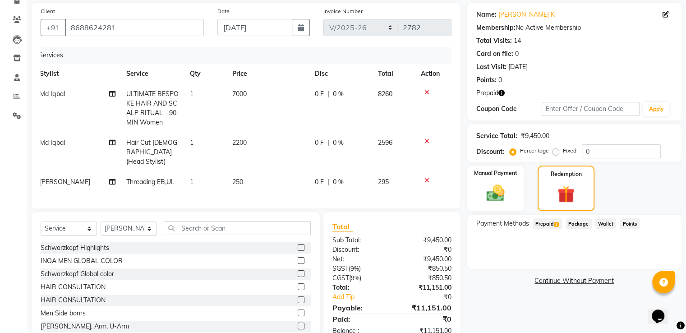
click at [544, 223] on span "Prepaid 1" at bounding box center [546, 223] width 29 height 10
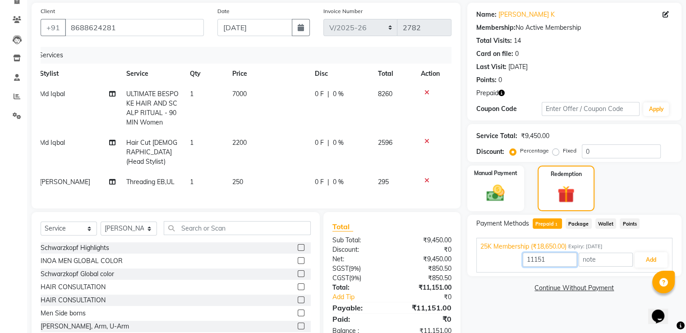
click at [562, 257] on input "11151" at bounding box center [549, 259] width 54 height 14
type input "1"
type input "9450"
click at [642, 262] on button "Add" at bounding box center [650, 259] width 33 height 15
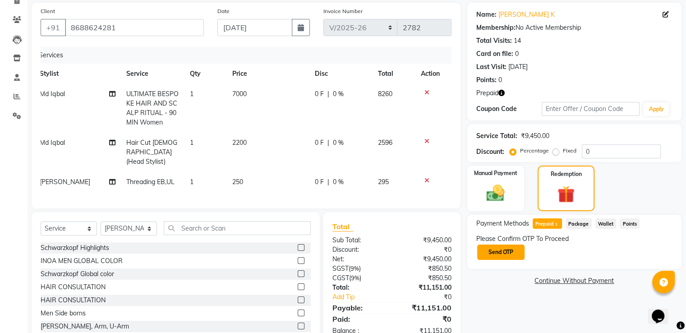
click at [505, 256] on button "Send OTP" at bounding box center [500, 251] width 47 height 15
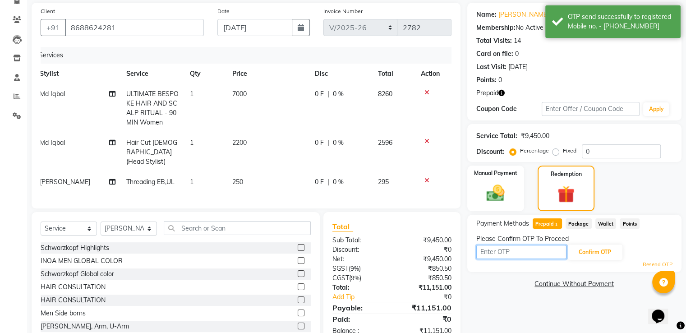
click at [529, 256] on input "text" at bounding box center [521, 252] width 90 height 14
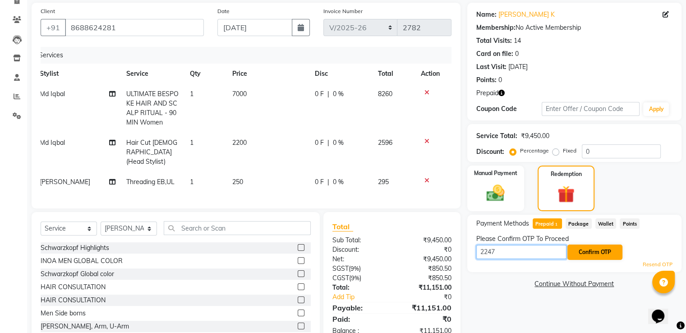
type input "2247"
click at [589, 254] on button "Confirm OTP" at bounding box center [594, 251] width 55 height 15
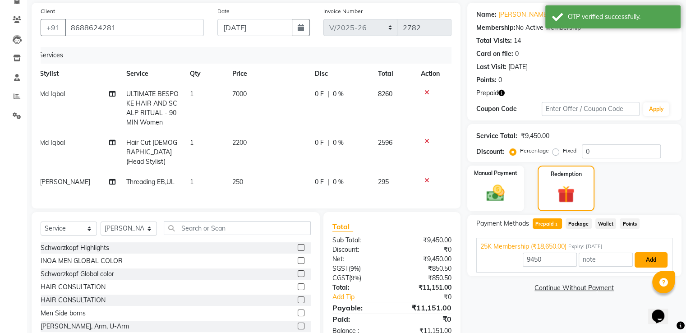
click at [642, 254] on button "Add" at bounding box center [650, 259] width 33 height 15
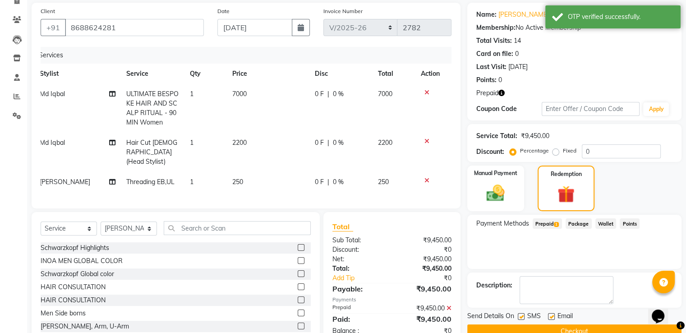
click at [601, 330] on button "Checkout" at bounding box center [574, 331] width 214 height 14
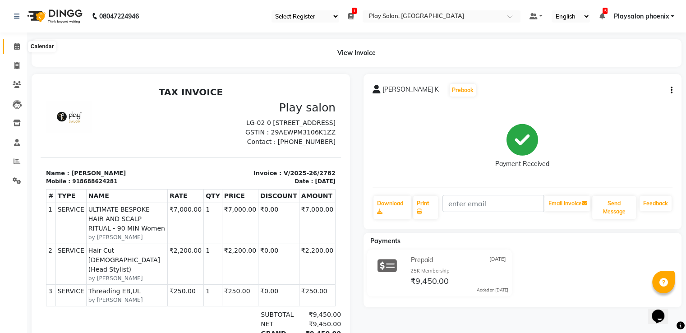
click at [18, 50] on span at bounding box center [17, 46] width 16 height 10
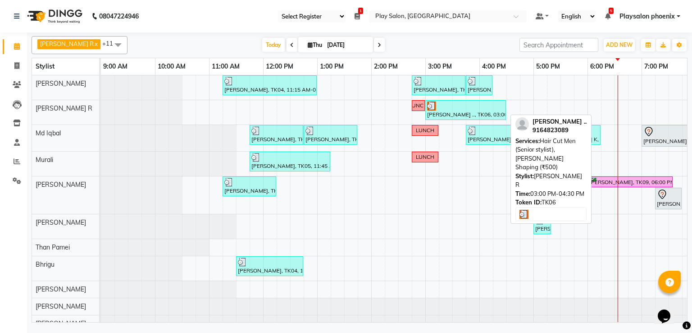
click at [442, 105] on div at bounding box center [465, 105] width 77 height 9
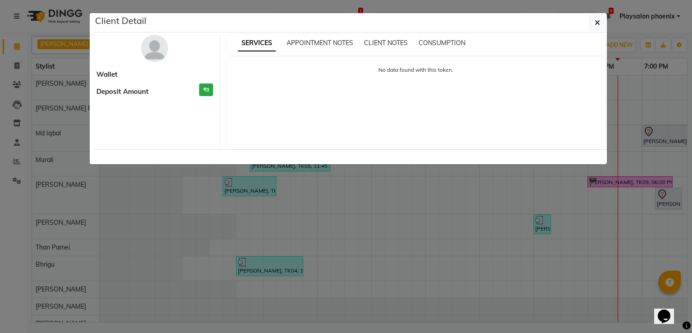
select select "3"
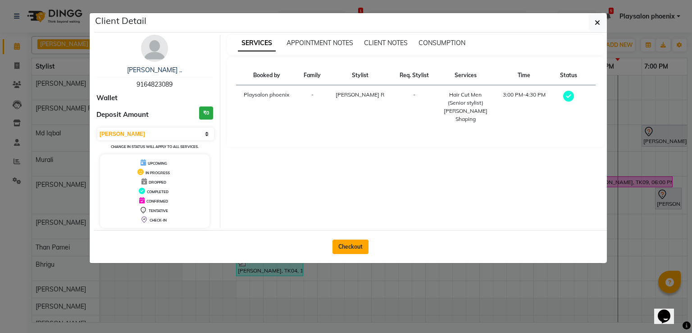
click at [362, 246] on button "Checkout" at bounding box center [351, 246] width 36 height 14
select select "service"
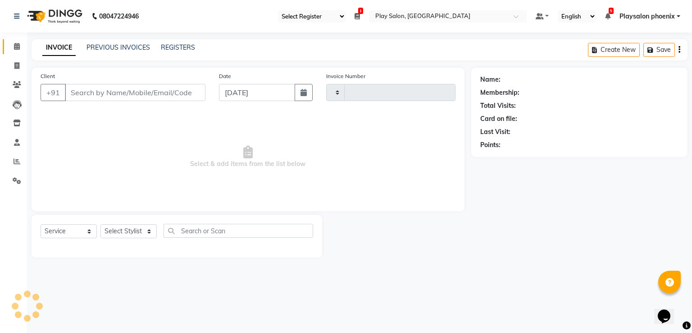
type input "2783"
select select "8350"
type input "9164823089"
select select "88650"
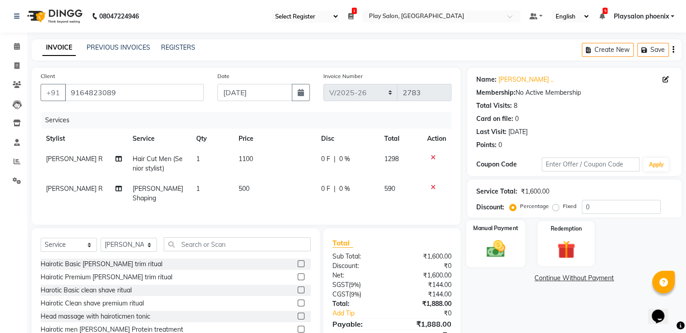
click at [505, 249] on img at bounding box center [495, 249] width 30 height 22
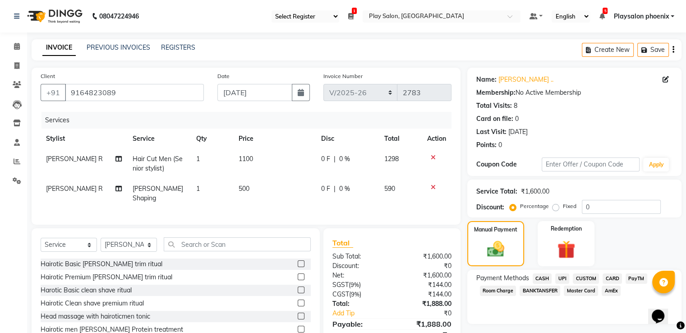
click at [587, 275] on span "CUSTOM" at bounding box center [585, 278] width 26 height 10
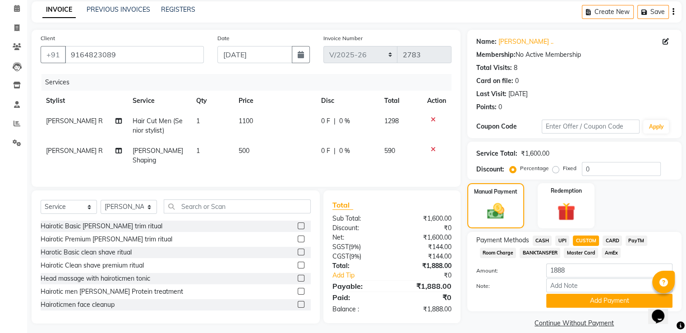
scroll to position [49, 0]
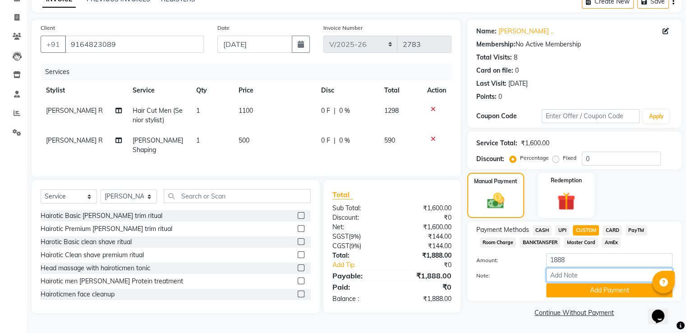
click at [568, 277] on input "Note:" at bounding box center [609, 275] width 126 height 14
type input "upi"
click at [582, 293] on button "Add Payment" at bounding box center [609, 290] width 126 height 14
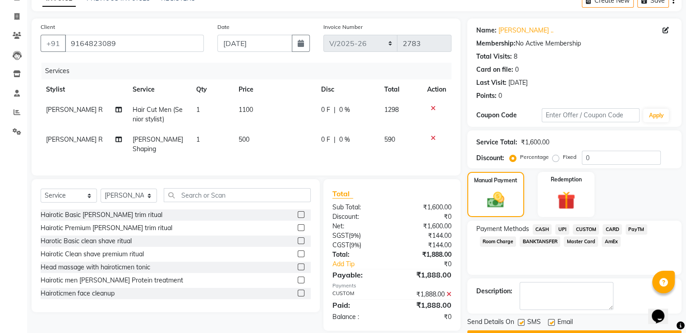
scroll to position [73, 0]
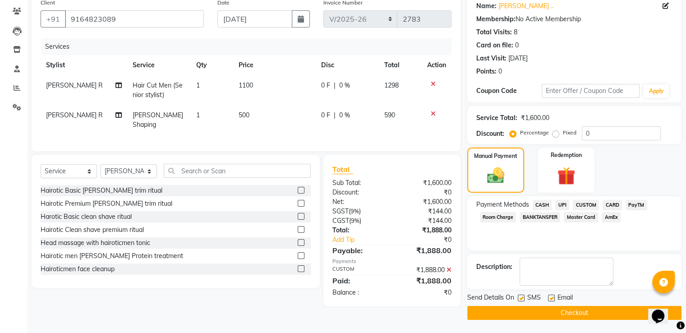
click at [590, 312] on button "Checkout" at bounding box center [574, 313] width 214 height 14
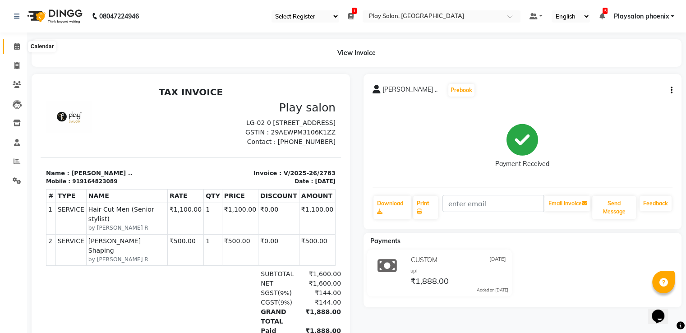
click at [18, 47] on icon at bounding box center [17, 46] width 6 height 7
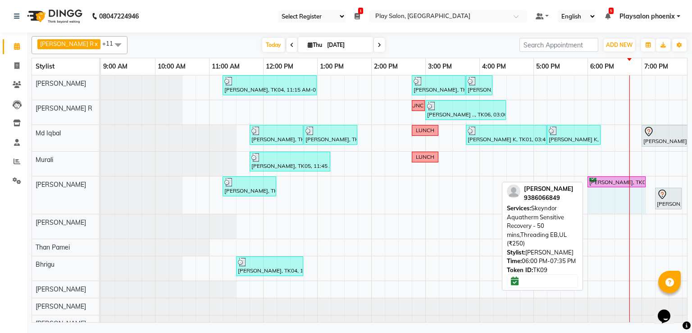
drag, startPoint x: 672, startPoint y: 177, endPoint x: 654, endPoint y: 181, distance: 17.5
click at [654, 181] on div "[PERSON_NAME], TK04, 11:15 AM-01:00 PM, INOA Root Touch-up Short Lishy [PERSON_…" at bounding box center [479, 212] width 757 height 274
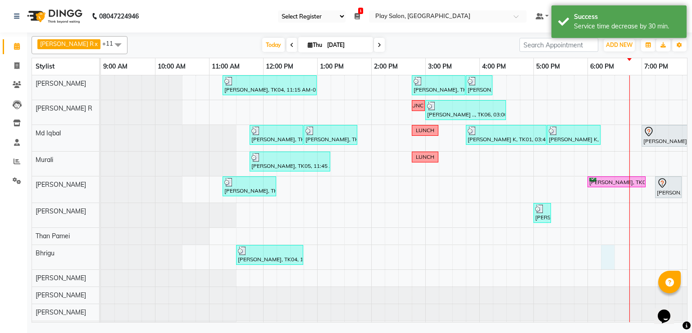
click at [604, 255] on div "[PERSON_NAME], TK04, 11:15 AM-01:00 PM, INOA Root Touch-up Short Lishy [PERSON_…" at bounding box center [479, 206] width 757 height 262
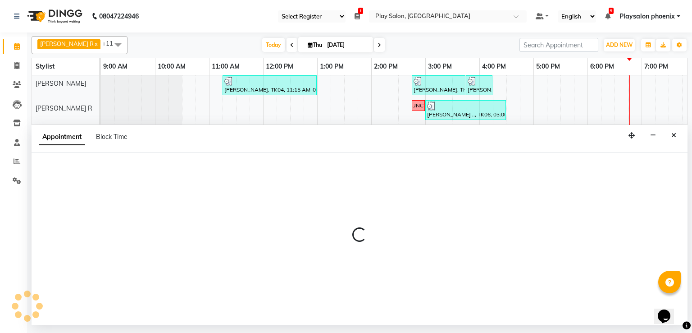
select select "89416"
select select "1095"
select select "tentative"
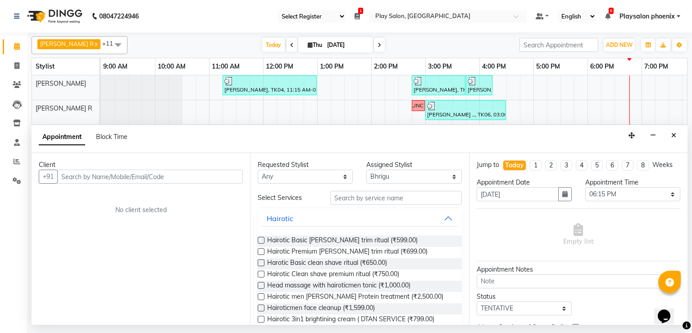
click at [94, 176] on input "text" at bounding box center [150, 176] width 186 height 14
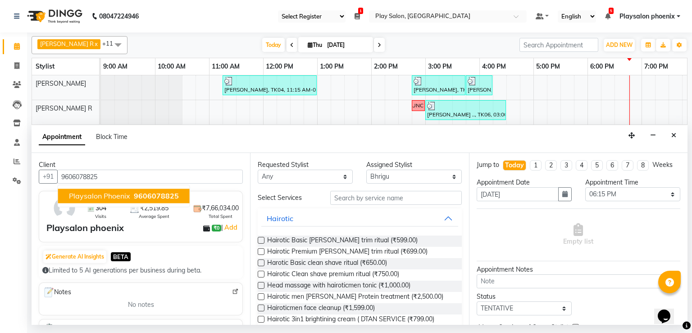
click at [96, 192] on span "Playsalon phoenix" at bounding box center [99, 195] width 61 height 9
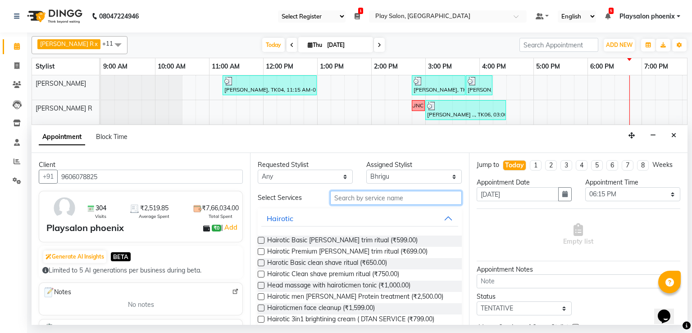
click at [352, 199] on input "text" at bounding box center [396, 198] width 132 height 14
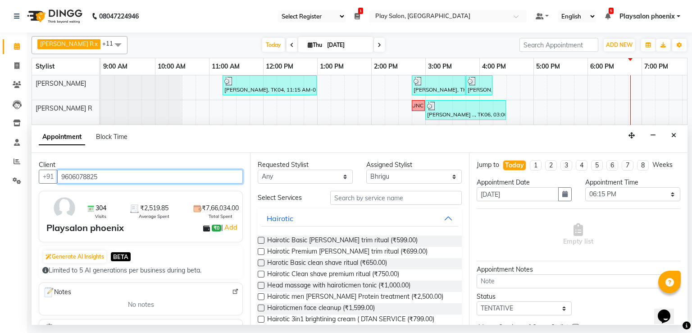
click at [108, 174] on input "9606078825" at bounding box center [150, 176] width 186 height 14
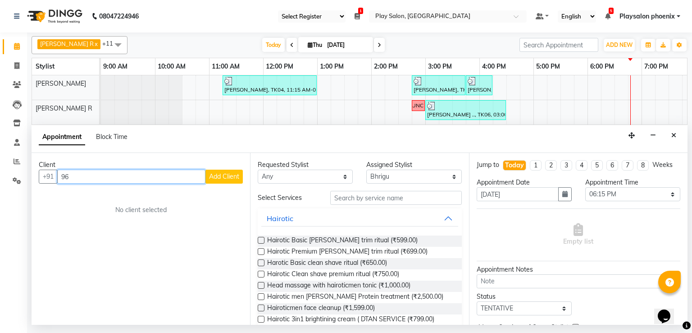
type input "9"
type input "9880286433"
click at [227, 175] on span "Add Client" at bounding box center [224, 176] width 30 height 8
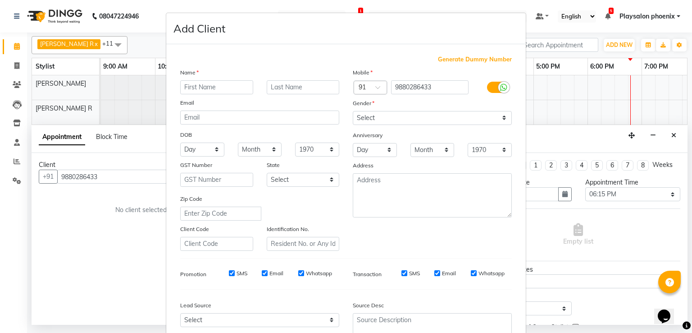
click at [209, 87] on input "text" at bounding box center [216, 87] width 73 height 14
type input "[PERSON_NAME]"
click at [272, 86] on input "text" at bounding box center [303, 87] width 73 height 14
type input "J"
click at [398, 114] on select "Select [DEMOGRAPHIC_DATA] [DEMOGRAPHIC_DATA] Other Prefer Not To Say" at bounding box center [432, 118] width 159 height 14
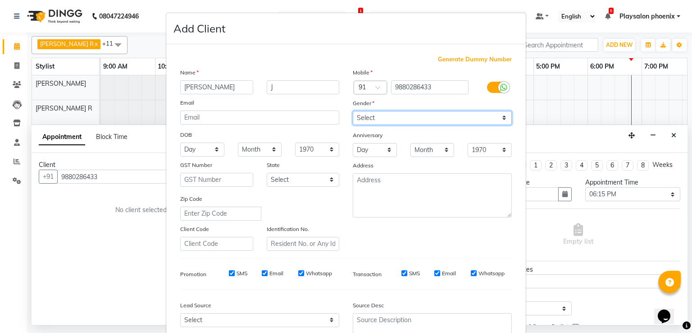
select select "[DEMOGRAPHIC_DATA]"
click at [353, 111] on select "Select [DEMOGRAPHIC_DATA] [DEMOGRAPHIC_DATA] Other Prefer Not To Say" at bounding box center [432, 118] width 159 height 14
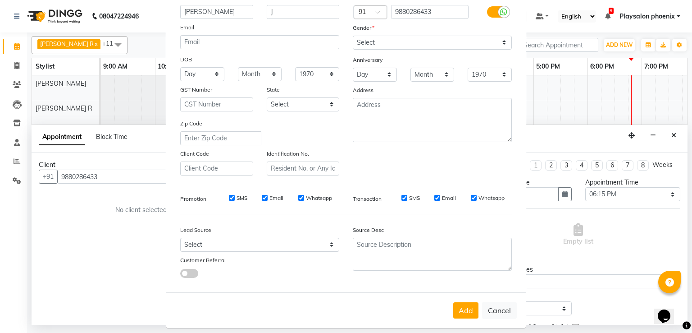
scroll to position [87, 0]
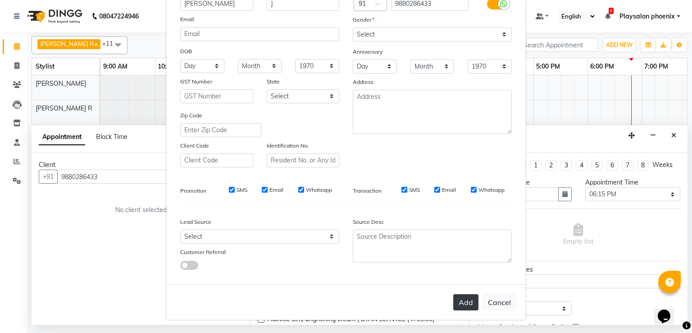
click at [464, 299] on button "Add" at bounding box center [465, 302] width 25 height 16
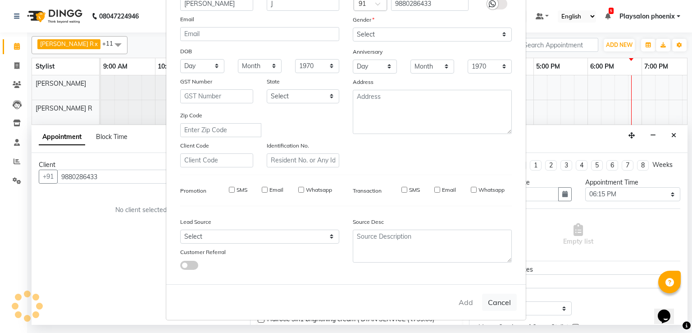
select select
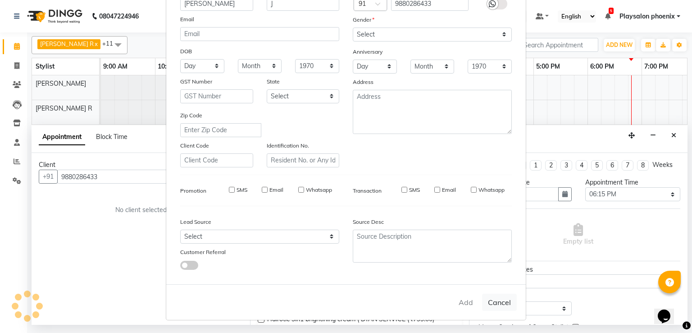
select select
checkbox input "false"
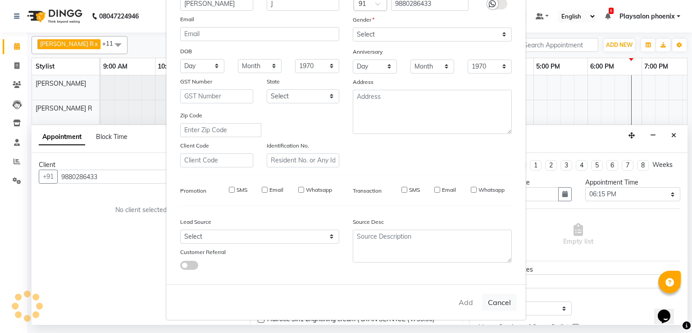
checkbox input "false"
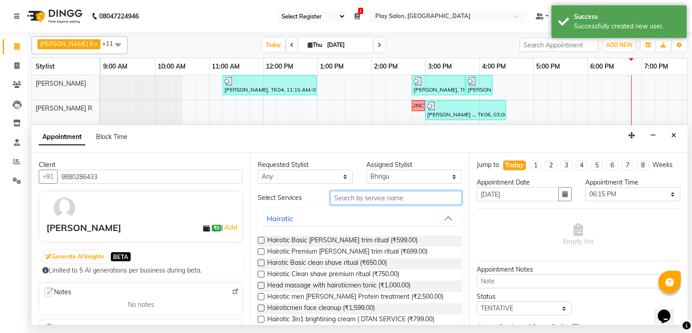
click at [385, 195] on input "text" at bounding box center [396, 198] width 132 height 14
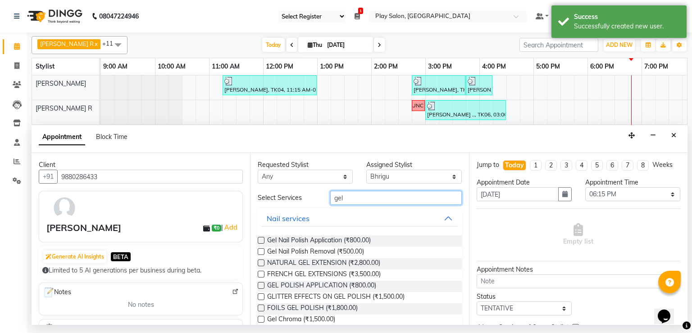
type input "gel"
click at [261, 239] on label at bounding box center [261, 240] width 7 height 7
click at [261, 239] on input "checkbox" at bounding box center [261, 241] width 6 height 6
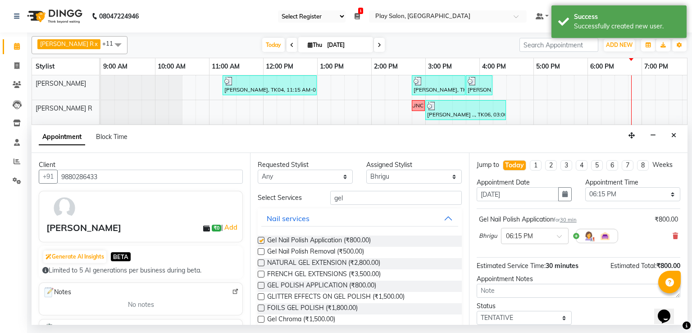
checkbox input "false"
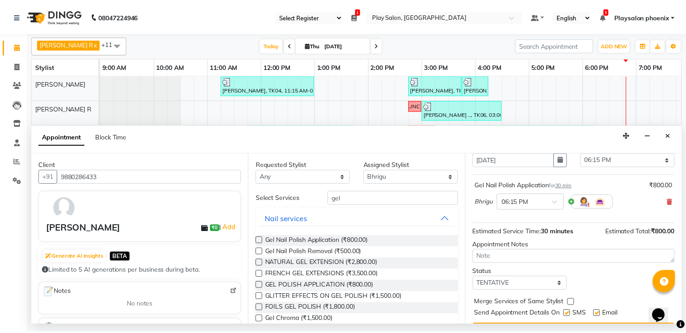
scroll to position [56, 0]
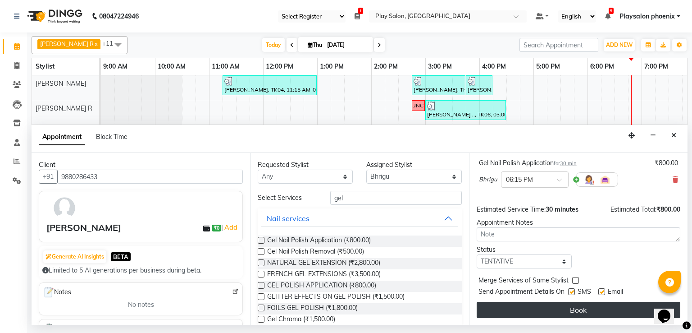
click at [592, 307] on button "Book" at bounding box center [579, 310] width 204 height 16
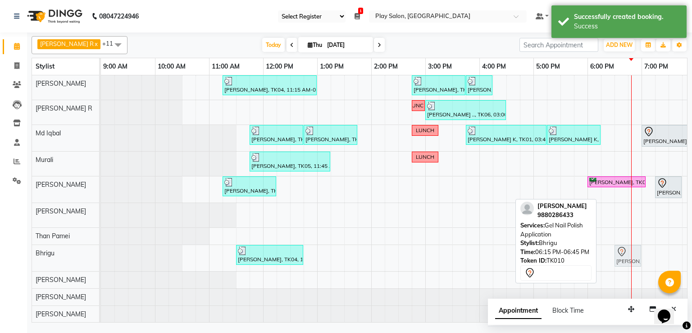
drag, startPoint x: 615, startPoint y: 253, endPoint x: 625, endPoint y: 250, distance: 10.4
click at [101, 250] on div "[PERSON_NAME], TK04, 11:30 AM-12:45 PM, Gel Polish Removal And Application [PER…" at bounding box center [101, 258] width 0 height 26
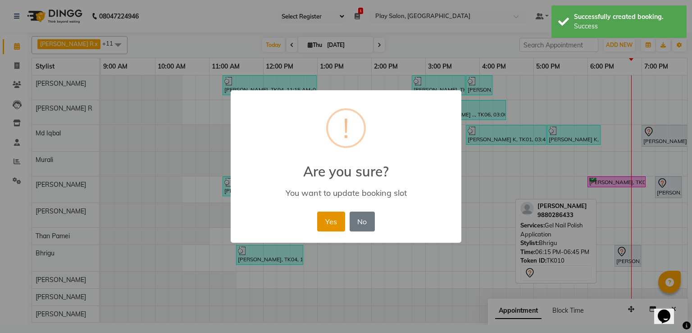
click at [332, 219] on button "Yes" at bounding box center [330, 221] width 27 height 20
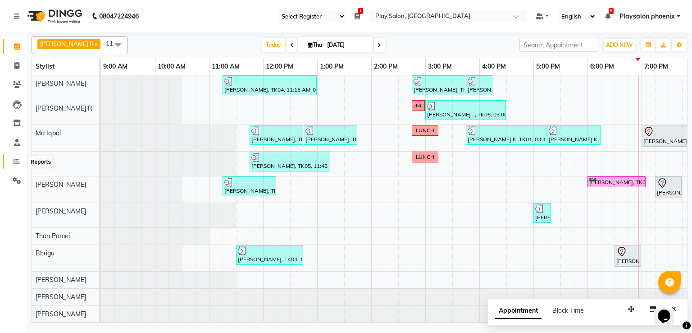
click at [16, 160] on icon at bounding box center [17, 161] width 7 height 7
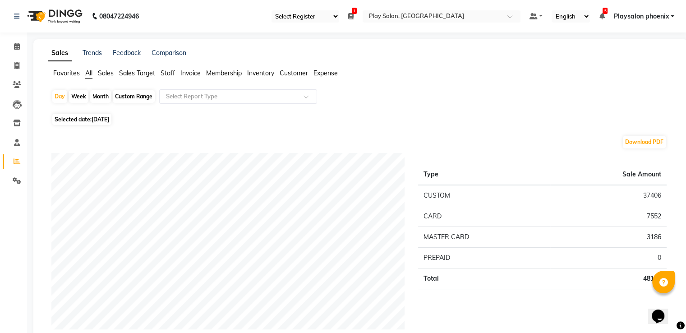
click at [165, 73] on span "Staff" at bounding box center [167, 73] width 14 height 8
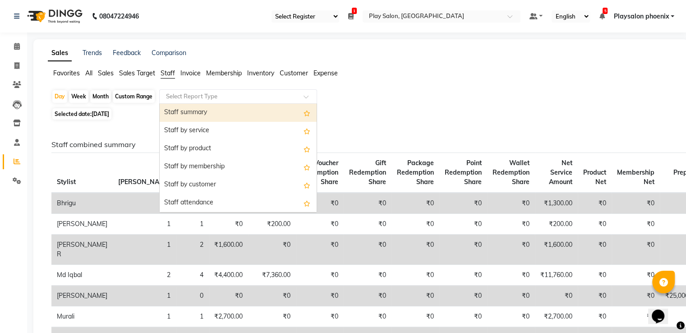
click at [189, 99] on input "text" at bounding box center [229, 96] width 130 height 9
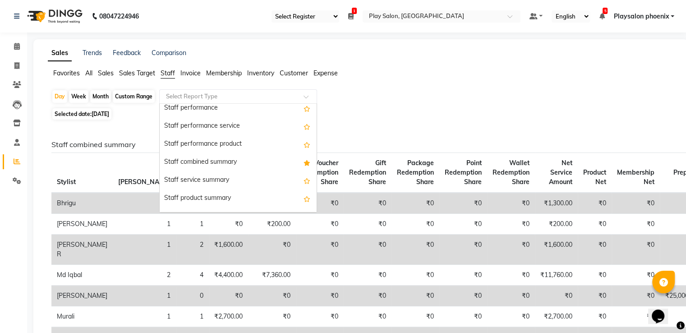
scroll to position [144, 0]
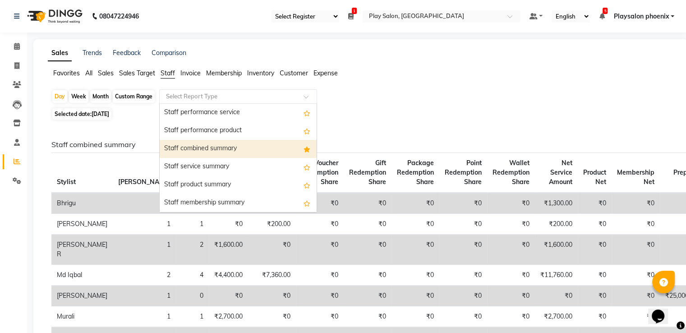
click at [196, 147] on div "Staff combined summary" at bounding box center [238, 149] width 157 height 18
select select "full_report"
select select "csv"
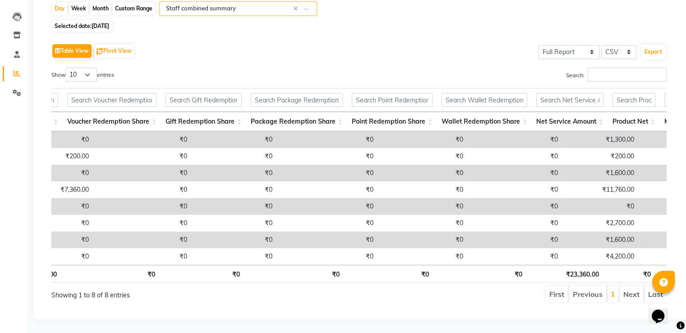
scroll to position [0, 352]
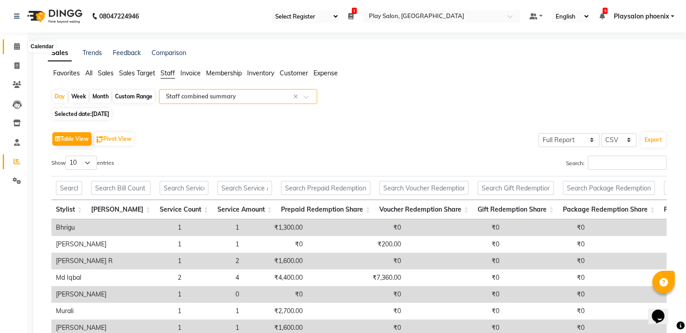
click at [14, 44] on icon at bounding box center [17, 46] width 6 height 7
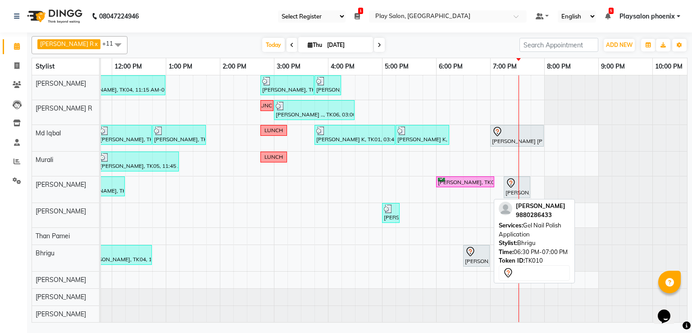
click at [480, 256] on div "[PERSON_NAME], TK10, 06:30 PM-07:00 PM, Gel Nail Polish Application" at bounding box center [476, 255] width 25 height 19
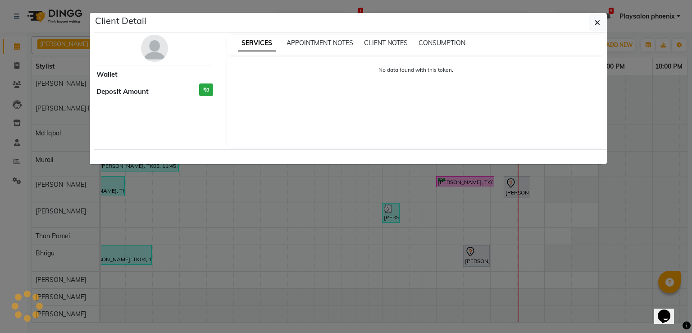
select select "7"
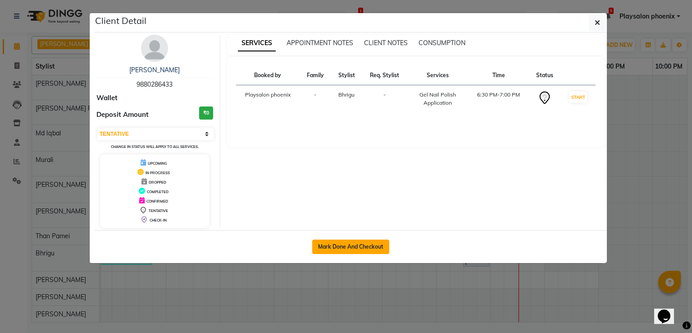
click at [348, 243] on button "Mark Done And Checkout" at bounding box center [350, 246] width 77 height 14
select select "service"
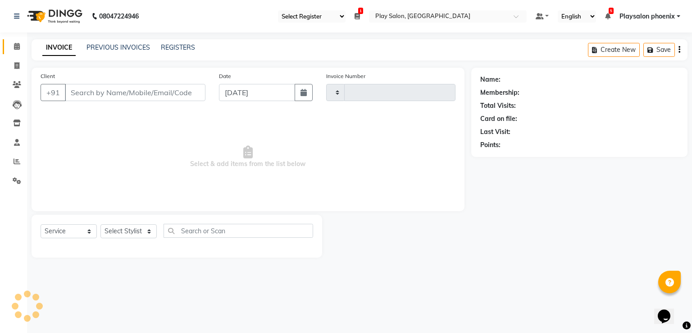
type input "2784"
select select "8350"
type input "9880286433"
select select "89416"
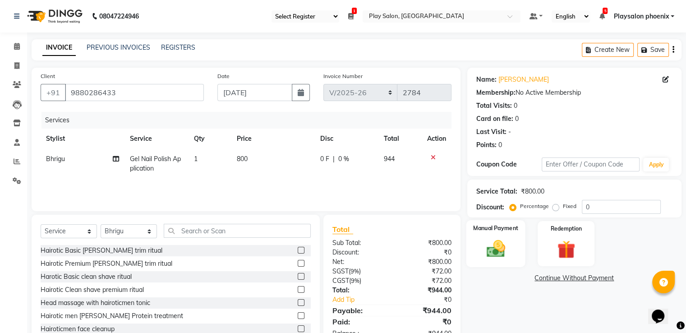
click at [498, 246] on img at bounding box center [495, 249] width 30 height 22
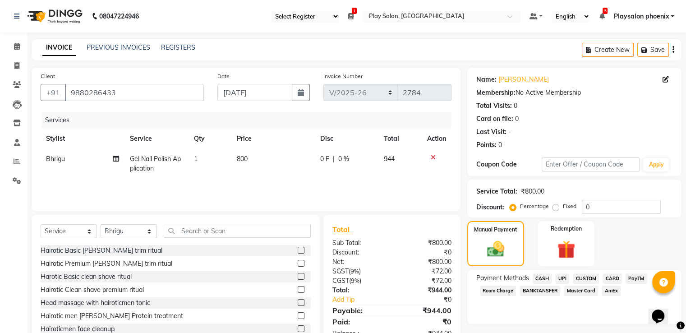
click at [584, 276] on span "CUSTOM" at bounding box center [585, 278] width 26 height 10
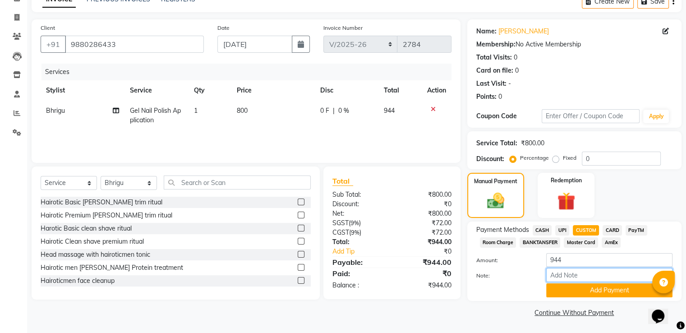
click at [580, 275] on input "Note:" at bounding box center [609, 275] width 126 height 14
type input "upi"
click at [580, 289] on button "Add Payment" at bounding box center [609, 290] width 126 height 14
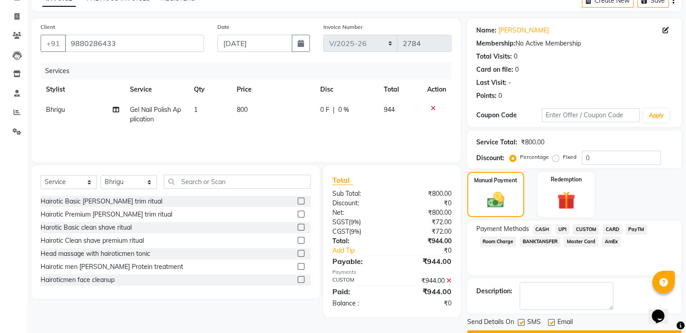
scroll to position [73, 0]
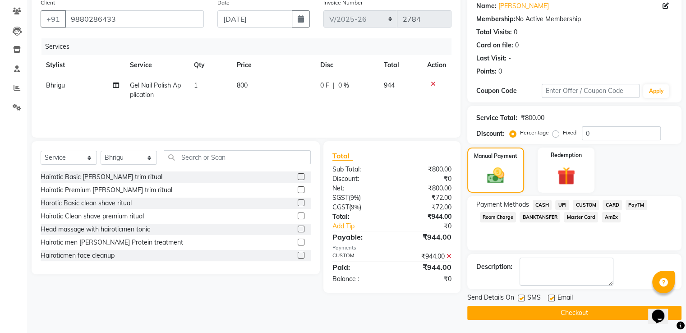
click at [600, 311] on button "Checkout" at bounding box center [574, 313] width 214 height 14
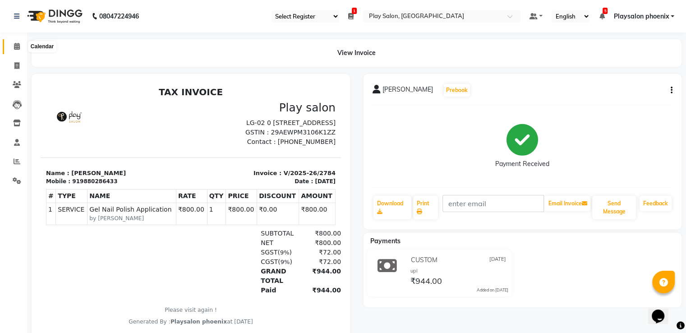
click at [16, 47] on icon at bounding box center [17, 46] width 6 height 7
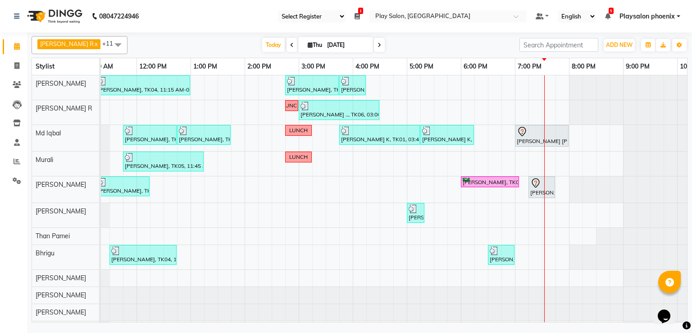
scroll to position [0, 129]
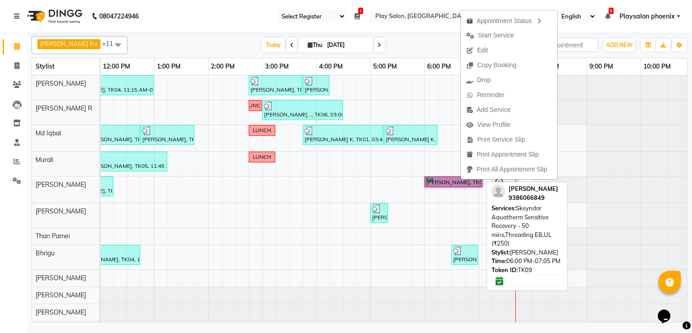
click at [461, 179] on link "[PERSON_NAME], TK09, 06:00 PM-07:05 PM, Skeyndor Aquatherm Sensitive Recovery -…" at bounding box center [454, 181] width 58 height 11
select select "6"
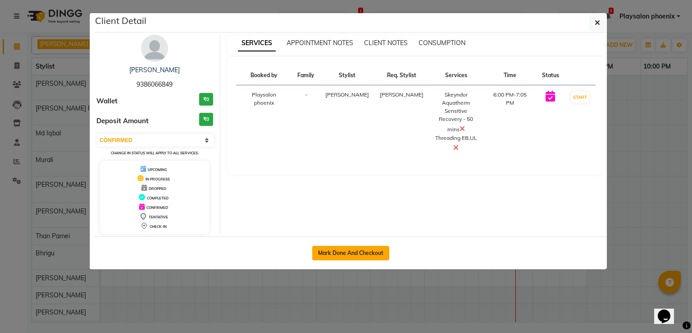
click at [344, 255] on button "Mark Done And Checkout" at bounding box center [350, 253] width 77 height 14
select select "service"
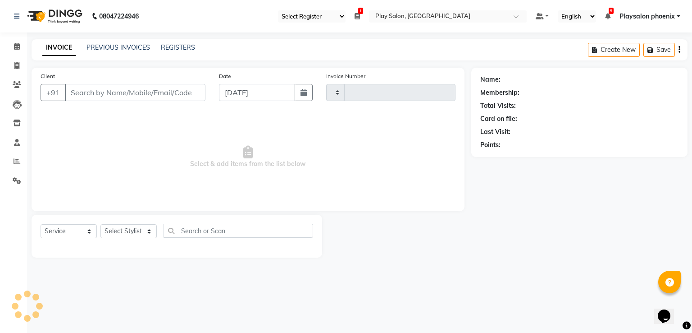
type input "2785"
select select "8350"
type input "9386066849"
select select "81417"
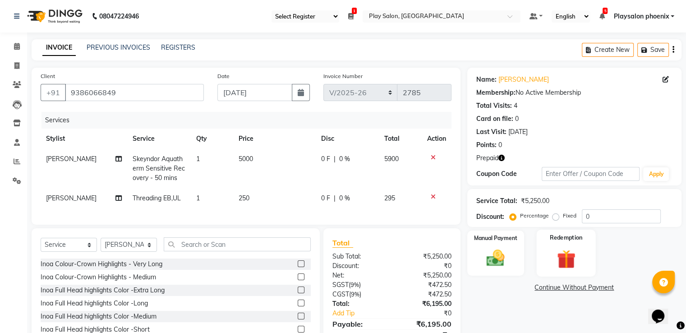
click at [565, 257] on img at bounding box center [565, 258] width 30 height 23
click at [544, 289] on span "Prepaid 1" at bounding box center [546, 288] width 29 height 10
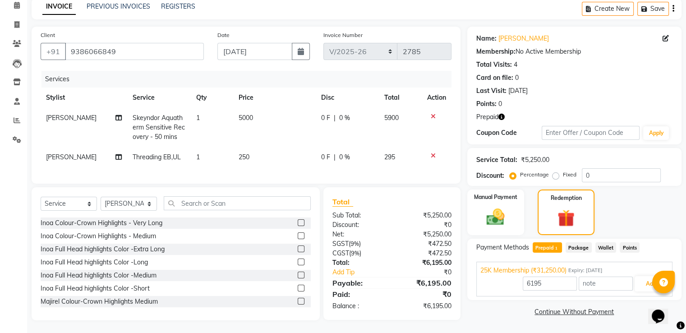
scroll to position [49, 0]
click at [558, 275] on input "6195" at bounding box center [549, 282] width 54 height 14
type input "6"
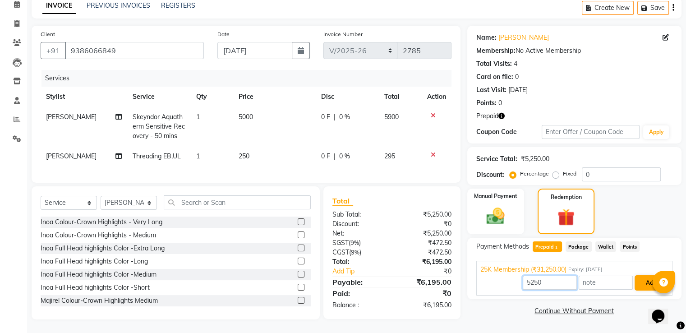
type input "5250"
click at [642, 275] on button "Add" at bounding box center [650, 282] width 33 height 15
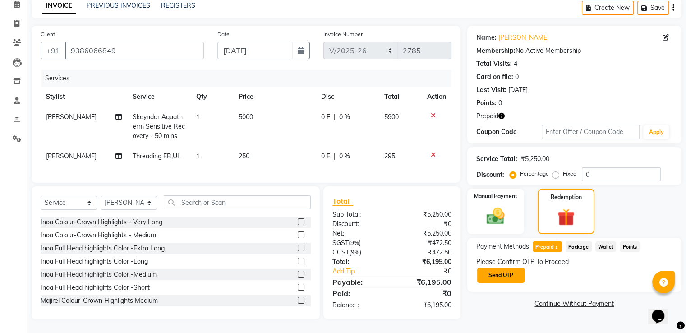
click at [505, 267] on button "Send OTP" at bounding box center [500, 274] width 47 height 15
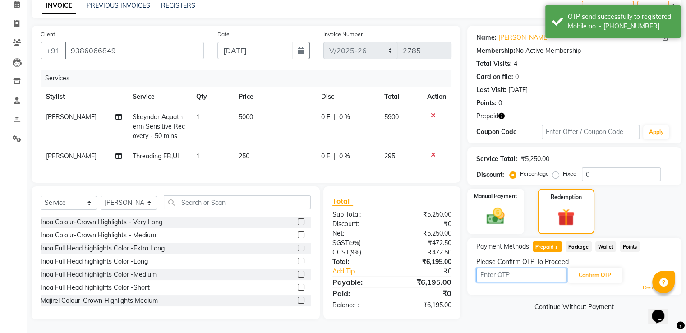
click at [524, 269] on input "text" at bounding box center [521, 275] width 90 height 14
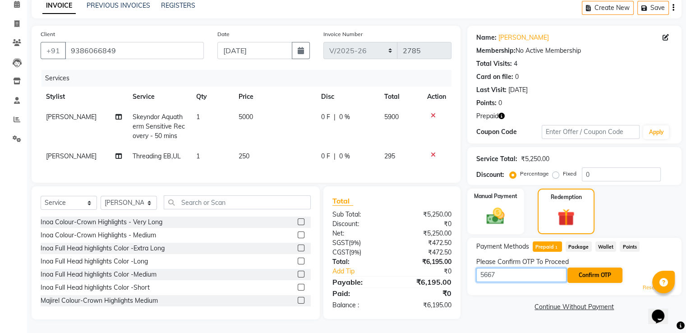
type input "5667"
click at [588, 270] on button "Confirm OTP" at bounding box center [594, 274] width 55 height 15
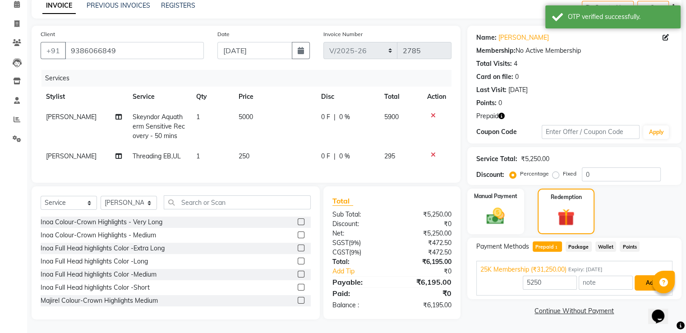
click at [649, 276] on button "Add" at bounding box center [650, 282] width 33 height 15
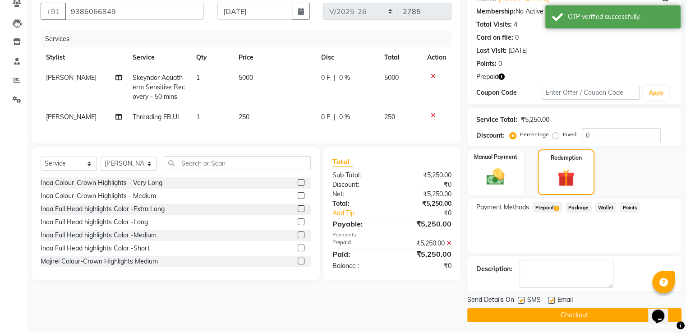
scroll to position [83, 0]
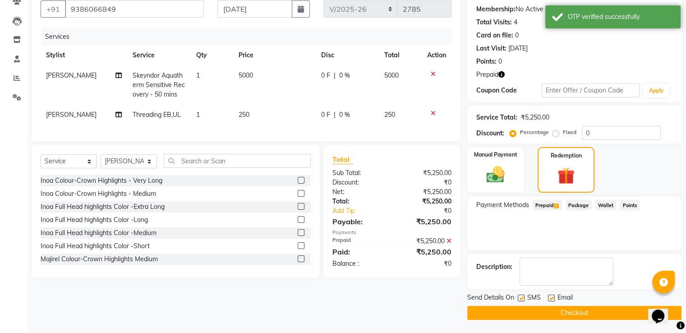
click at [594, 312] on button "Checkout" at bounding box center [574, 313] width 214 height 14
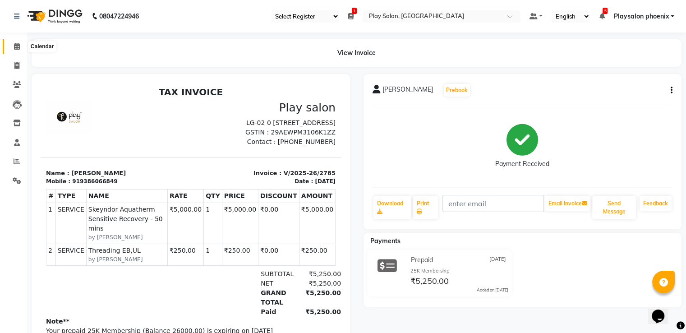
click at [16, 46] on icon at bounding box center [17, 46] width 6 height 7
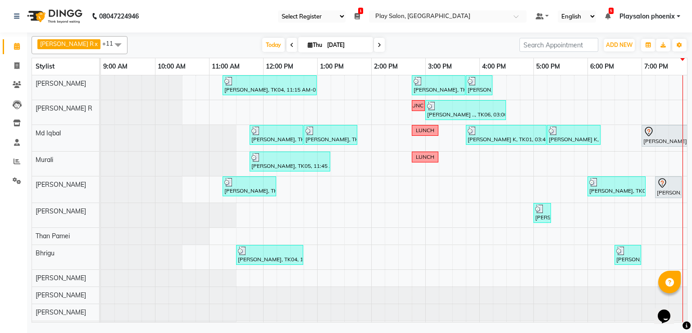
click at [648, 238] on div "[PERSON_NAME], TK04, 11:15 AM-01:00 PM, INOA Root Touch-up Short Lishy [PERSON_…" at bounding box center [479, 206] width 757 height 262
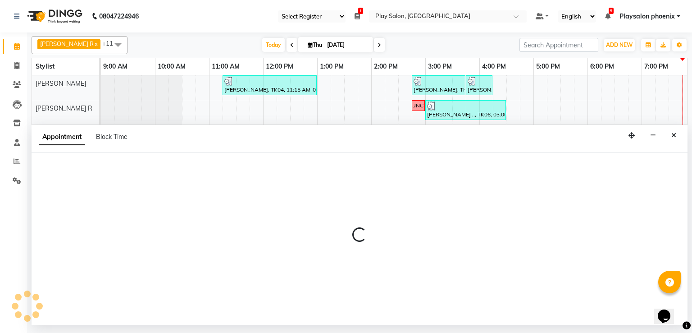
select select "87914"
select select "1140"
select select "tentative"
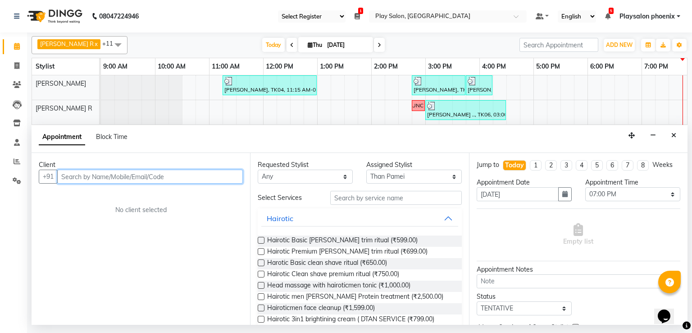
click at [122, 176] on input "text" at bounding box center [150, 176] width 186 height 14
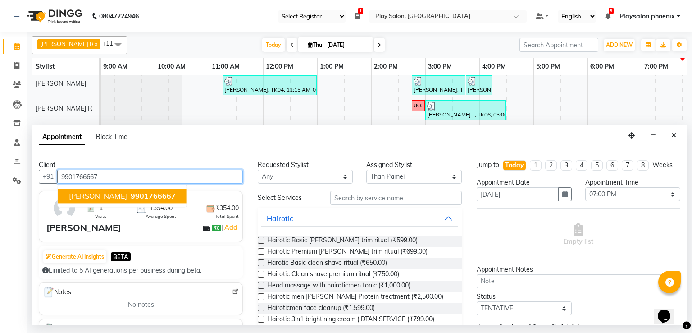
click at [131, 195] on span "9901766667" at bounding box center [153, 195] width 45 height 9
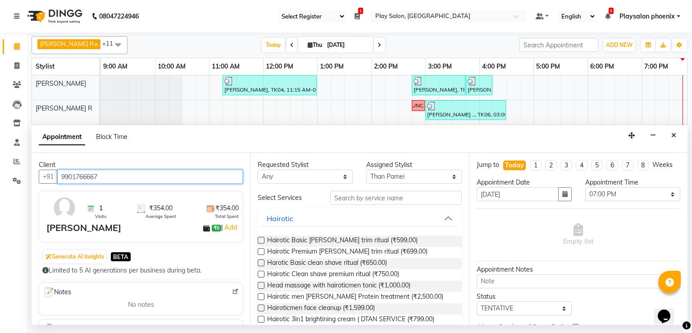
type input "9901766667"
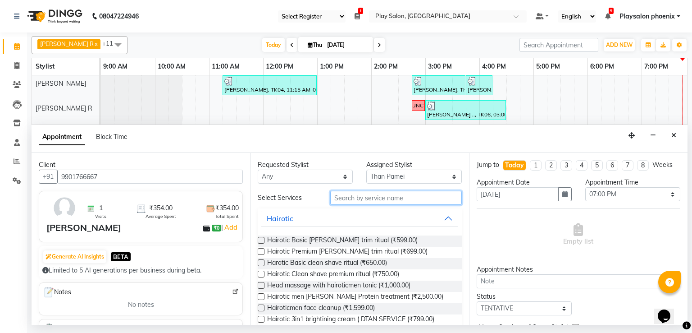
click at [366, 197] on input "text" at bounding box center [396, 198] width 132 height 14
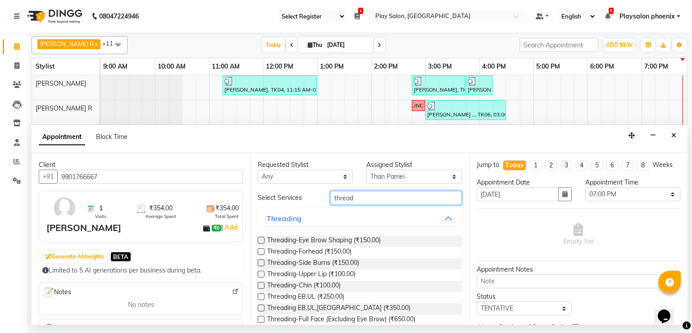
type input "thread"
click at [261, 238] on label at bounding box center [261, 240] width 7 height 7
click at [261, 238] on input "checkbox" at bounding box center [261, 241] width 6 height 6
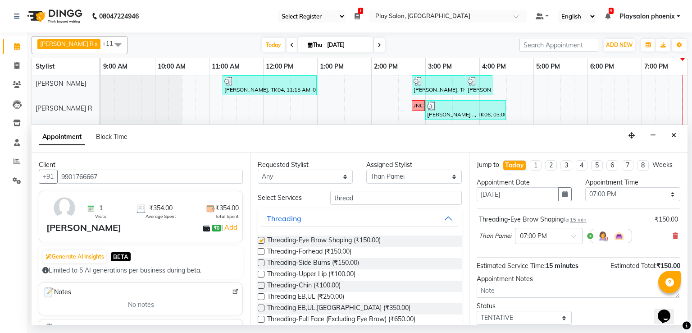
checkbox input "false"
click at [362, 197] on input "thread" at bounding box center [396, 198] width 132 height 14
type input "t"
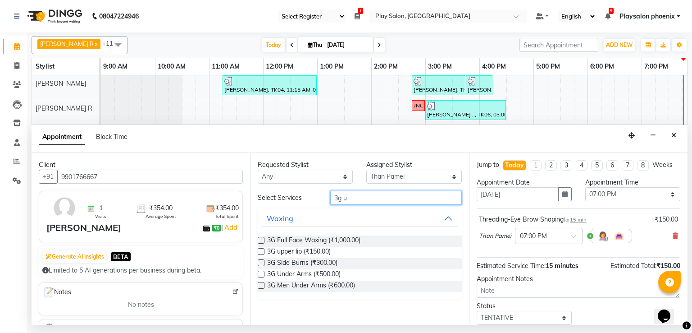
type input "3g u"
click at [261, 251] on label at bounding box center [261, 251] width 7 height 7
click at [261, 251] on input "checkbox" at bounding box center [261, 252] width 6 height 6
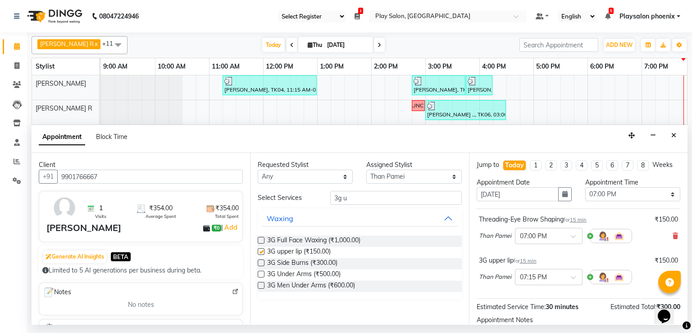
checkbox input "false"
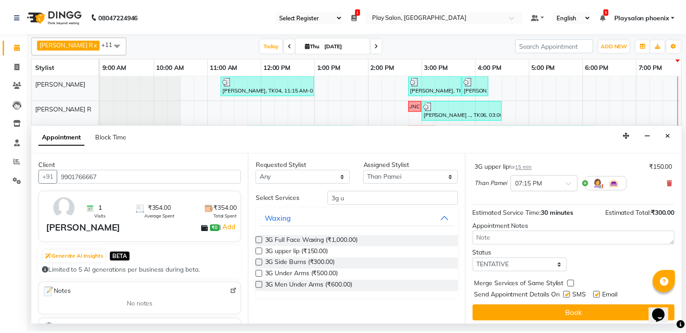
scroll to position [97, 0]
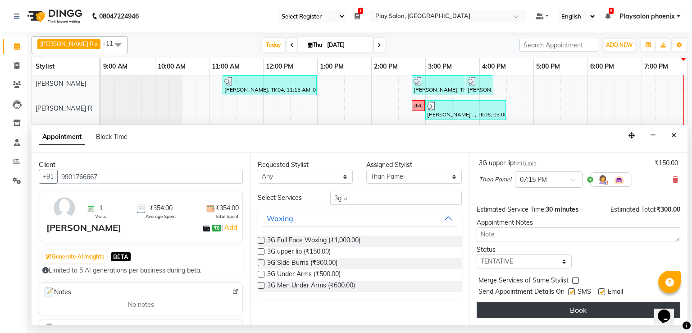
click at [588, 308] on button "Book" at bounding box center [579, 310] width 204 height 16
click at [588, 308] on div "Book" at bounding box center [579, 310] width 204 height 16
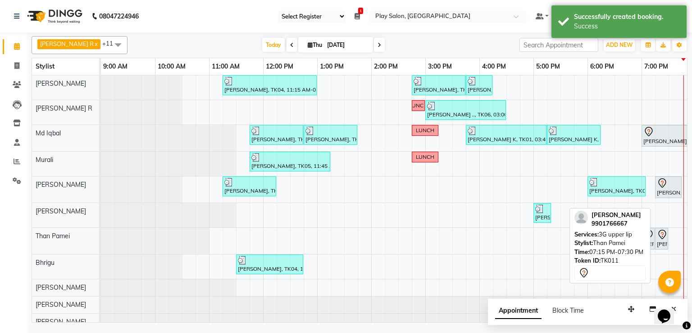
click at [663, 238] on icon at bounding box center [662, 234] width 11 height 11
select select "7"
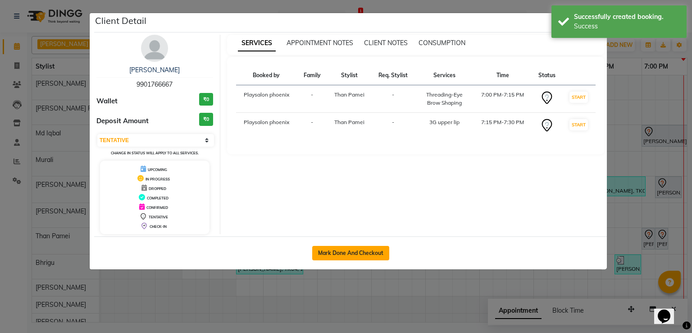
click at [330, 250] on button "Mark Done And Checkout" at bounding box center [350, 253] width 77 height 14
select select "service"
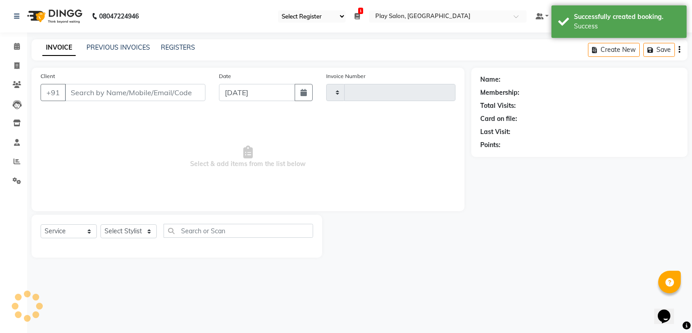
type input "2786"
select select "8350"
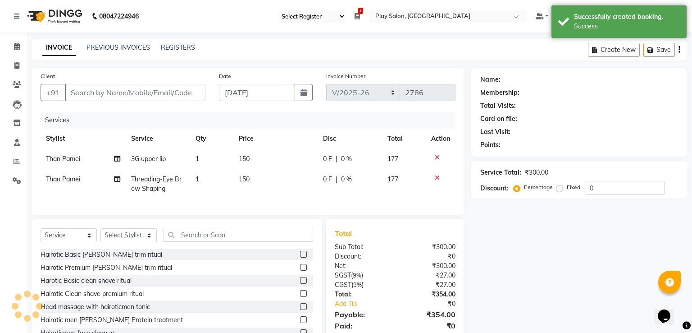
type input "9901766667"
select select "87914"
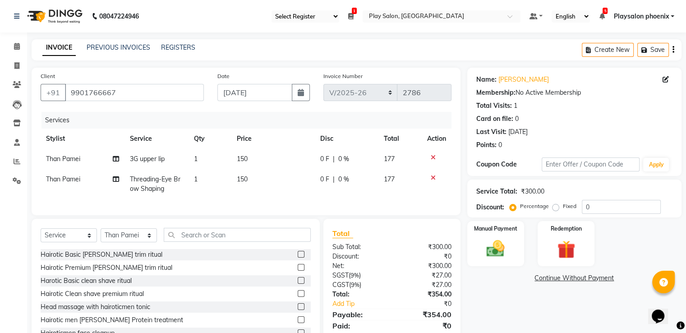
scroll to position [40, 0]
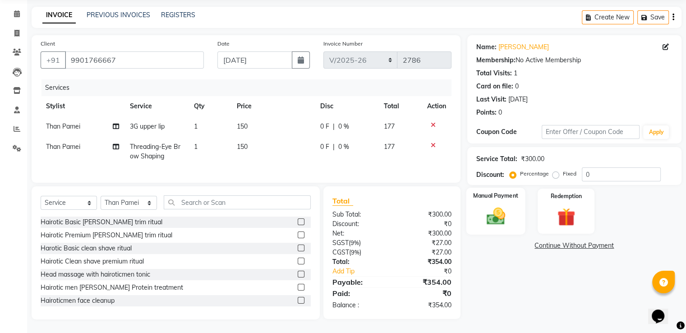
click at [496, 213] on img at bounding box center [495, 217] width 30 height 22
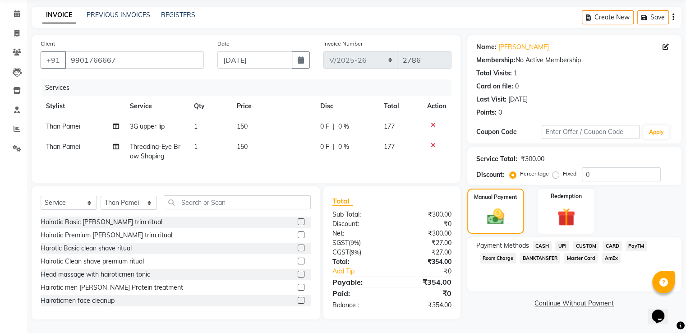
click at [588, 241] on span "CUSTOM" at bounding box center [585, 246] width 26 height 10
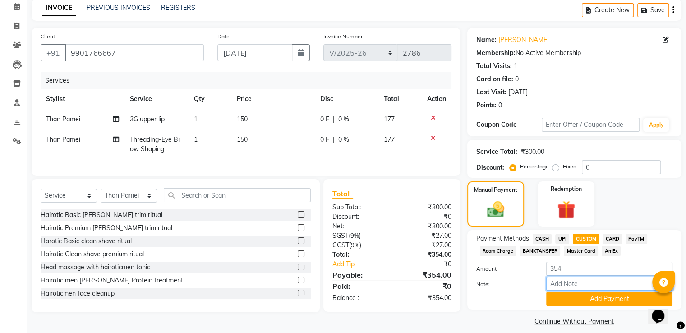
click at [575, 284] on input "Note:" at bounding box center [609, 283] width 126 height 14
type input "upi"
click at [607, 297] on button "Add Payment" at bounding box center [609, 299] width 126 height 14
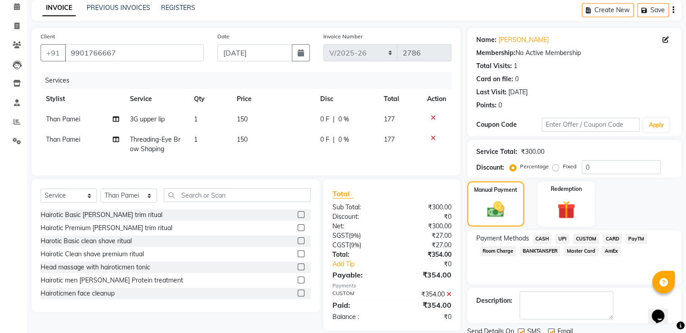
scroll to position [73, 0]
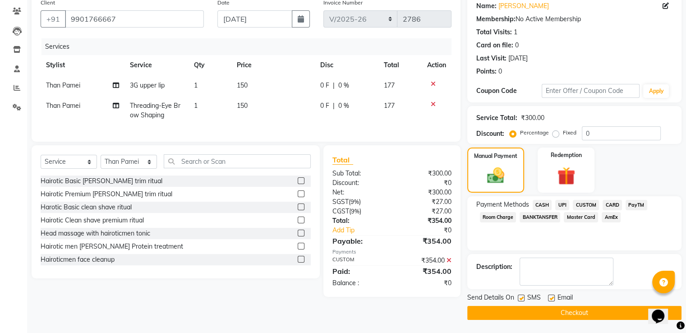
click at [588, 309] on button "Checkout" at bounding box center [574, 313] width 214 height 14
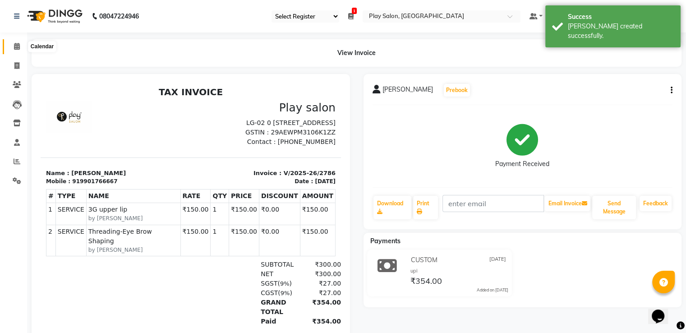
click at [18, 46] on icon at bounding box center [17, 46] width 6 height 7
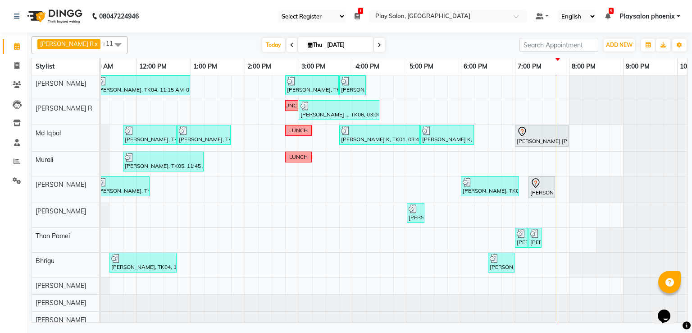
scroll to position [0, 170]
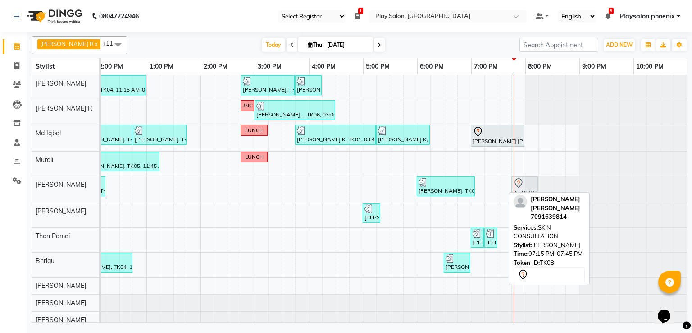
drag, startPoint x: 490, startPoint y: 188, endPoint x: 516, endPoint y: 188, distance: 25.3
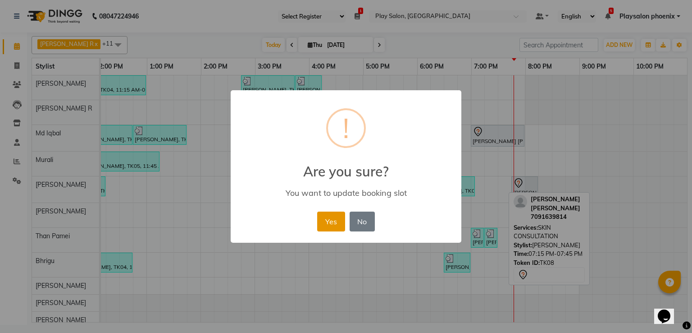
click at [332, 221] on button "Yes" at bounding box center [330, 221] width 27 height 20
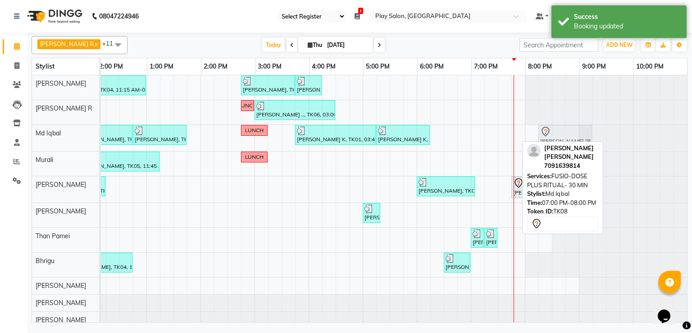
drag, startPoint x: 480, startPoint y: 133, endPoint x: 546, endPoint y: 128, distance: 66.9
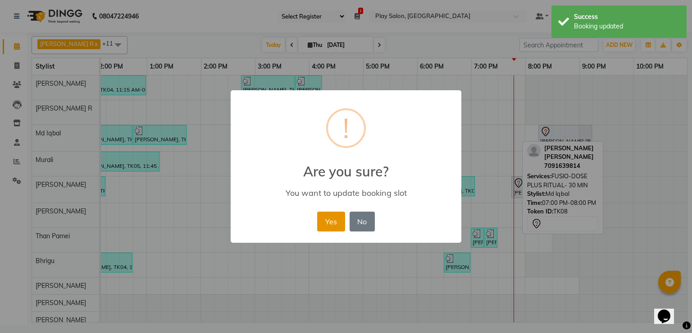
click at [331, 222] on button "Yes" at bounding box center [330, 221] width 27 height 20
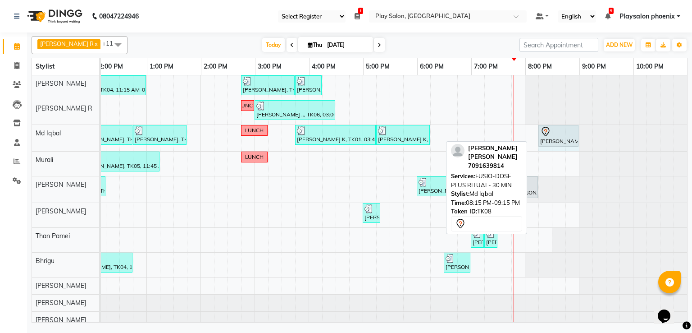
drag, startPoint x: 586, startPoint y: 131, endPoint x: 569, endPoint y: 131, distance: 17.1
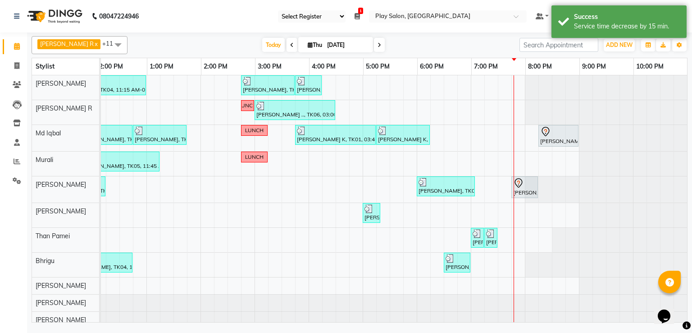
click at [378, 44] on icon at bounding box center [380, 44] width 4 height 5
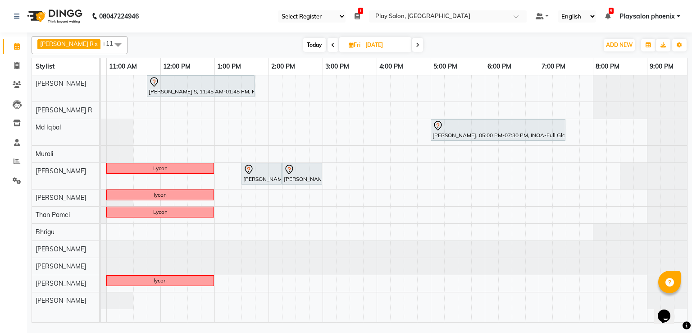
scroll to position [0, 102]
click at [416, 43] on icon at bounding box center [418, 44] width 4 height 5
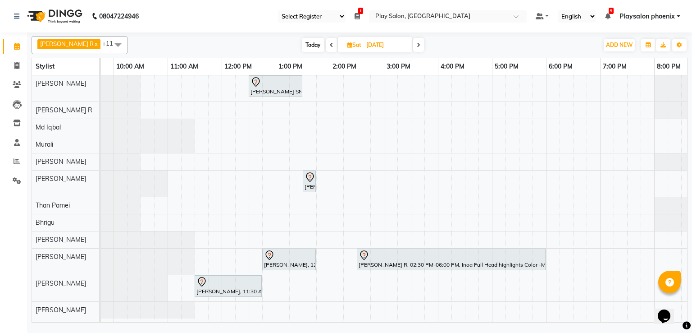
scroll to position [0, 36]
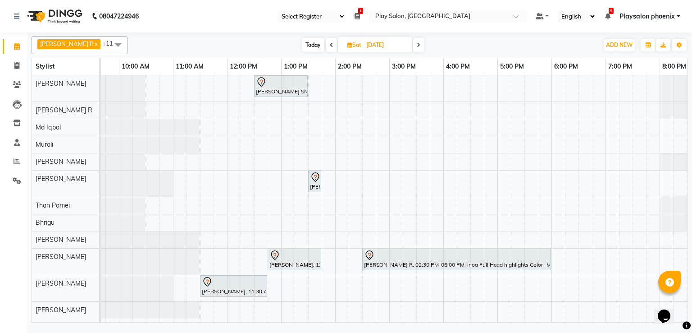
click at [413, 45] on span at bounding box center [418, 45] width 11 height 14
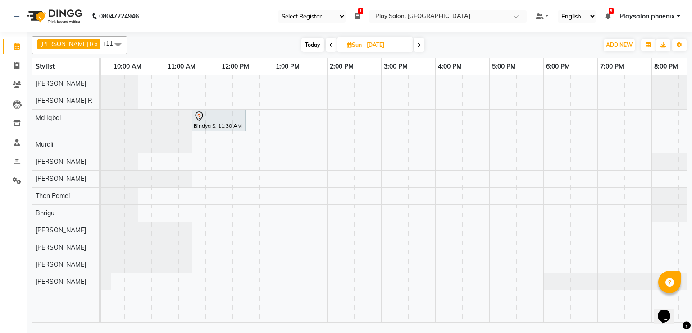
scroll to position [0, 40]
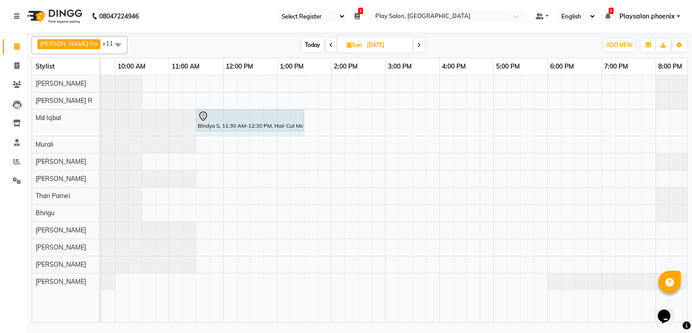
drag, startPoint x: 249, startPoint y: 117, endPoint x: 295, endPoint y: 114, distance: 45.6
click at [61, 114] on div "Bindya S, 11:30 AM-12:30 PM, Hair Cut Men (Head Stylist) Bindya S, 11:30 AM-12:…" at bounding box center [61, 123] width 0 height 26
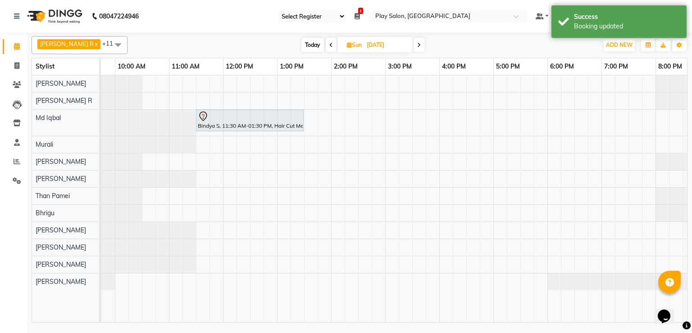
click at [330, 43] on icon at bounding box center [332, 44] width 4 height 5
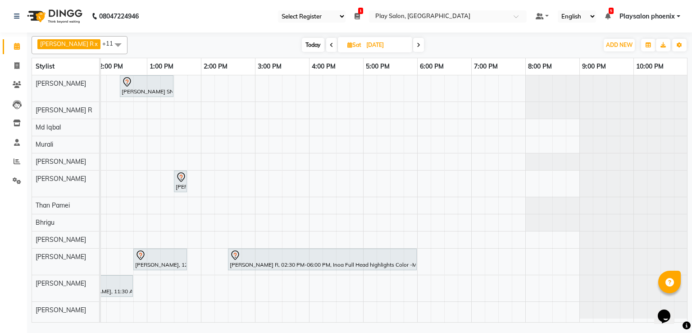
scroll to position [0, 41]
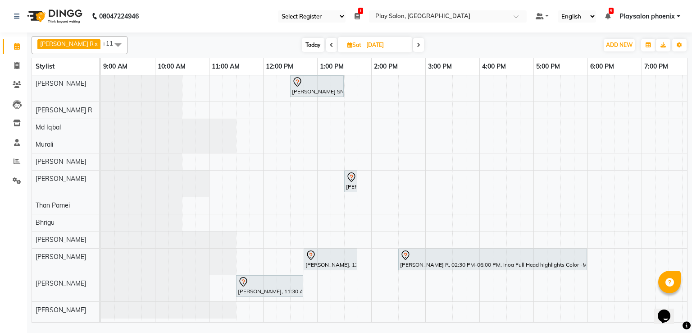
click at [330, 46] on icon at bounding box center [332, 44] width 4 height 5
type input "[DATE]"
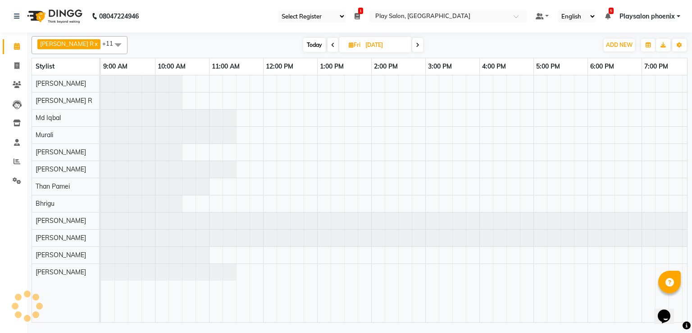
scroll to position [0, 170]
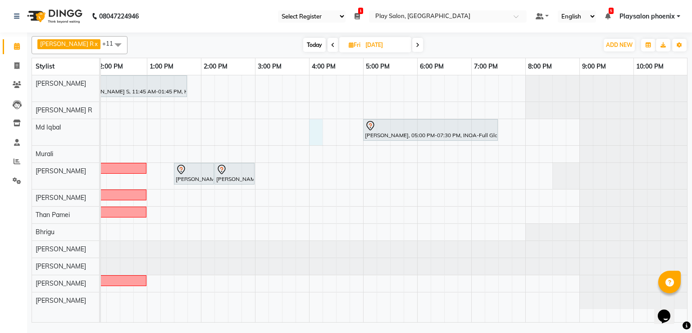
click at [313, 132] on div "[PERSON_NAME] S, 11:45 AM-01:45 PM, Hair Cut [DEMOGRAPHIC_DATA] (Head Stylist) …" at bounding box center [309, 198] width 757 height 247
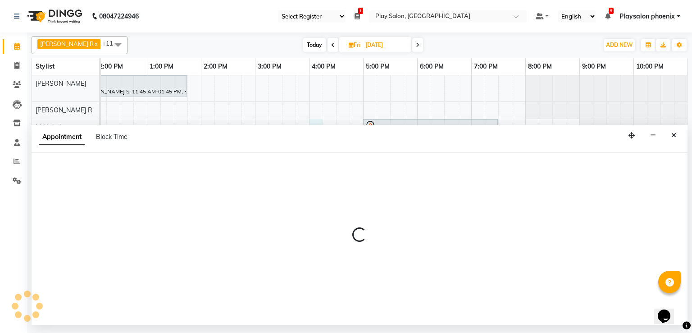
select select "81412"
select select "960"
select select "tentative"
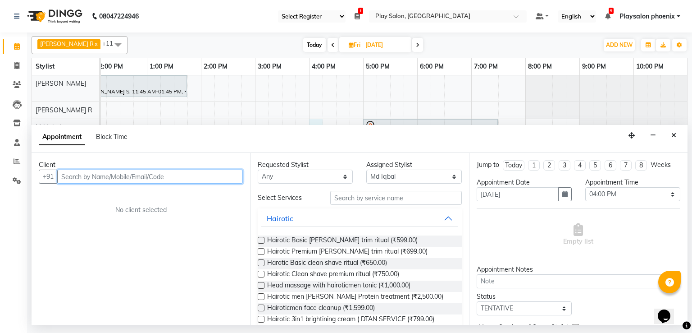
click at [96, 174] on input "text" at bounding box center [150, 176] width 186 height 14
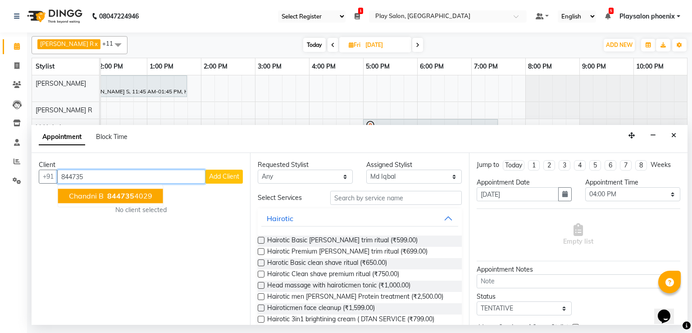
click at [114, 196] on span "844735" at bounding box center [120, 195] width 27 height 9
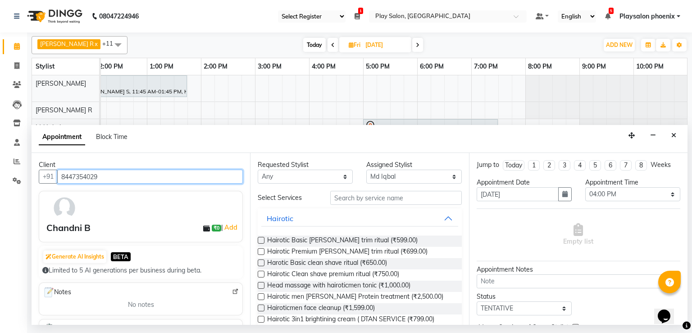
type input "8447354029"
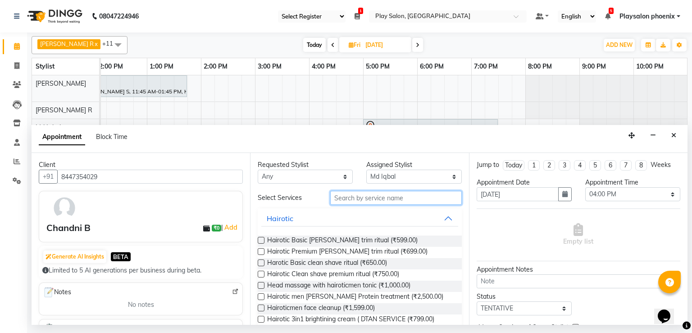
click at [386, 194] on input "text" at bounding box center [396, 198] width 132 height 14
type input "ha"
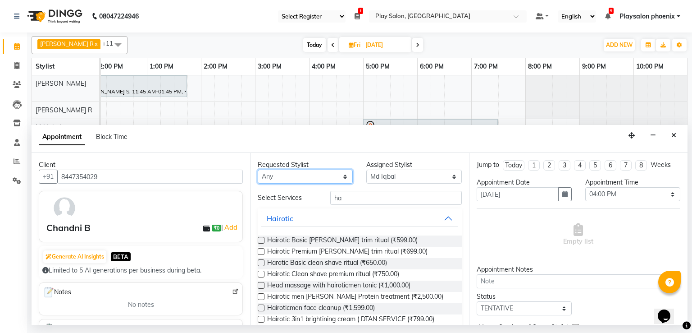
click at [283, 177] on select "Any Armaan Bhrigu Chytra [PERSON_NAME] General Technician . [PERSON_NAME] [PERS…" at bounding box center [305, 176] width 95 height 14
select select "81412"
click at [258, 169] on select "Any Armaan Bhrigu Chytra [PERSON_NAME] General Technician . [PERSON_NAME] [PERS…" at bounding box center [305, 176] width 95 height 14
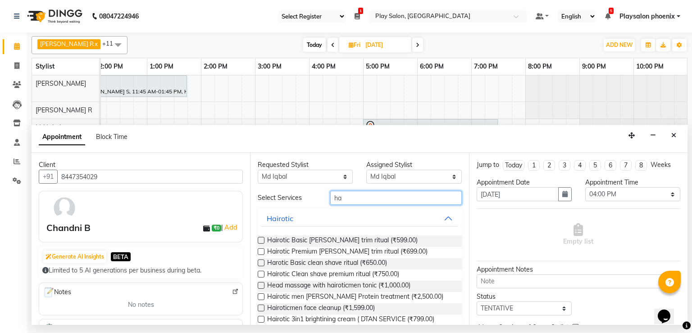
click at [340, 199] on input "ha" at bounding box center [396, 198] width 132 height 14
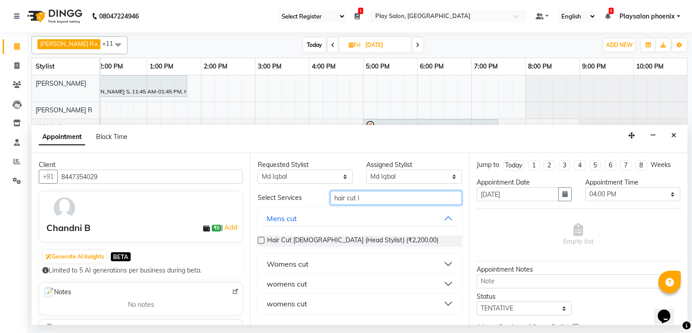
type input "hair cut l"
click at [261, 242] on label at bounding box center [261, 240] width 7 height 7
click at [261, 242] on input "checkbox" at bounding box center [261, 241] width 6 height 6
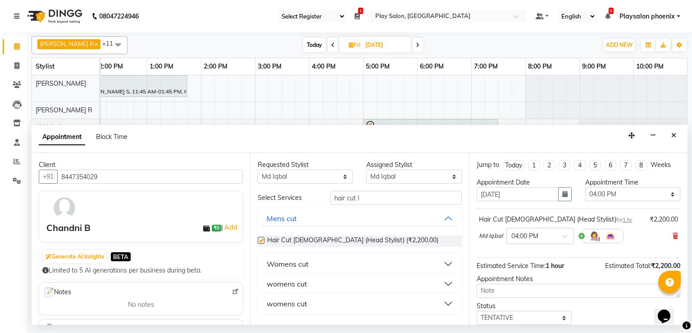
checkbox input "false"
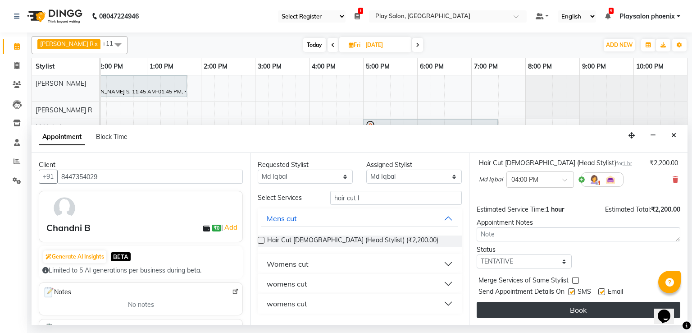
click at [590, 307] on button "Book" at bounding box center [579, 310] width 204 height 16
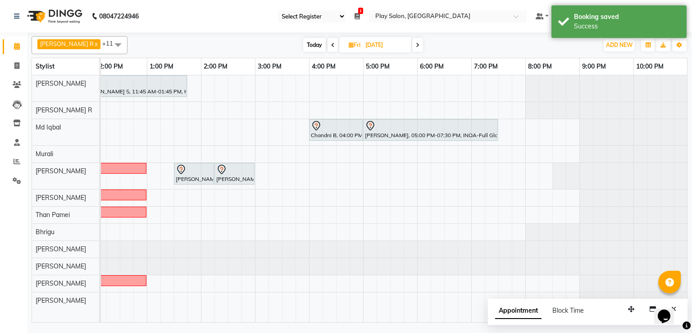
click at [363, 43] on input "[DATE]" at bounding box center [385, 45] width 45 height 14
select select "9"
select select "2025"
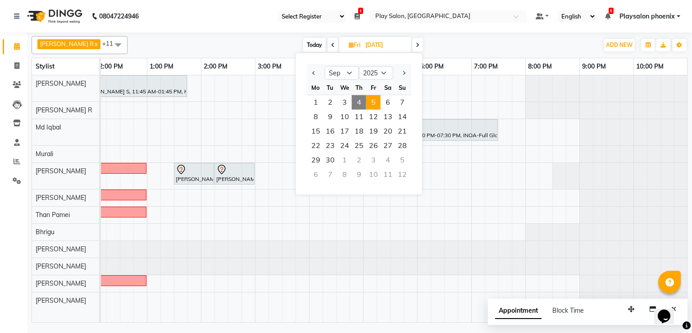
click at [331, 46] on icon at bounding box center [333, 44] width 4 height 5
type input "[DATE]"
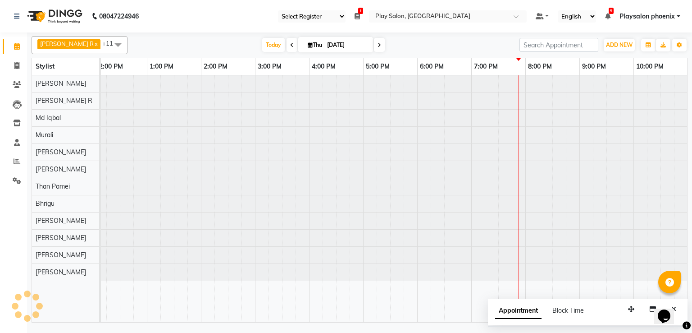
scroll to position [0, 170]
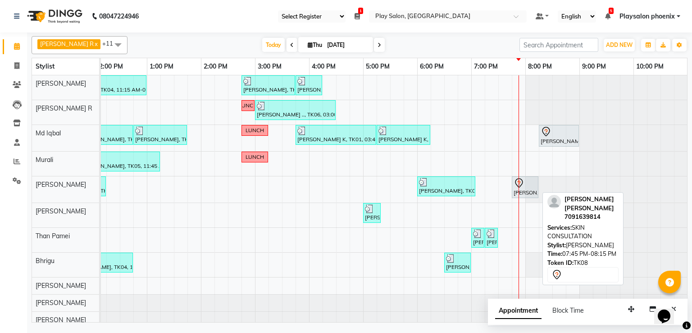
click at [522, 188] on div "[PERSON_NAME] [PERSON_NAME], TK08, 07:45 PM-08:15 PM, SKIN CONSULTATION" at bounding box center [525, 187] width 25 height 19
click at [516, 184] on icon at bounding box center [519, 183] width 11 height 11
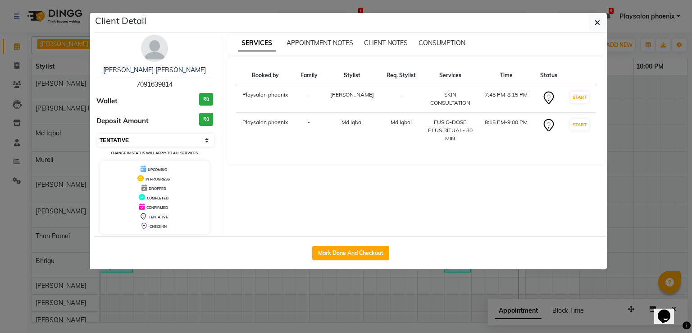
click at [178, 138] on select "Select IN SERVICE CONFIRMED TENTATIVE CHECK IN MARK DONE DROPPED UPCOMING" at bounding box center [155, 140] width 117 height 13
select select "8"
click at [97, 134] on select "Select IN SERVICE CONFIRMED TENTATIVE CHECK IN MARK DONE DROPPED UPCOMING" at bounding box center [155, 140] width 117 height 13
click at [595, 23] on button "button" at bounding box center [597, 22] width 17 height 17
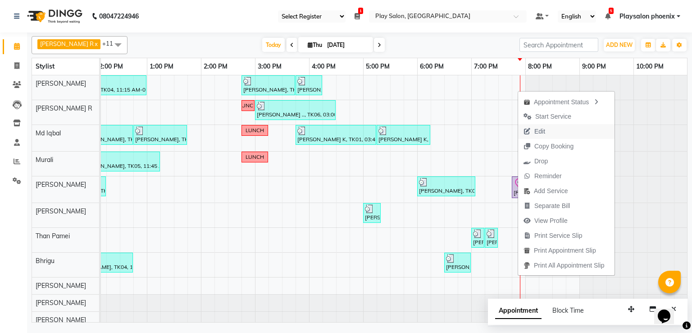
click at [543, 129] on span "Edit" at bounding box center [540, 131] width 11 height 9
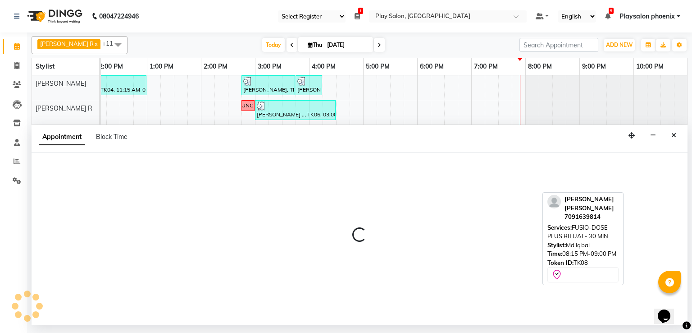
select select "tentative"
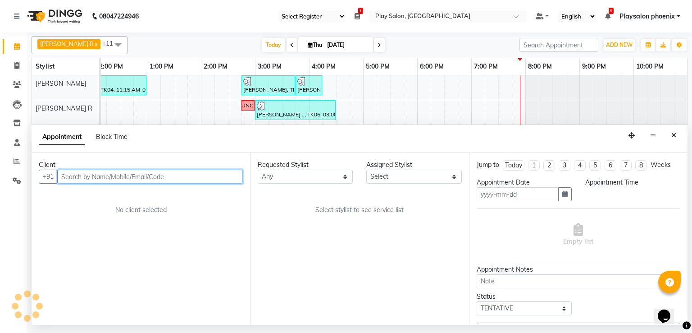
type input "[DATE]"
select select "check-in"
select select "1185"
select select "81412"
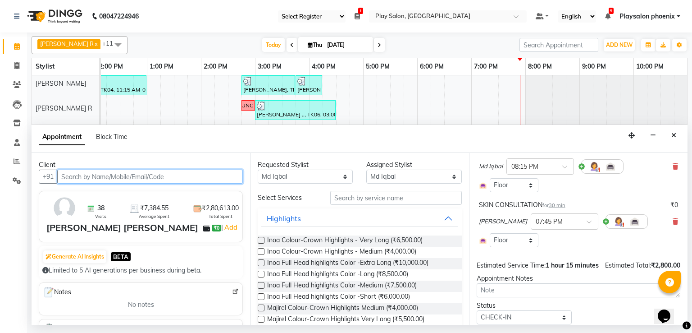
scroll to position [77, 0]
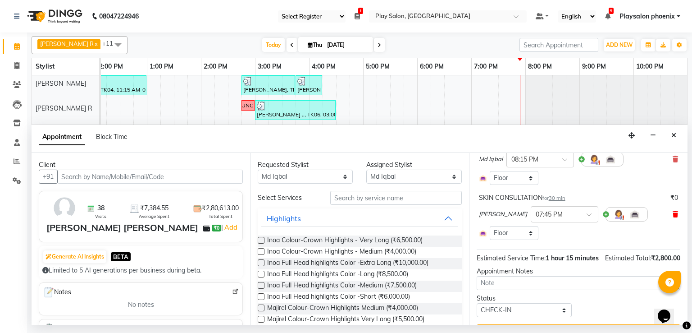
click at [673, 212] on icon at bounding box center [675, 214] width 5 height 6
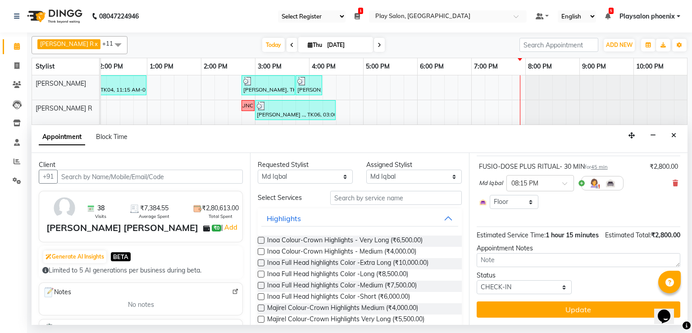
scroll to position [62, 0]
click at [325, 172] on select "Any Armaan Bhrigu Chytra [PERSON_NAME] General Technician . [PERSON_NAME] [PERS…" at bounding box center [305, 176] width 95 height 14
click at [258, 169] on select "Any Armaan Bhrigu Chytra [PERSON_NAME] General Technician . [PERSON_NAME] [PERS…" at bounding box center [305, 176] width 95 height 14
click at [362, 198] on input "text" at bounding box center [396, 198] width 132 height 14
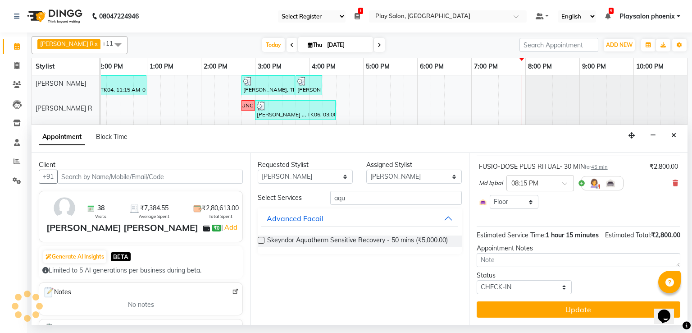
click at [261, 239] on label at bounding box center [261, 240] width 7 height 7
click at [261, 239] on input "checkbox" at bounding box center [261, 241] width 6 height 6
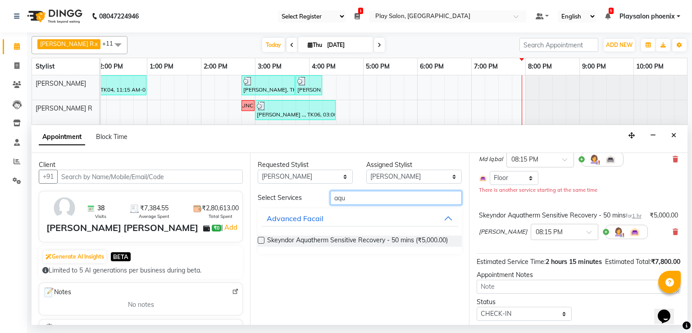
click at [356, 199] on input "aqu" at bounding box center [396, 198] width 132 height 14
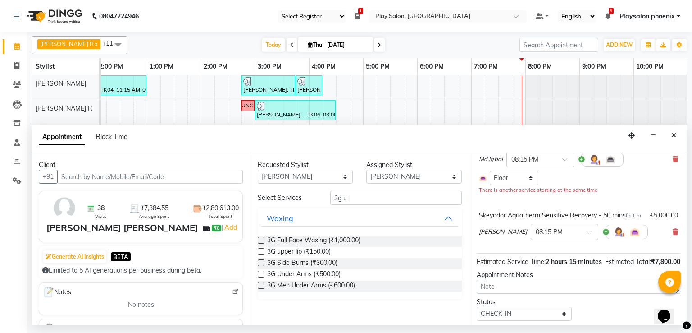
click at [262, 273] on label at bounding box center [261, 273] width 7 height 7
click at [262, 273] on input "checkbox" at bounding box center [261, 275] width 6 height 6
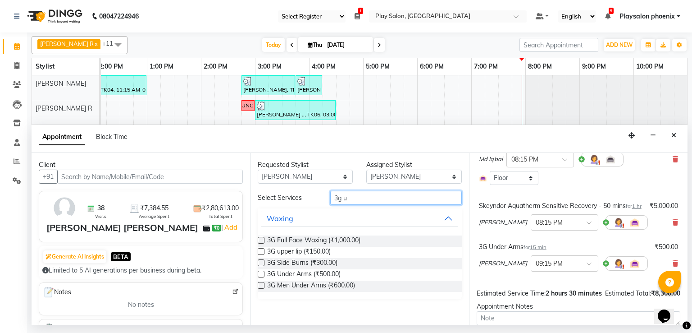
click at [357, 200] on input "3g u" at bounding box center [396, 198] width 132 height 14
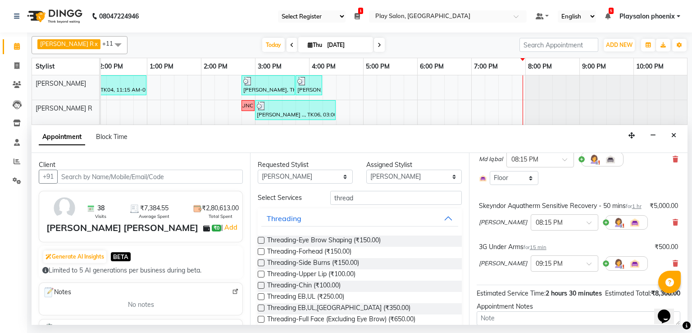
click at [260, 296] on label at bounding box center [261, 296] width 7 height 7
click at [260, 296] on input "checkbox" at bounding box center [261, 297] width 6 height 6
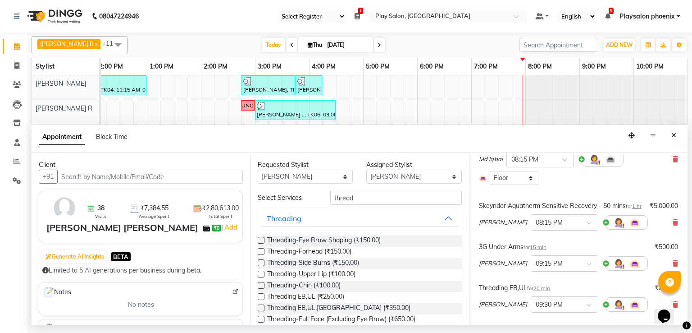
scroll to position [194, 0]
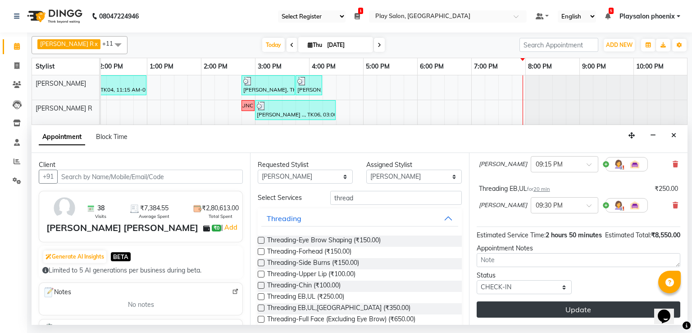
click at [593, 308] on button "Update" at bounding box center [579, 309] width 204 height 16
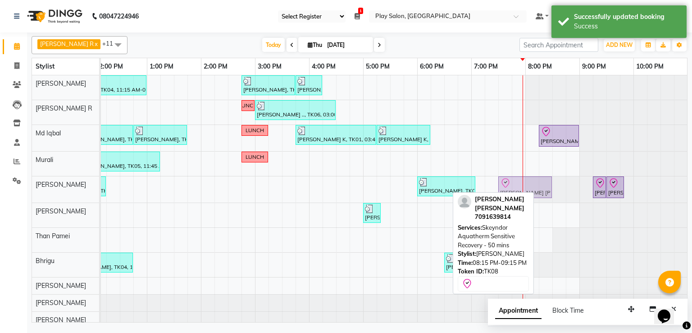
drag, startPoint x: 563, startPoint y: 187, endPoint x: 524, endPoint y: 193, distance: 39.8
click at [524, 193] on div "[PERSON_NAME] R x [PERSON_NAME] x Md Iqbal x Murali x Rosy Rongmei x Sanjay V x…" at bounding box center [360, 177] width 656 height 290
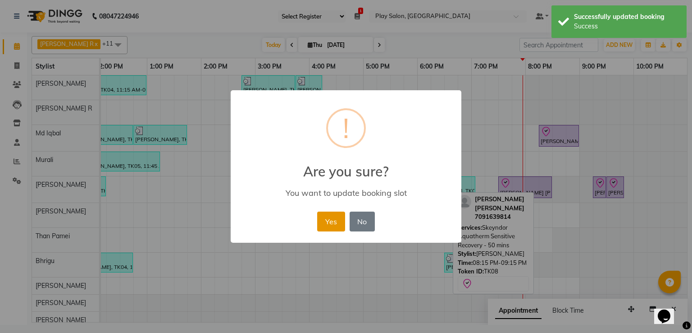
click at [330, 225] on button "Yes" at bounding box center [330, 221] width 27 height 20
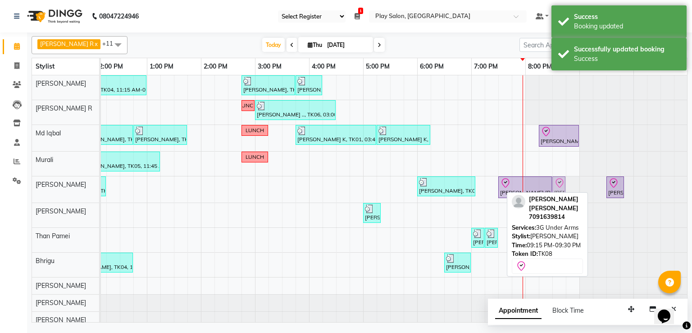
drag, startPoint x: 599, startPoint y: 187, endPoint x: 559, endPoint y: 188, distance: 39.7
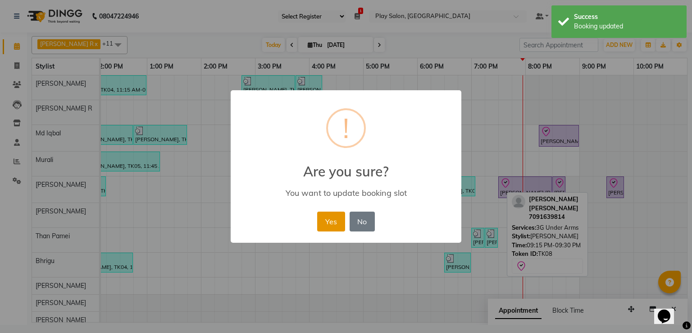
click at [331, 225] on button "Yes" at bounding box center [330, 221] width 27 height 20
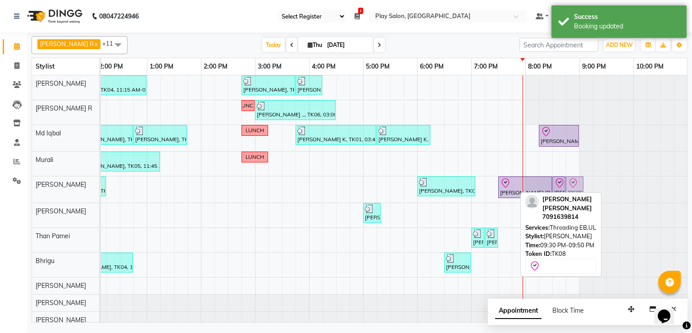
drag, startPoint x: 619, startPoint y: 186, endPoint x: 577, endPoint y: 190, distance: 42.2
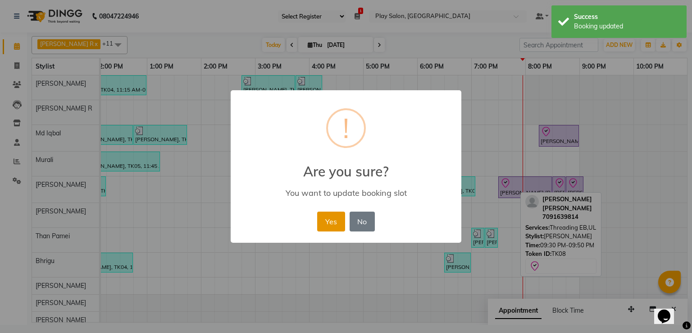
click at [331, 227] on button "Yes" at bounding box center [330, 221] width 27 height 20
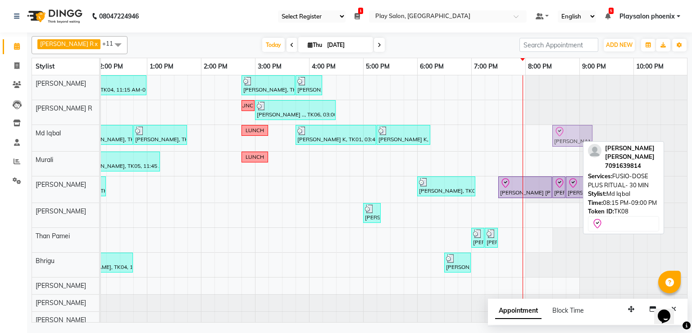
drag, startPoint x: 550, startPoint y: 134, endPoint x: 566, endPoint y: 135, distance: 15.4
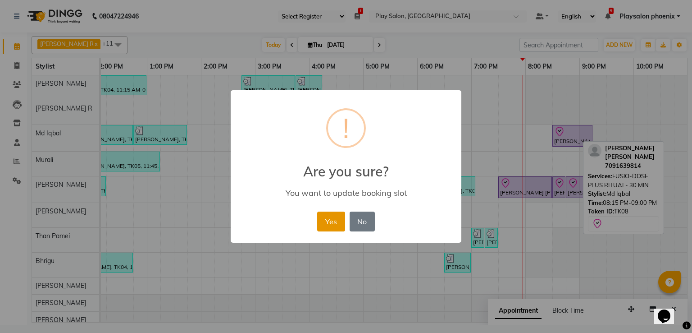
click at [331, 221] on button "Yes" at bounding box center [330, 221] width 27 height 20
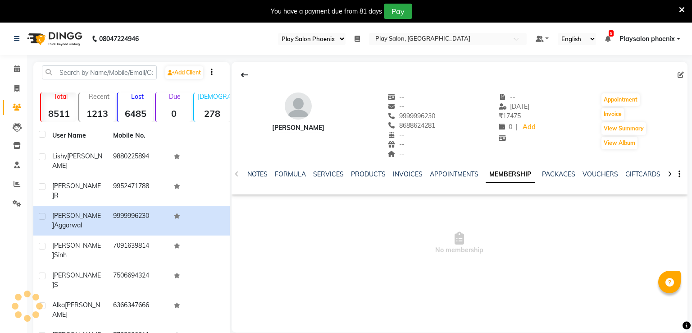
select select "90"
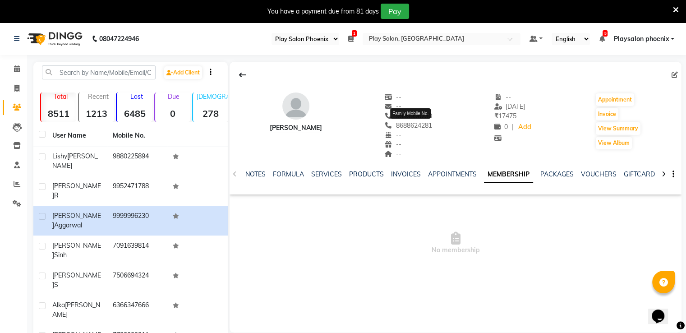
drag, startPoint x: 436, startPoint y: 125, endPoint x: 398, endPoint y: 127, distance: 37.9
click at [398, 127] on div "Mansi Aggarwal -- -- 9999996230 8688624281 Family Mobile No. -- -- -- -- 03-05-…" at bounding box center [455, 120] width 452 height 75
copy span "8688624281"
